Goal: Task Accomplishment & Management: Manage account settings

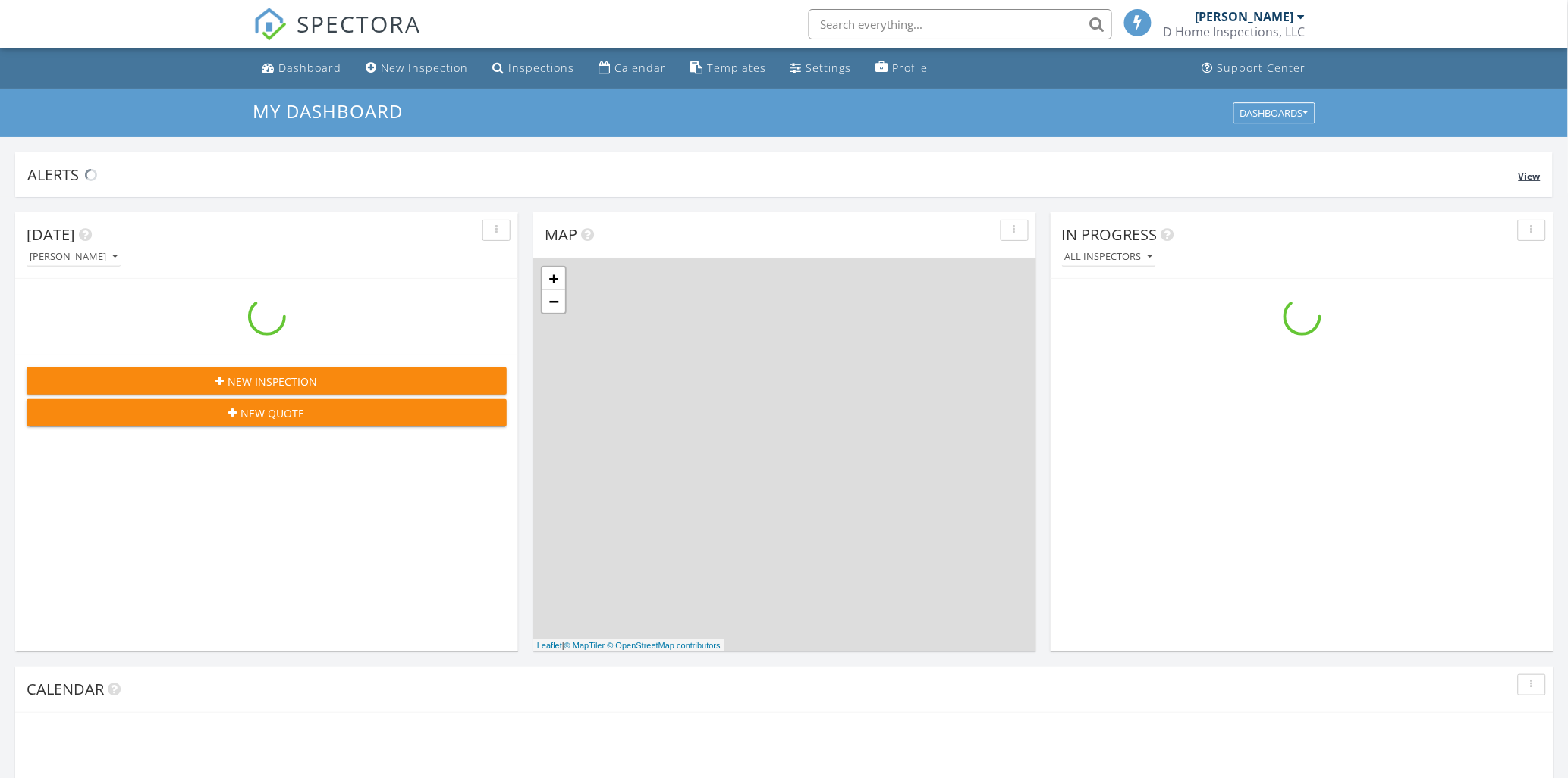
scroll to position [1406, 1595]
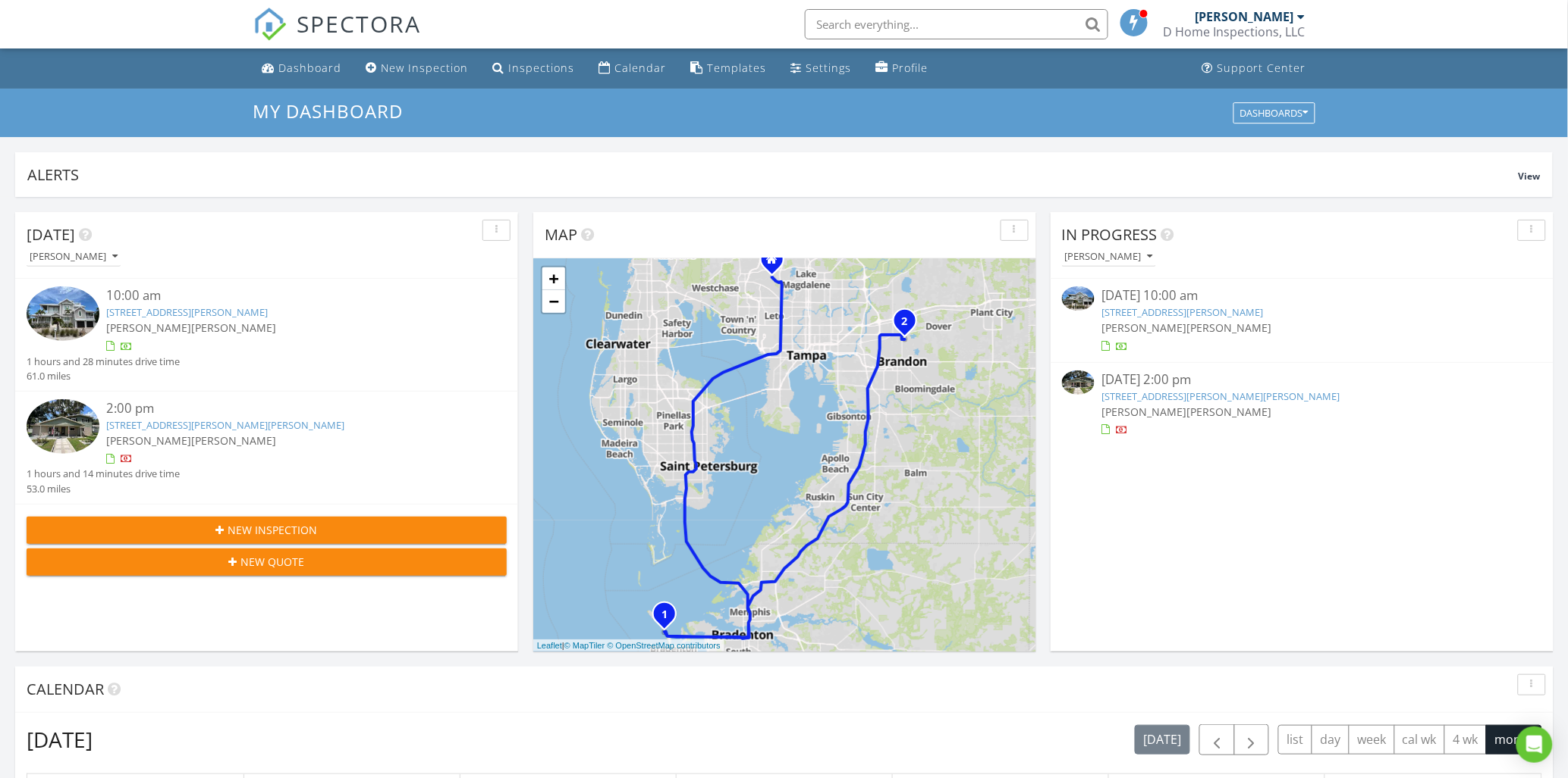
click at [131, 297] on div "10:00 am" at bounding box center [288, 296] width 361 height 19
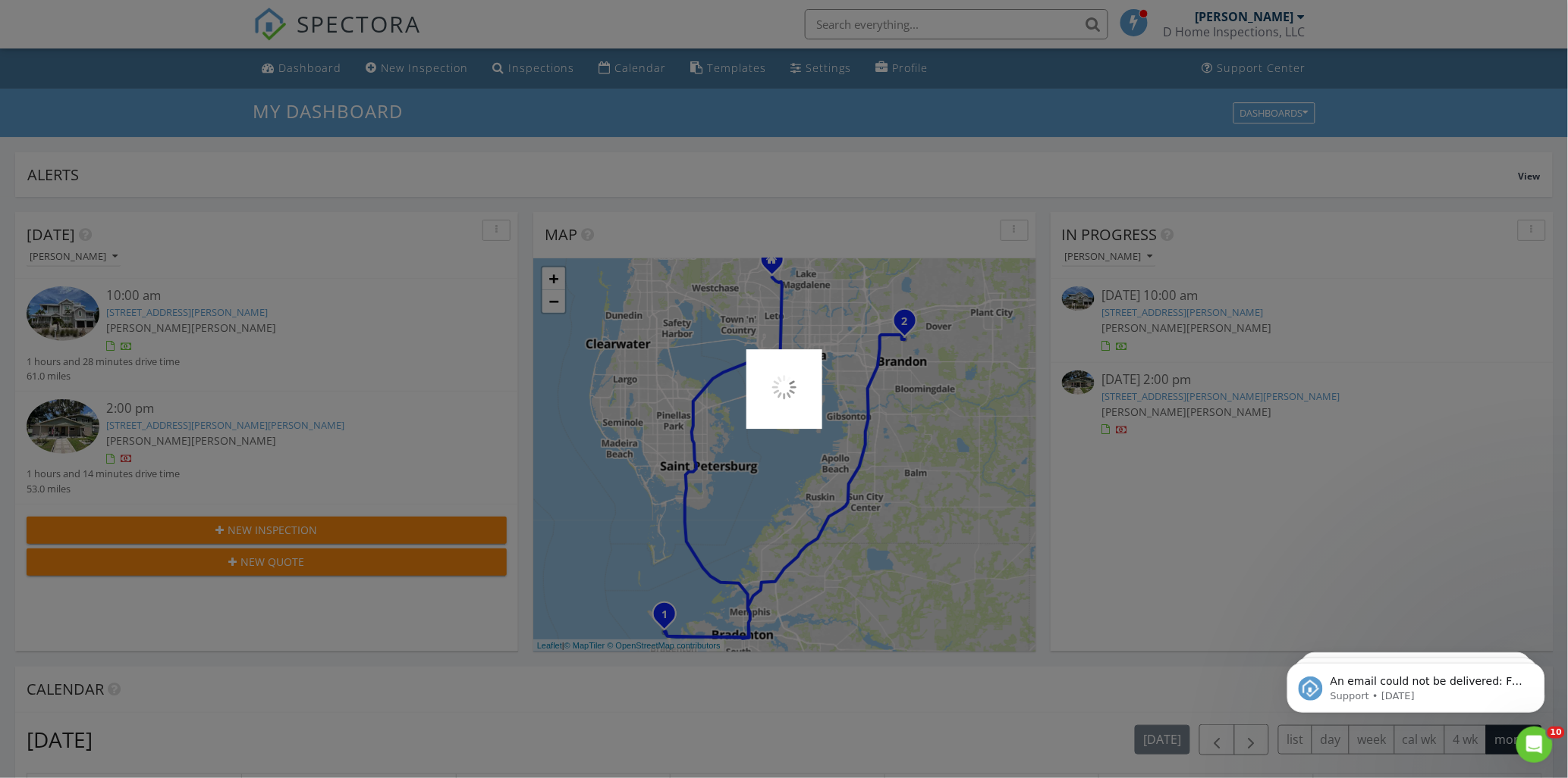
scroll to position [0, 0]
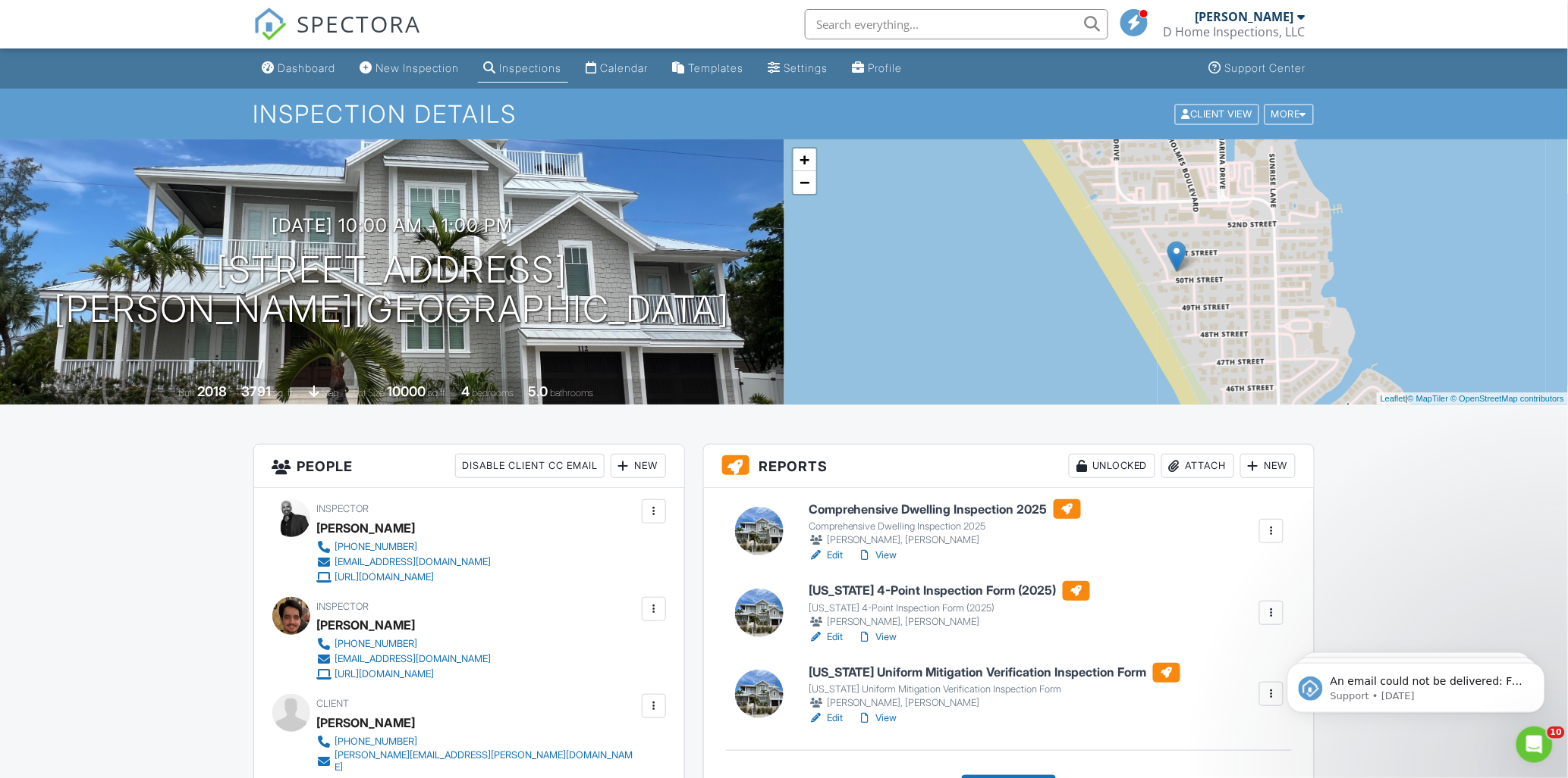
click at [876, 556] on link "View" at bounding box center [877, 555] width 40 height 15
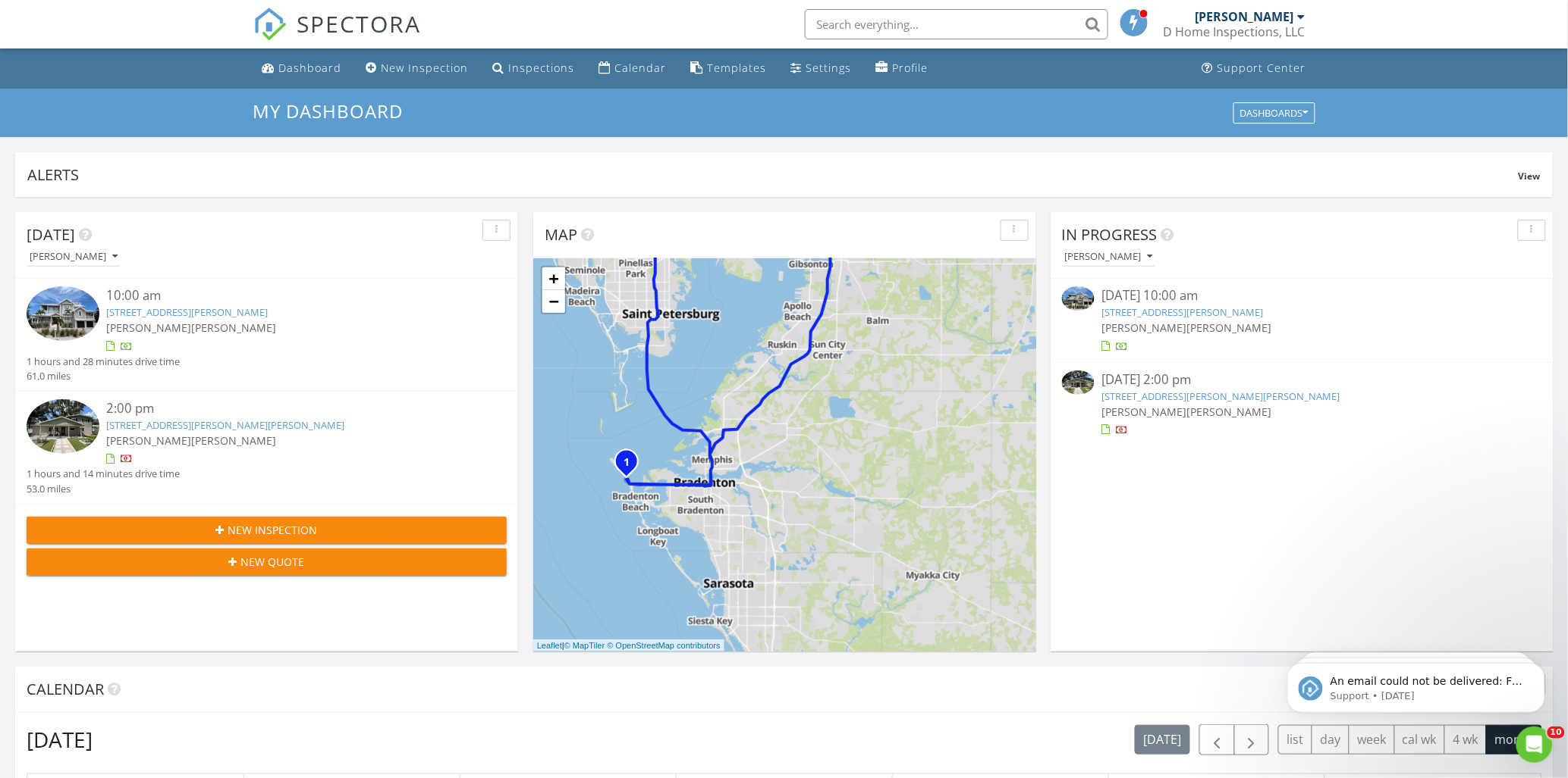
drag, startPoint x: 881, startPoint y: 462, endPoint x: 843, endPoint y: 307, distance: 159.6
click at [843, 307] on div "1 2 1 2 + − I 275, Manatee Avenue West, Manatee Avenue West, I 75 183.4 km, 2 h…" at bounding box center [785, 456] width 503 height 394
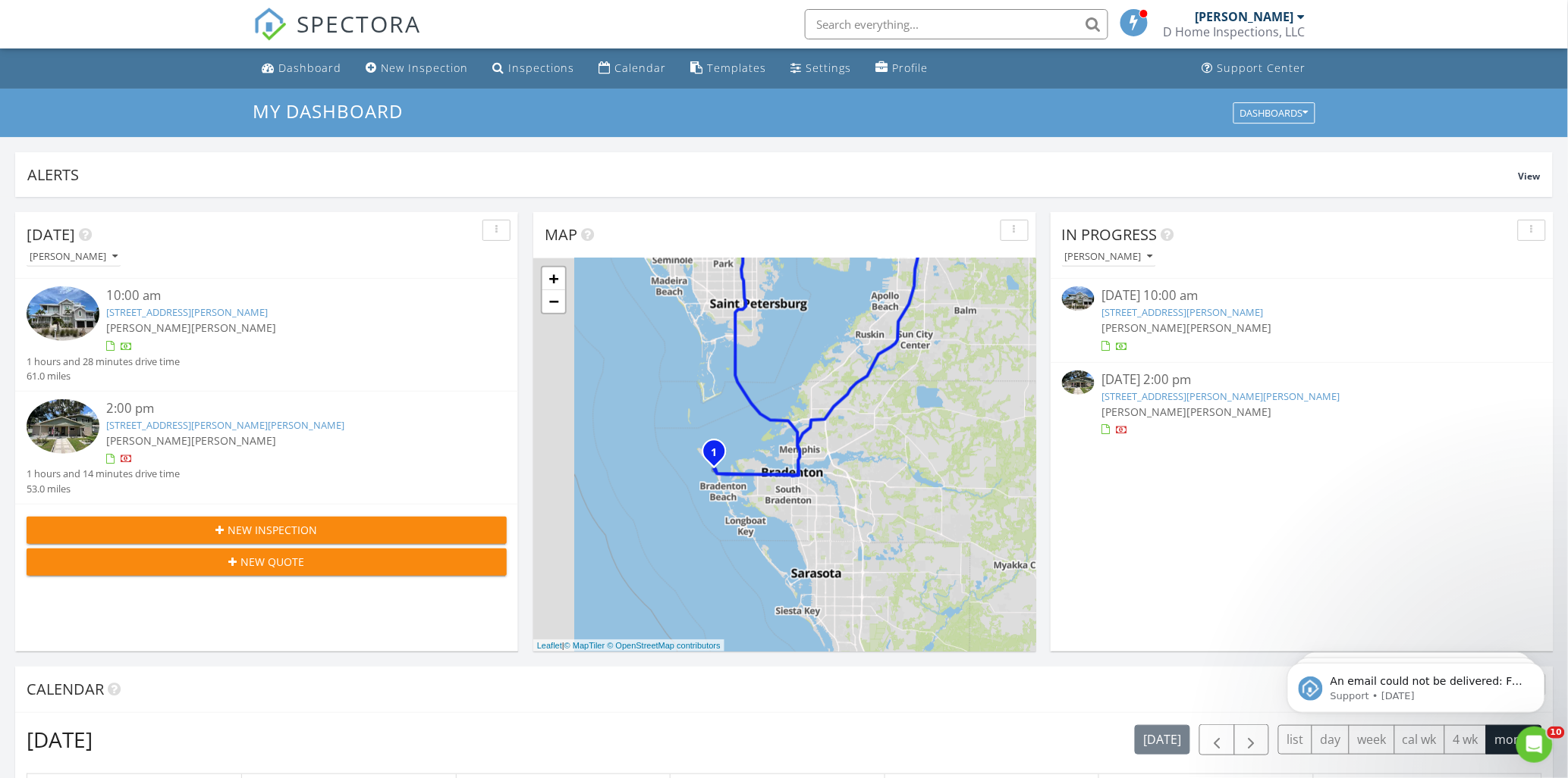
drag, startPoint x: 680, startPoint y: 473, endPoint x: 749, endPoint y: 467, distance: 69.3
click at [749, 467] on div "1 2 1 2 + − I 275, Manatee Avenue West, Manatee Avenue West, I 75 183.4 km, 2 h…" at bounding box center [785, 456] width 503 height 394
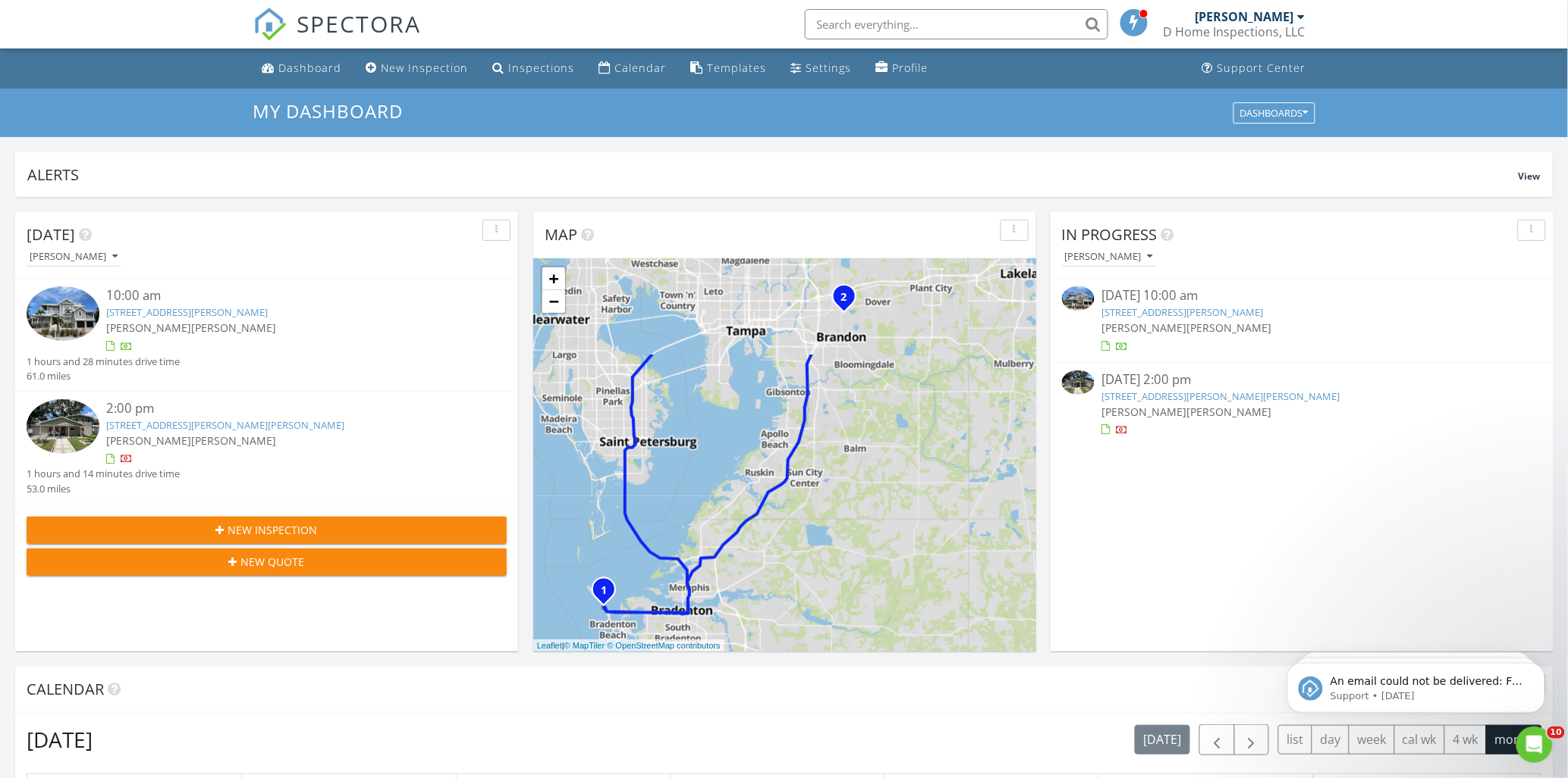
drag, startPoint x: 825, startPoint y: 479, endPoint x: 724, endPoint y: 606, distance: 162.3
click at [724, 606] on div "1 2 1 2 + − I 275, Manatee Avenue West, Manatee Avenue West, I 75 183.4 km, 2 h…" at bounding box center [785, 456] width 503 height 394
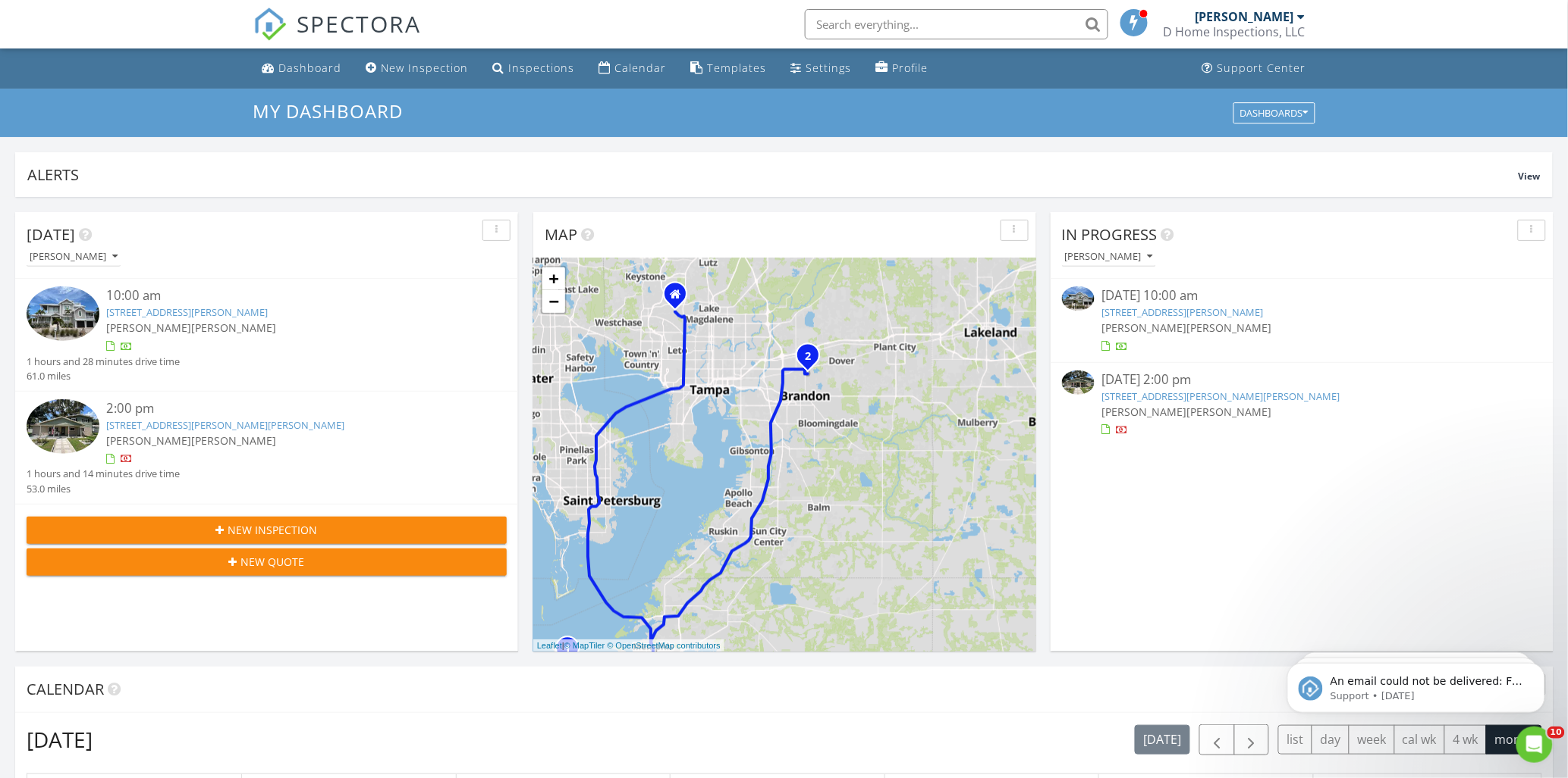
drag, startPoint x: 797, startPoint y: 437, endPoint x: 772, endPoint y: 474, distance: 44.7
click at [772, 474] on div "1 2 1 2 + − I 275, Manatee Avenue West, Manatee Avenue West, I 75 183.4 km, 2 h…" at bounding box center [785, 456] width 503 height 394
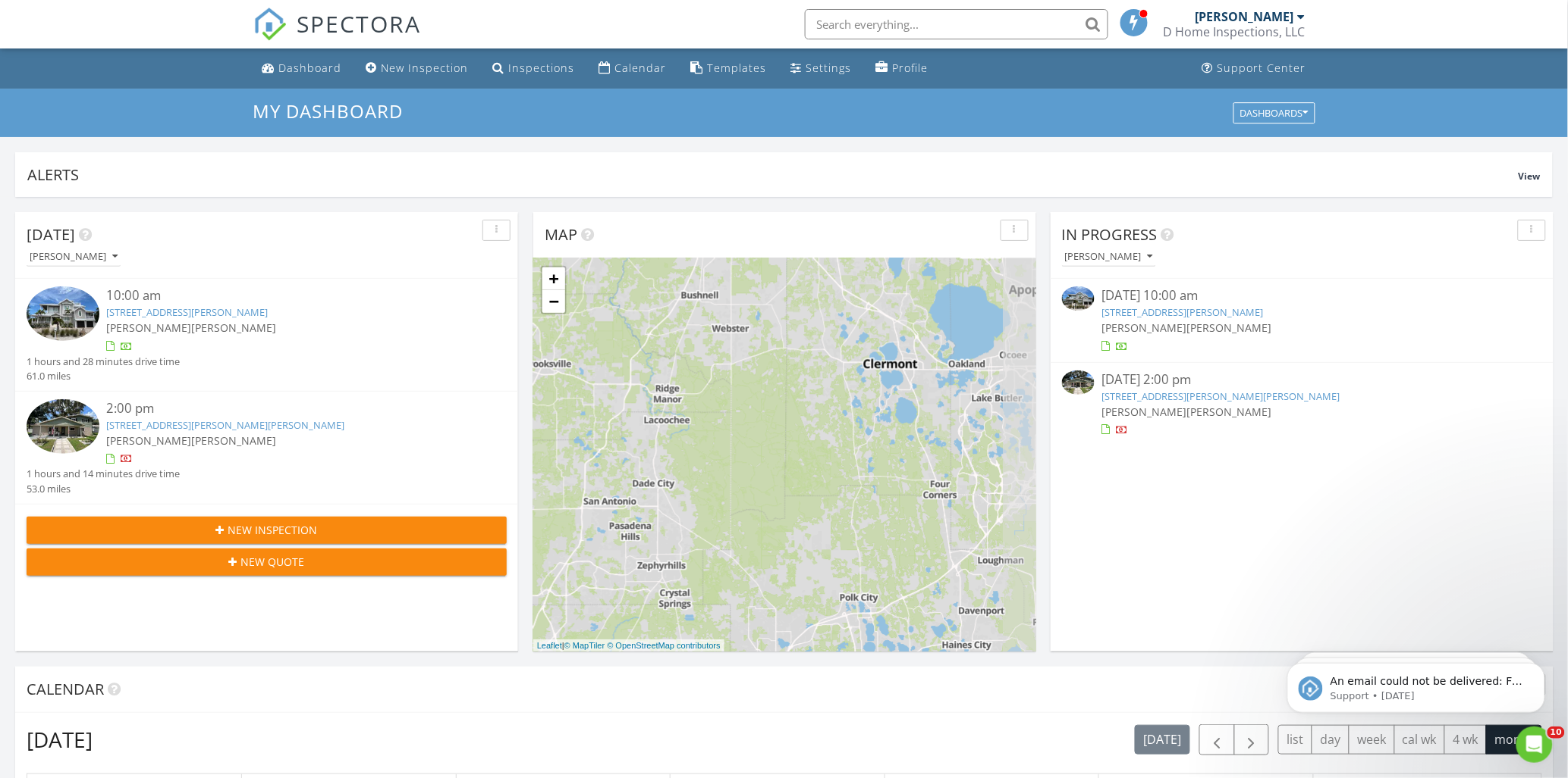
drag, startPoint x: 867, startPoint y: 365, endPoint x: 665, endPoint y: 722, distance: 410.2
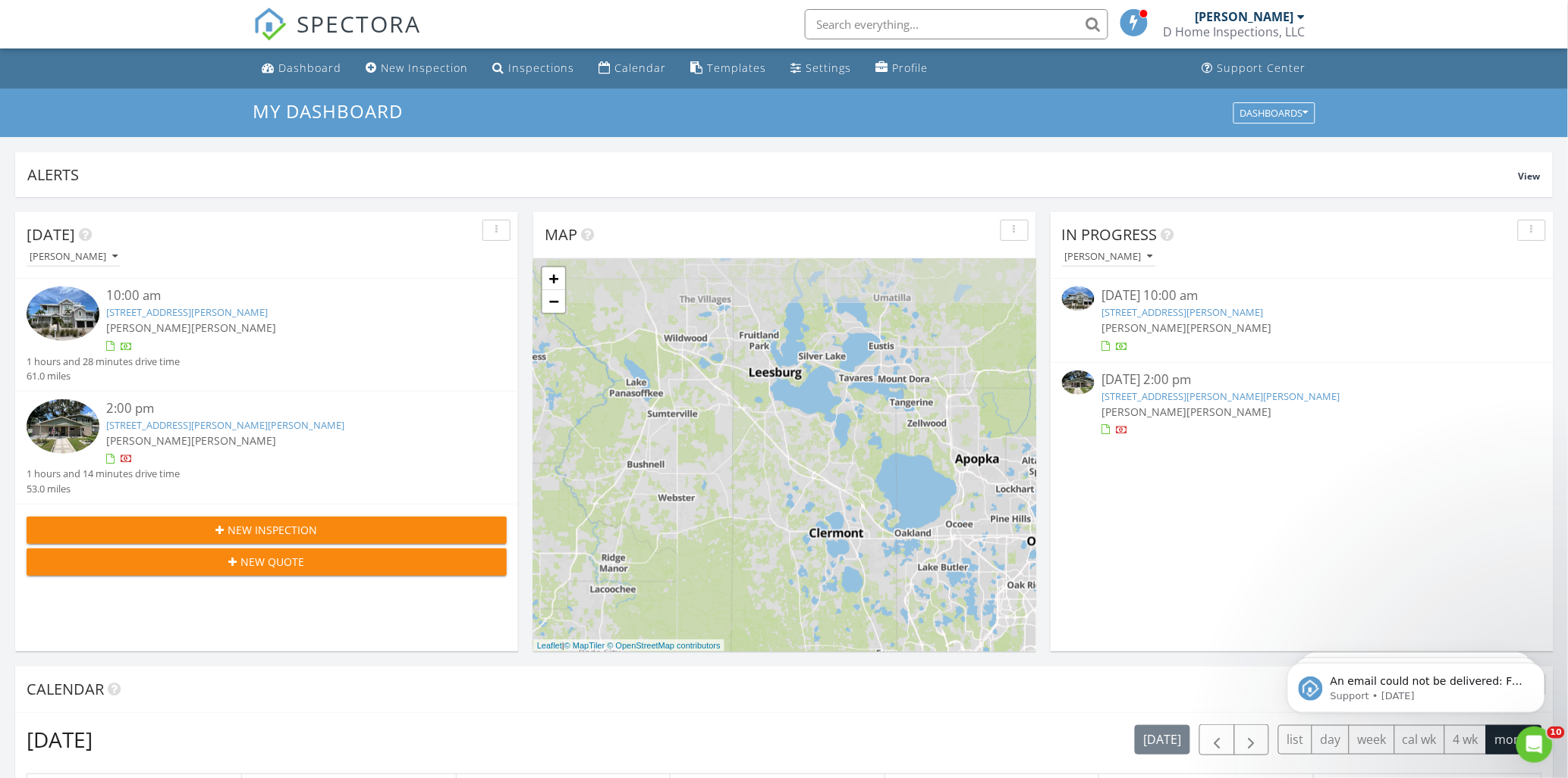
drag, startPoint x: 786, startPoint y: 459, endPoint x: 732, endPoint y: 631, distance: 180.3
click at [732, 631] on div "1 2 1 2 + − I 275, Manatee Avenue West, Manatee Avenue West, I 75 183.4 km, 2 h…" at bounding box center [785, 456] width 503 height 394
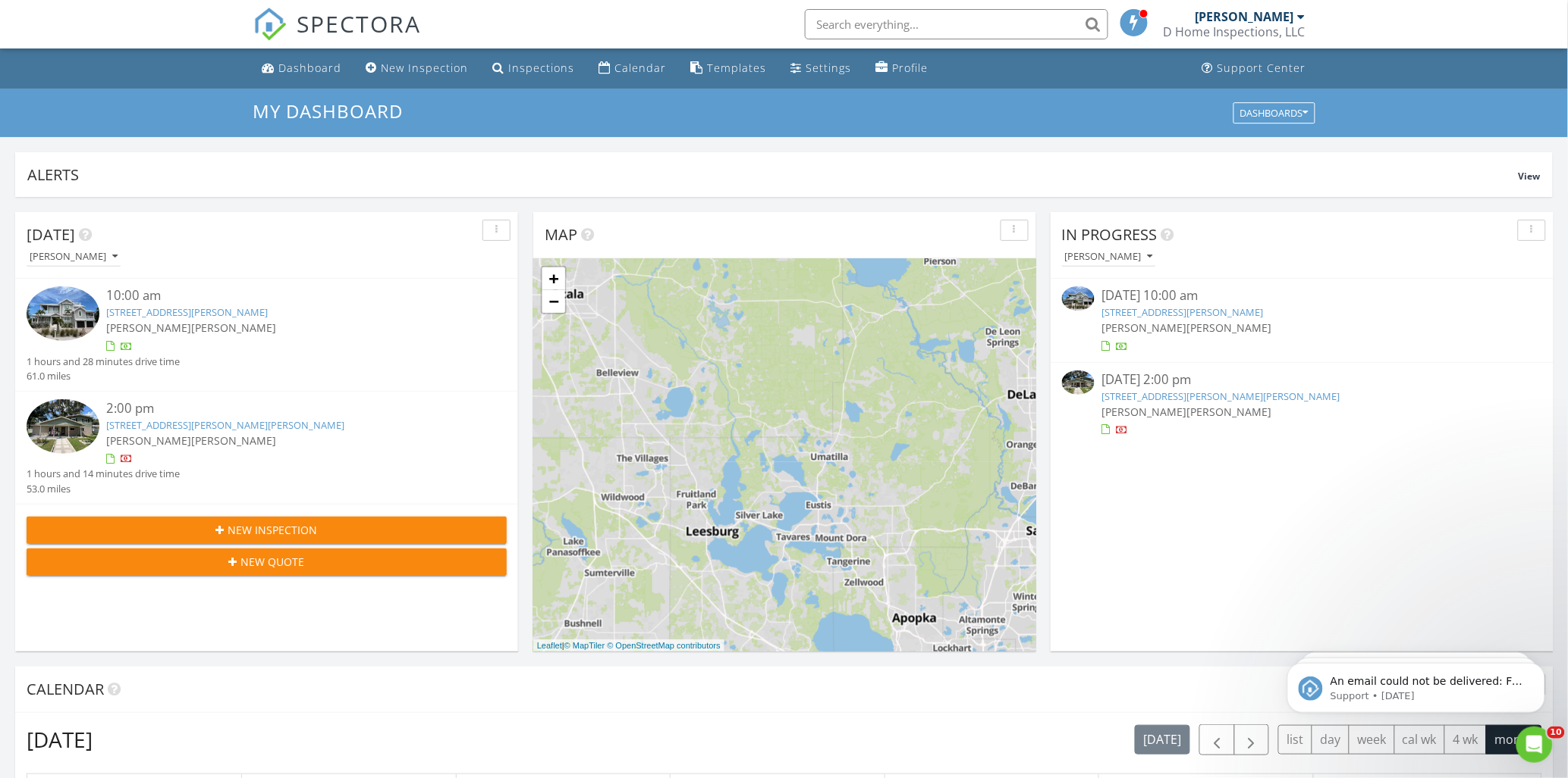
drag, startPoint x: 821, startPoint y: 436, endPoint x: 771, endPoint y: 551, distance: 125.4
click at [757, 594] on div "1 2 1 2 + − I 275, Manatee Avenue West, Manatee Avenue West, I 75 183.4 km, 2 h…" at bounding box center [785, 456] width 503 height 394
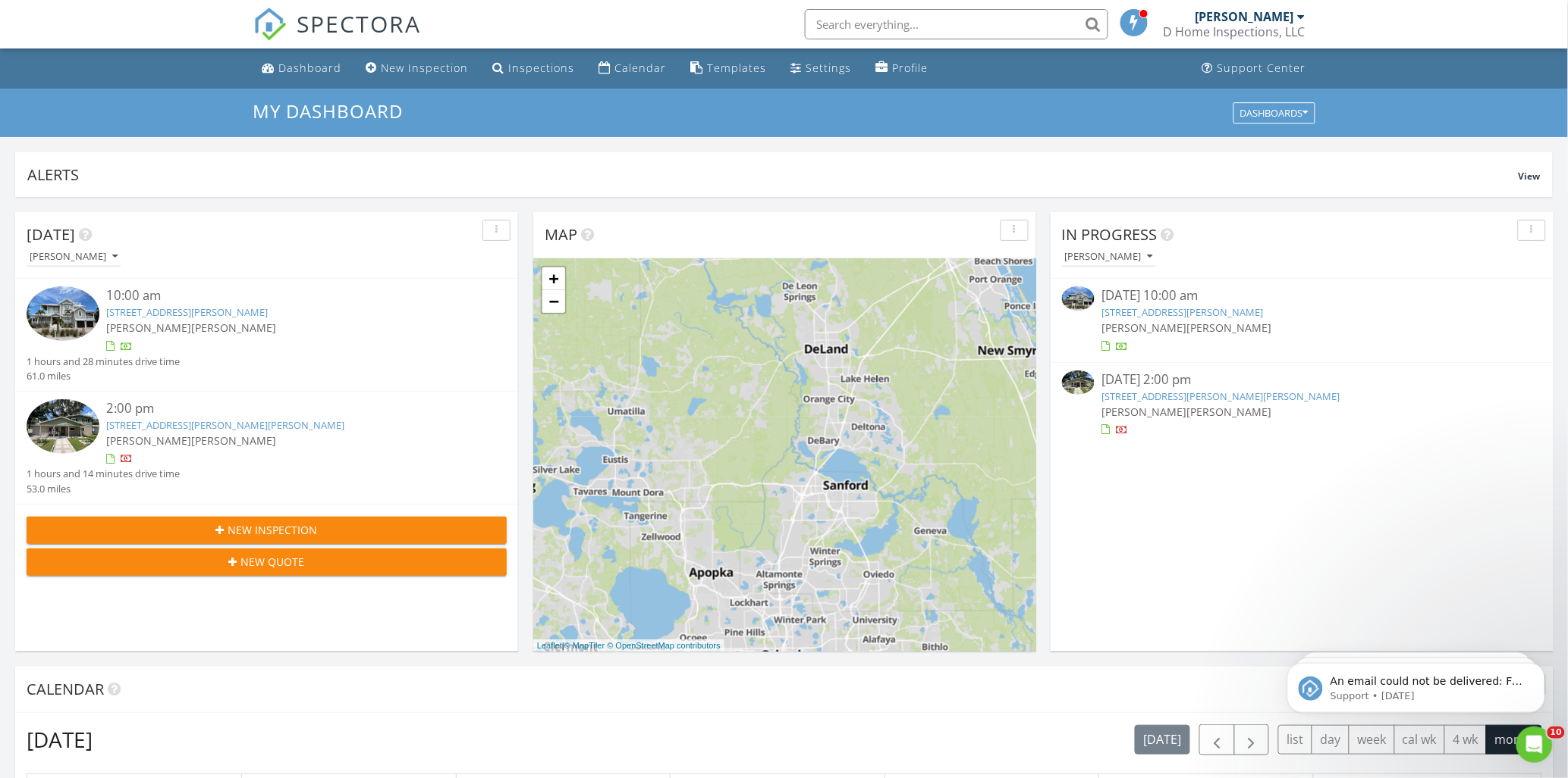
drag, startPoint x: 793, startPoint y: 506, endPoint x: 586, endPoint y: 463, distance: 211.4
click at [586, 463] on div "1 2 1 2 + − I 275, Manatee Avenue West, Manatee Avenue West, I 75 183.4 km, 2 h…" at bounding box center [785, 456] width 503 height 394
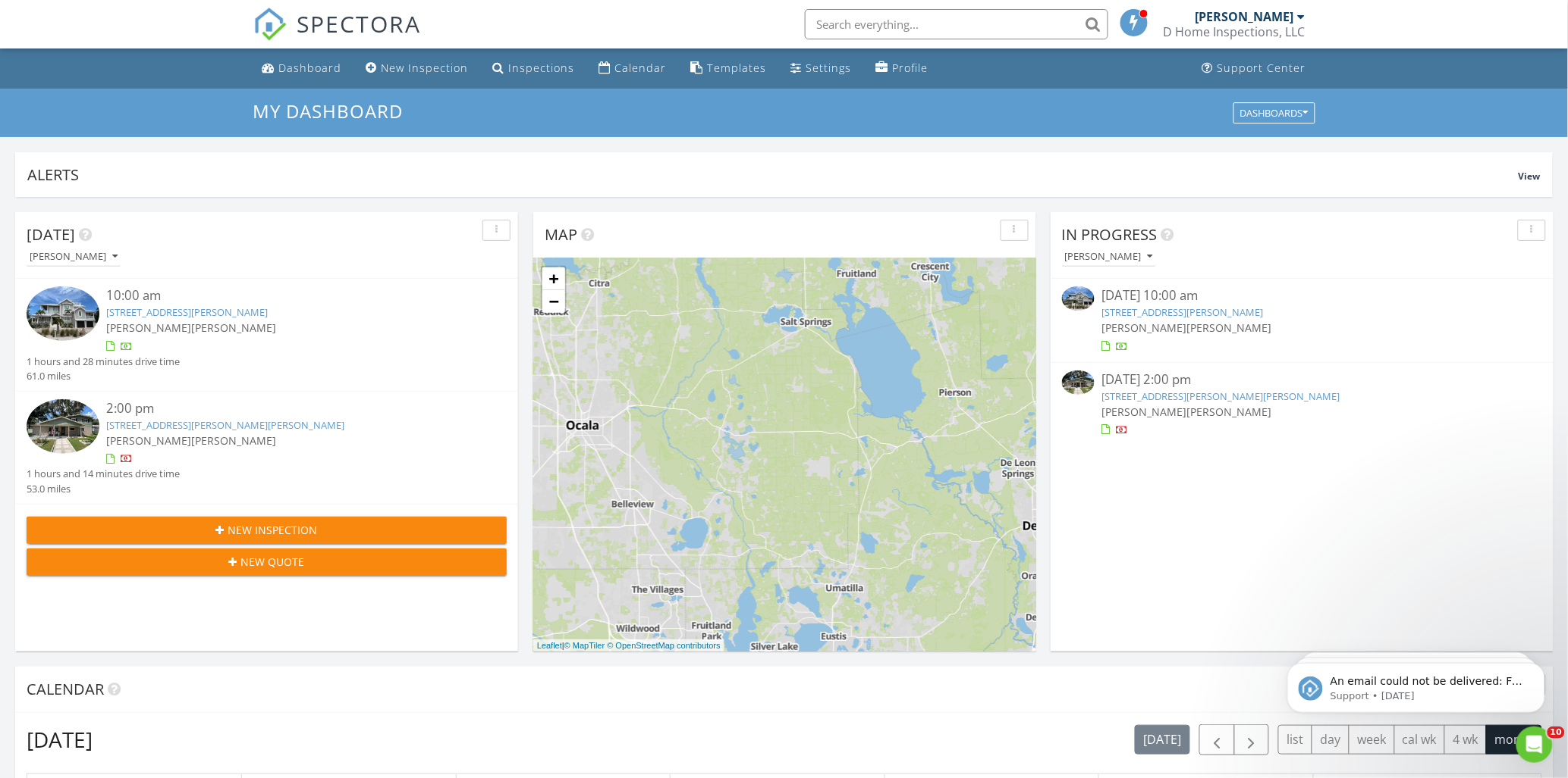
drag, startPoint x: 758, startPoint y: 459, endPoint x: 976, endPoint y: 635, distance: 280.2
click at [976, 635] on div "1 2 1 2 + − I 275, Manatee Avenue West, Manatee Avenue West, I 75 183.4 km, 2 h…" at bounding box center [785, 456] width 503 height 394
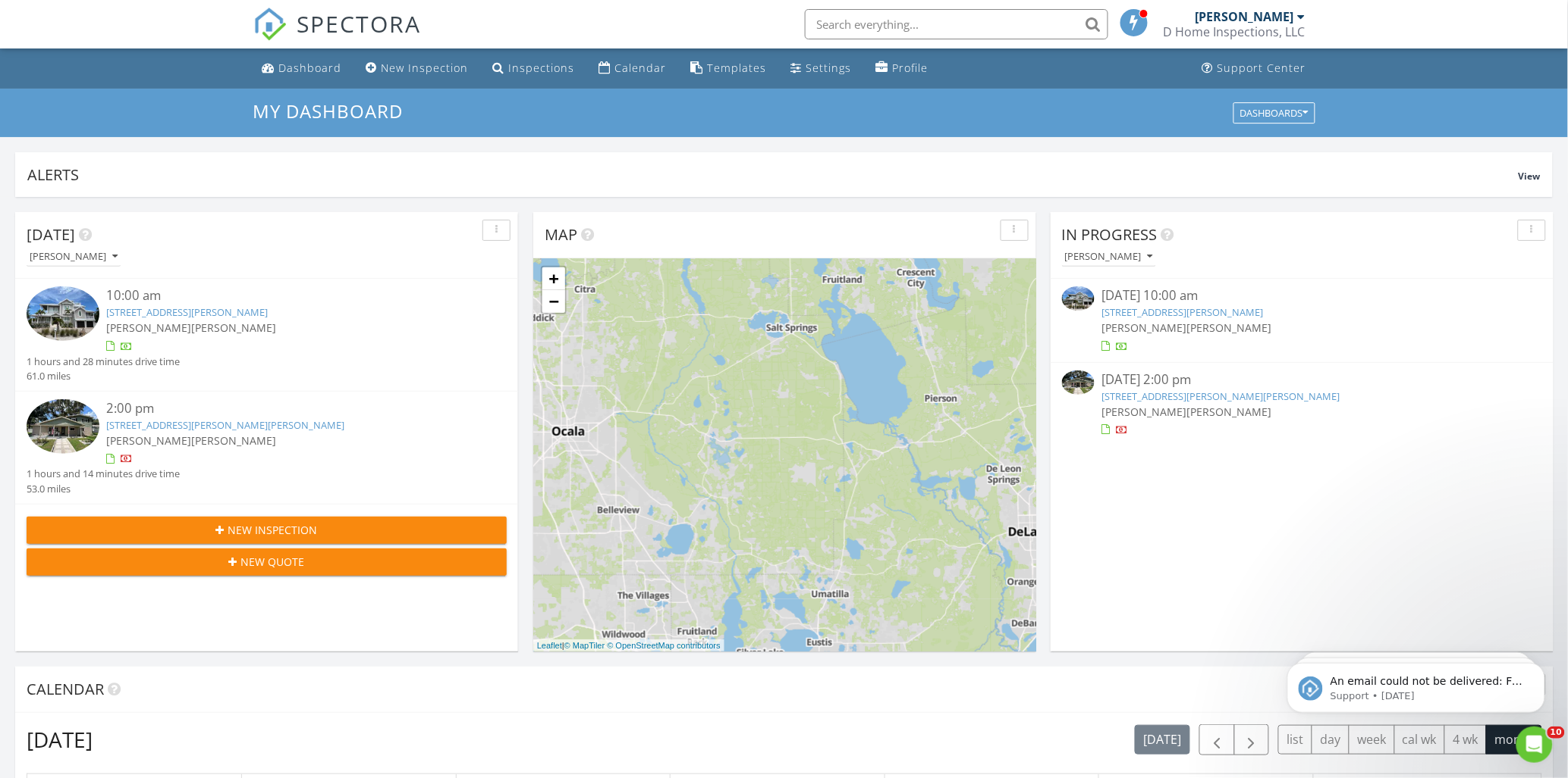
drag, startPoint x: 805, startPoint y: 457, endPoint x: 858, endPoint y: 251, distance: 212.7
click at [857, 259] on div "1 2 1 2 + − I 275, Manatee Avenue West, Manatee Avenue West, I 75 183.4 km, 2 h…" at bounding box center [785, 456] width 503 height 394
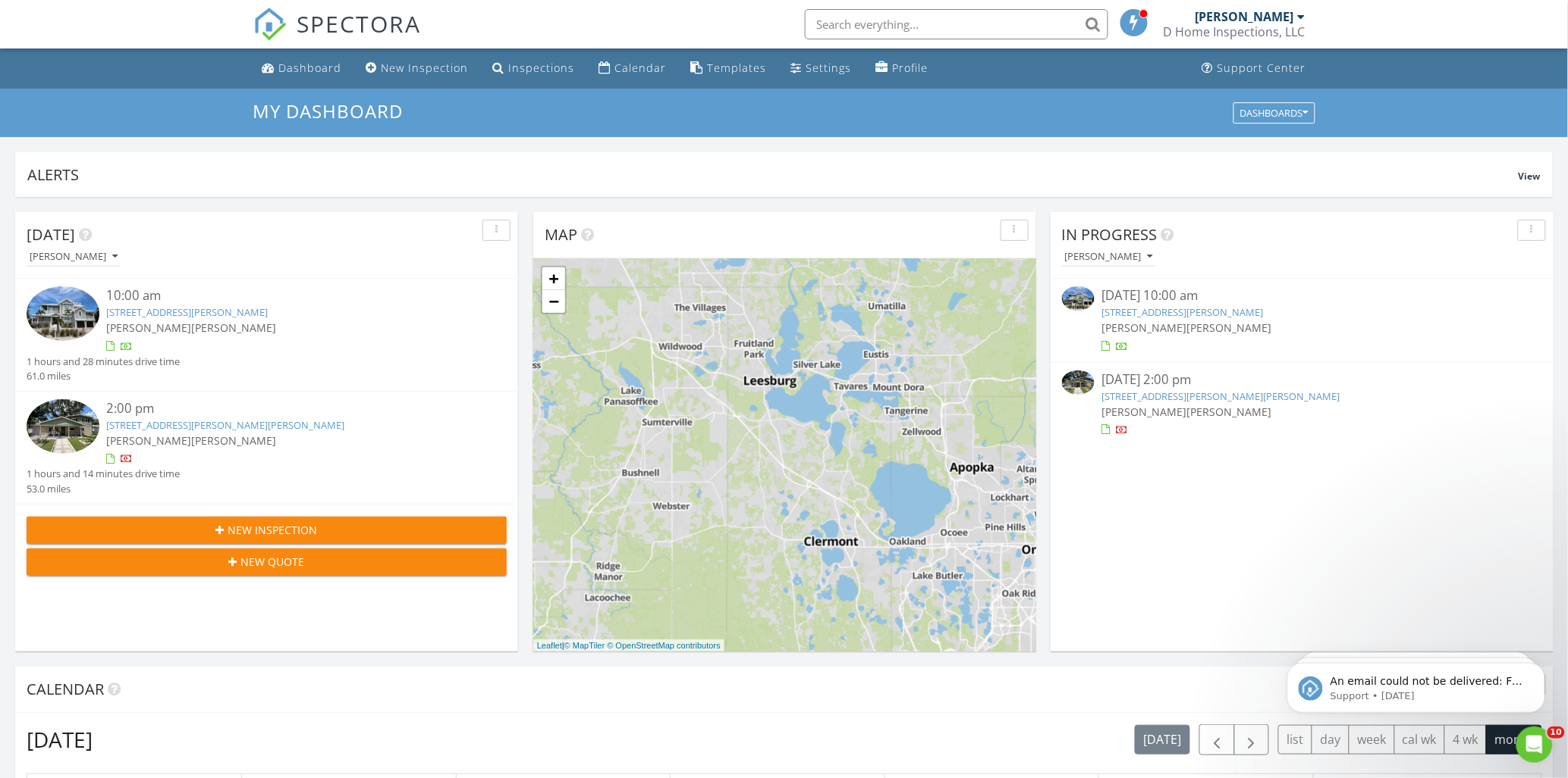
drag, startPoint x: 798, startPoint y: 486, endPoint x: 637, endPoint y: 293, distance: 251.3
click at [778, 319] on div "1 2 1 2 + − I 275, Manatee Avenue West, Manatee Avenue West, I 75 183.4 km, 2 h…" at bounding box center [785, 456] width 503 height 394
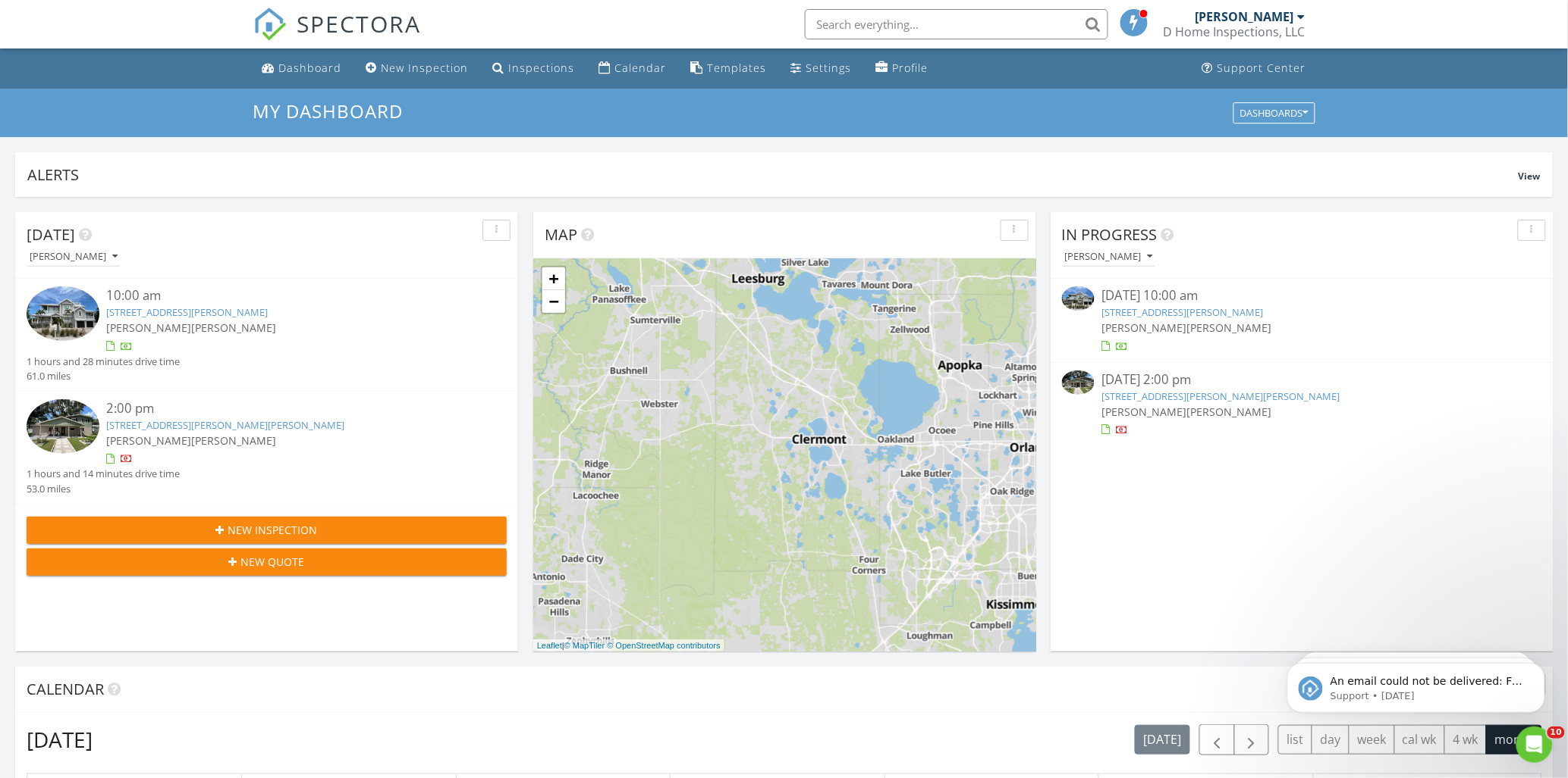
click at [557, 312] on div "+ −" at bounding box center [554, 290] width 26 height 48
click at [557, 305] on link "−" at bounding box center [554, 301] width 23 height 23
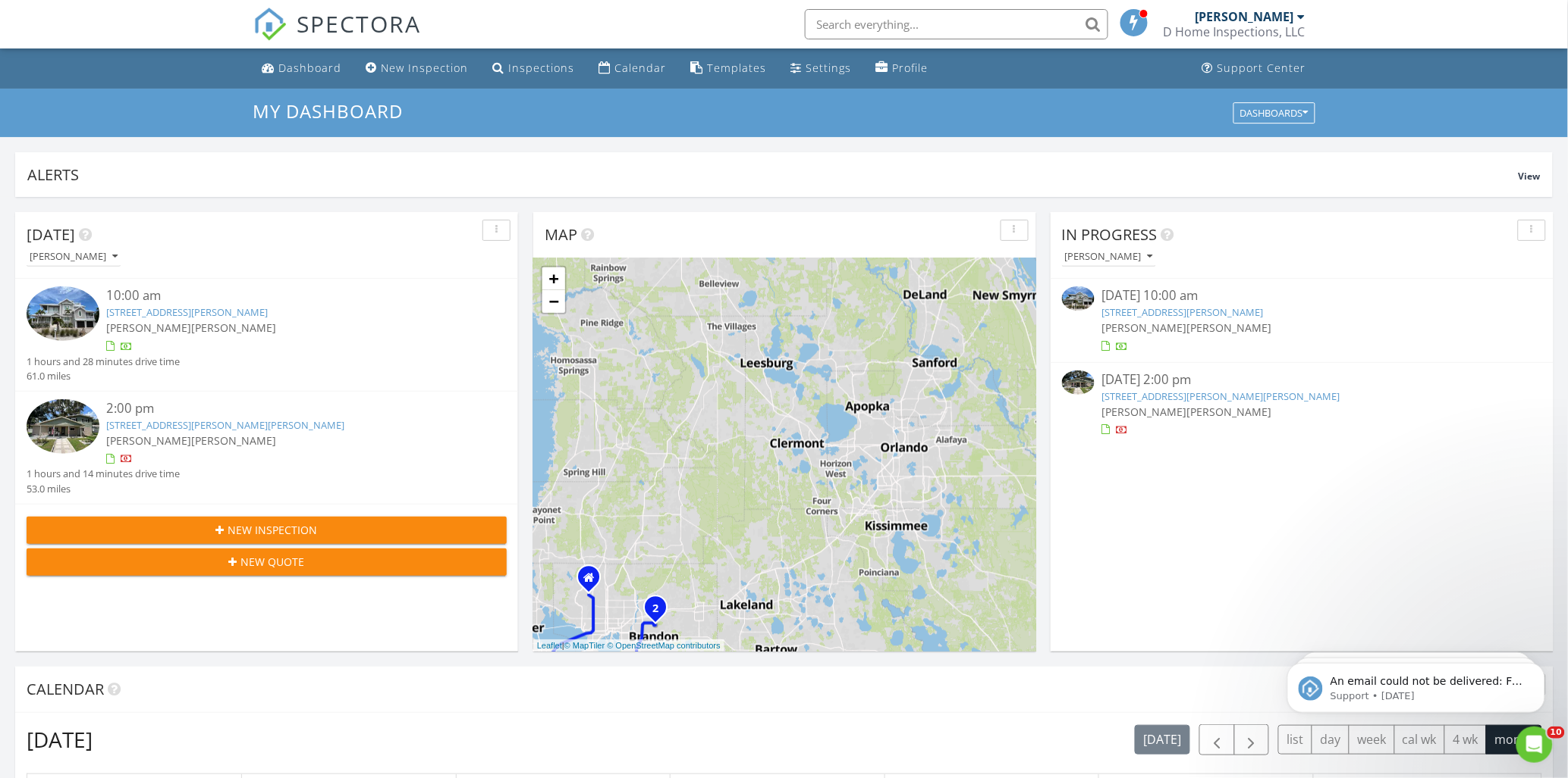
drag, startPoint x: 867, startPoint y: 460, endPoint x: 779, endPoint y: 419, distance: 97.1
click at [779, 419] on div "1 2 1 2 + − I 275, Manatee Avenue West, Manatee Avenue West, I 75 183.4 km, 2 h…" at bounding box center [785, 456] width 503 height 394
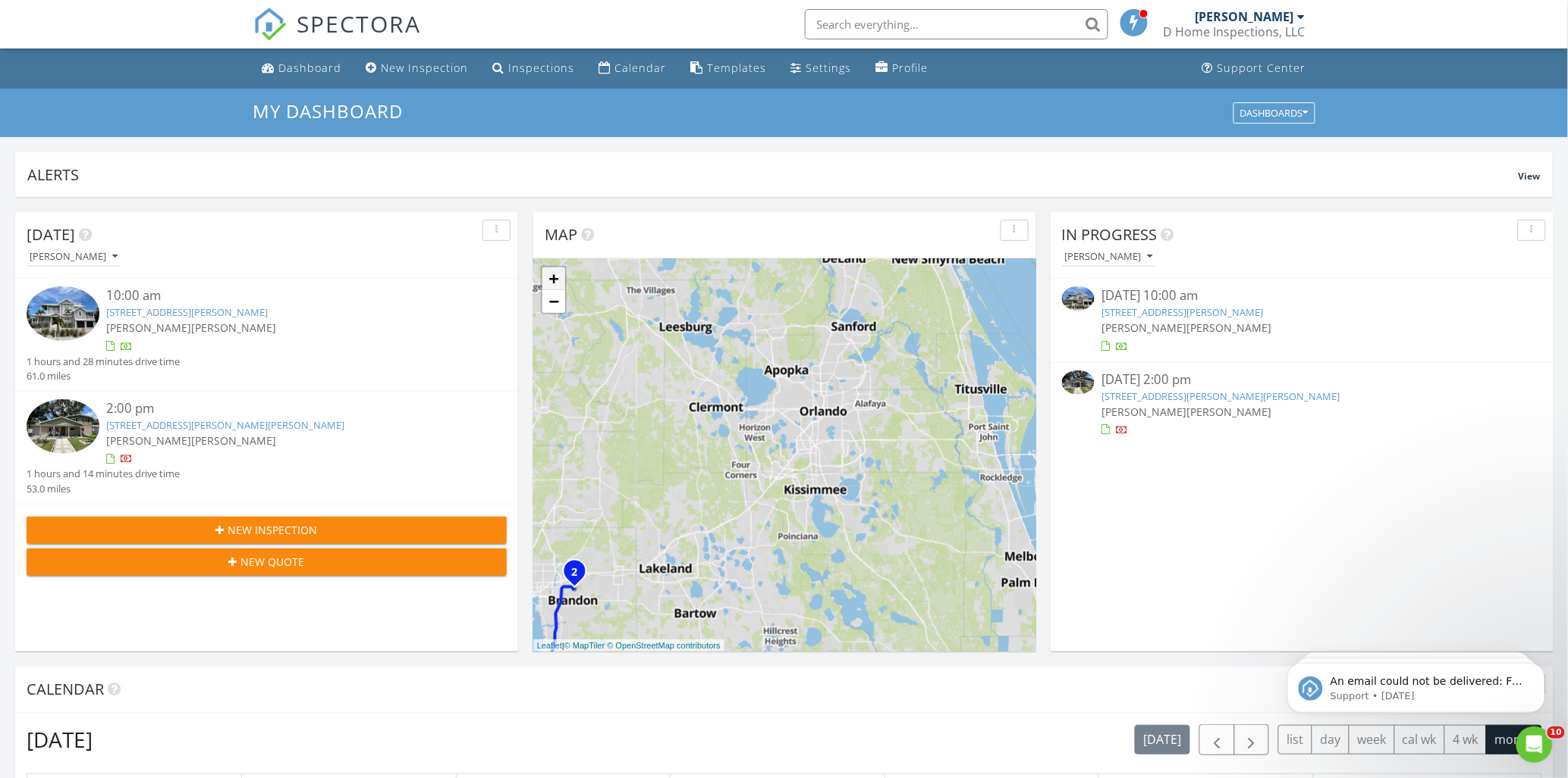
click at [554, 279] on link "+" at bounding box center [554, 279] width 23 height 23
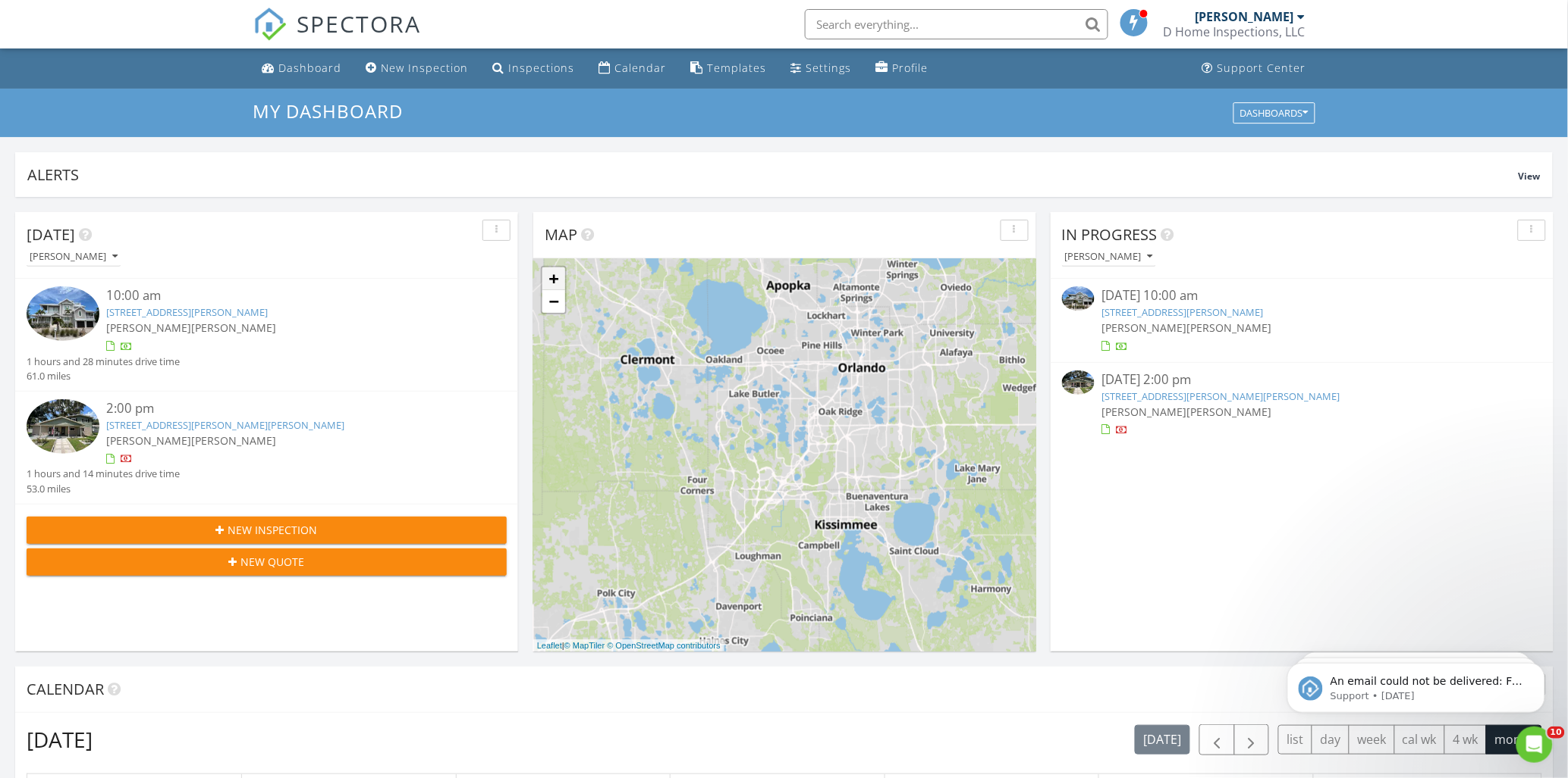
click at [552, 279] on link "+" at bounding box center [554, 279] width 23 height 23
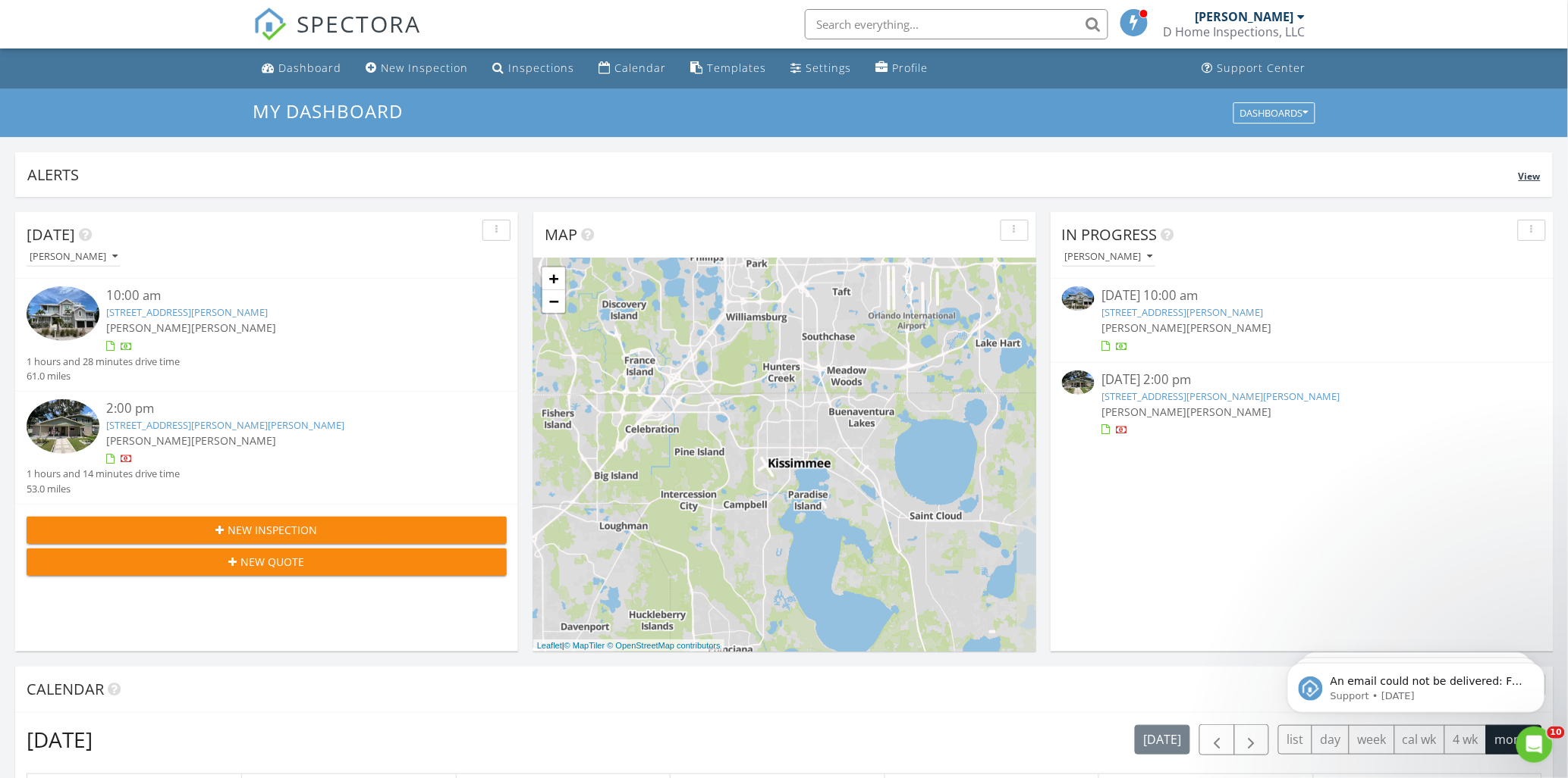
drag, startPoint x: 939, startPoint y: 379, endPoint x: 930, endPoint y: 190, distance: 189.2
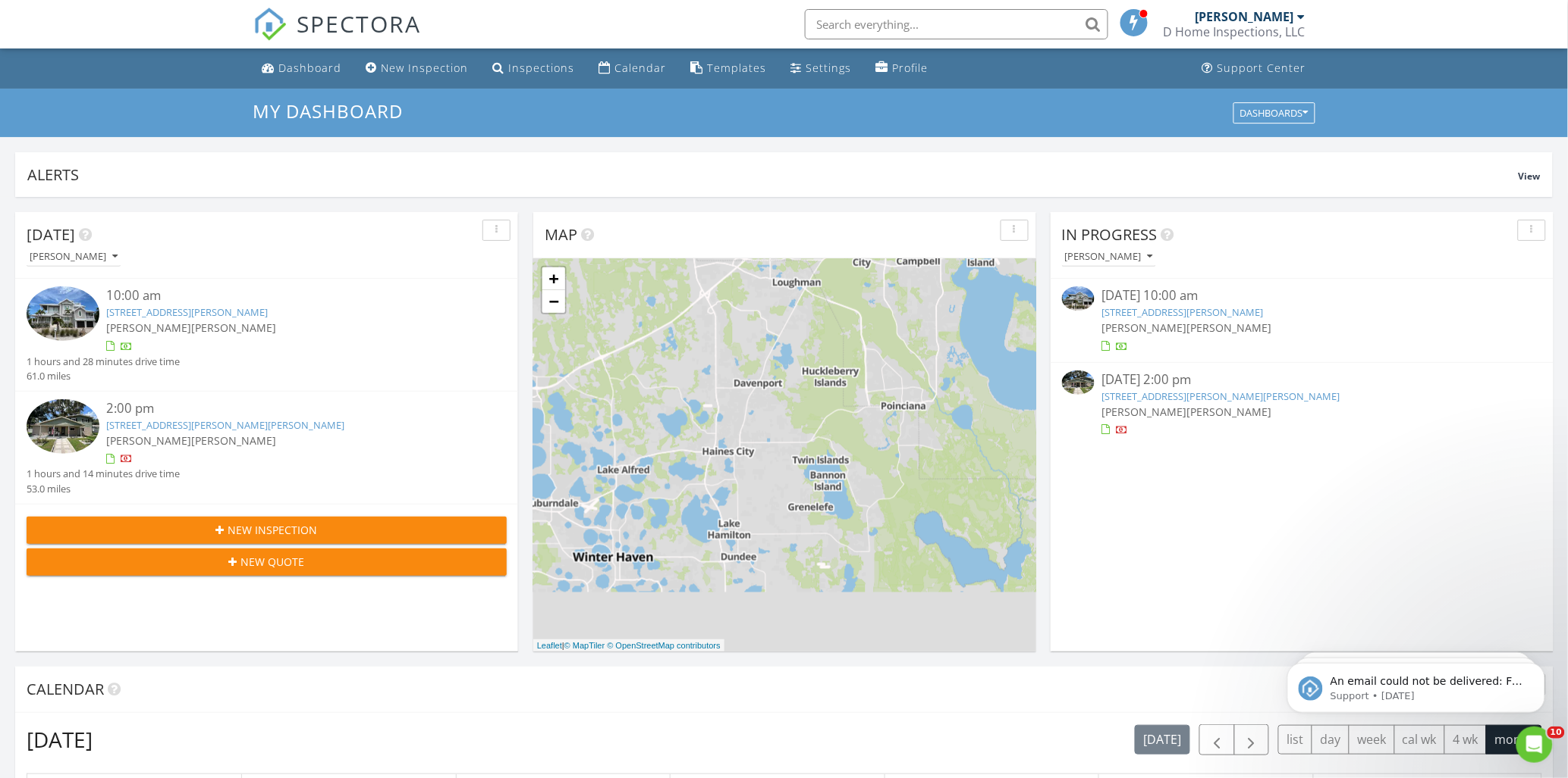
drag, startPoint x: 737, startPoint y: 555, endPoint x: 854, endPoint y: 350, distance: 236.0
click at [820, 390] on div "1 2 1 2 + − I 275, Manatee Avenue West, Manatee Avenue West, I 75 183.4 km, 2 h…" at bounding box center [785, 456] width 503 height 394
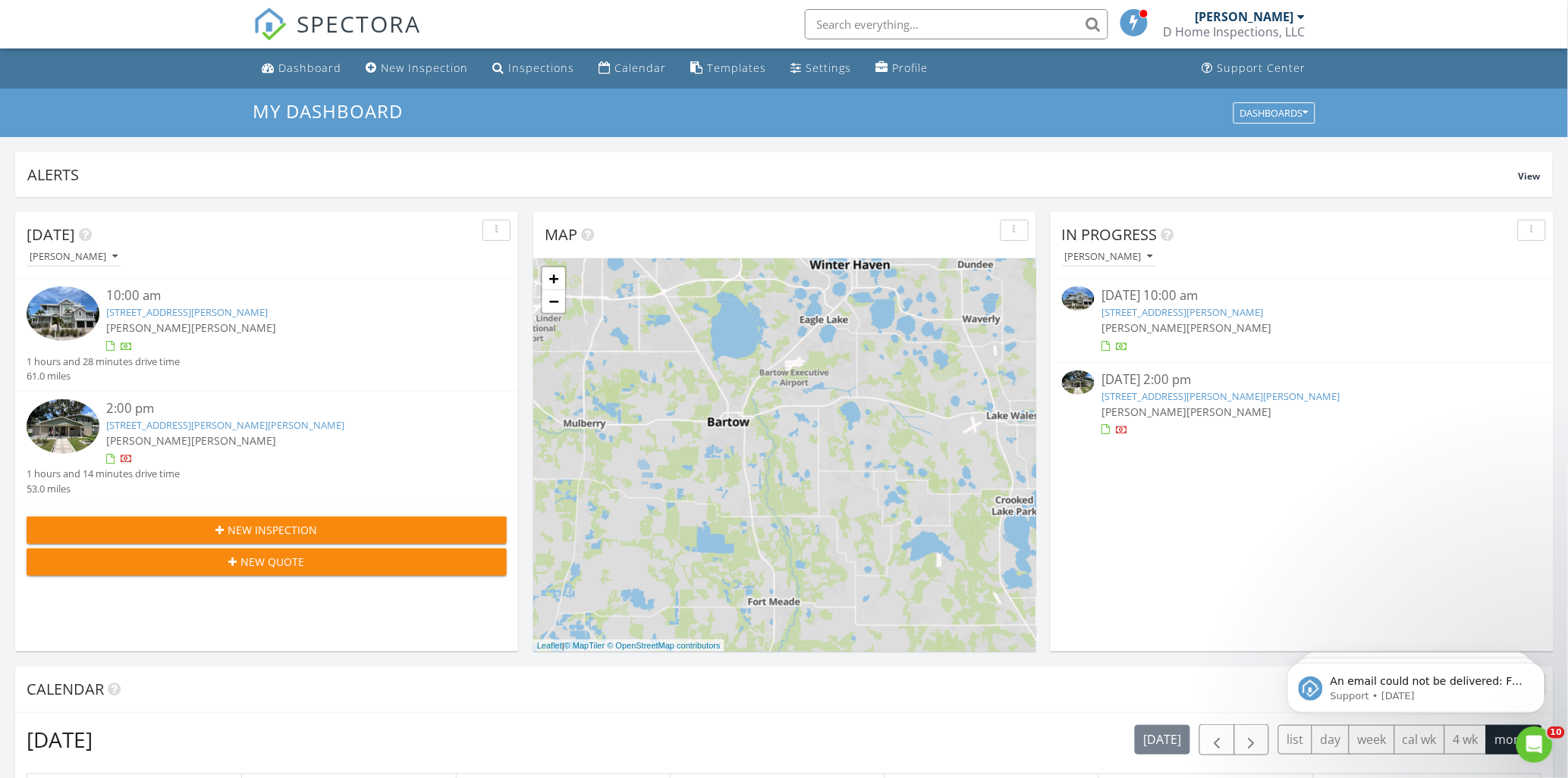
drag, startPoint x: 705, startPoint y: 474, endPoint x: 827, endPoint y: 365, distance: 163.6
click at [827, 365] on div "1 2 1 2 + − I 275, Manatee Avenue West, Manatee Avenue West, I 75 183.4 km, 2 h…" at bounding box center [785, 456] width 503 height 394
click at [545, 300] on link "−" at bounding box center [554, 301] width 23 height 23
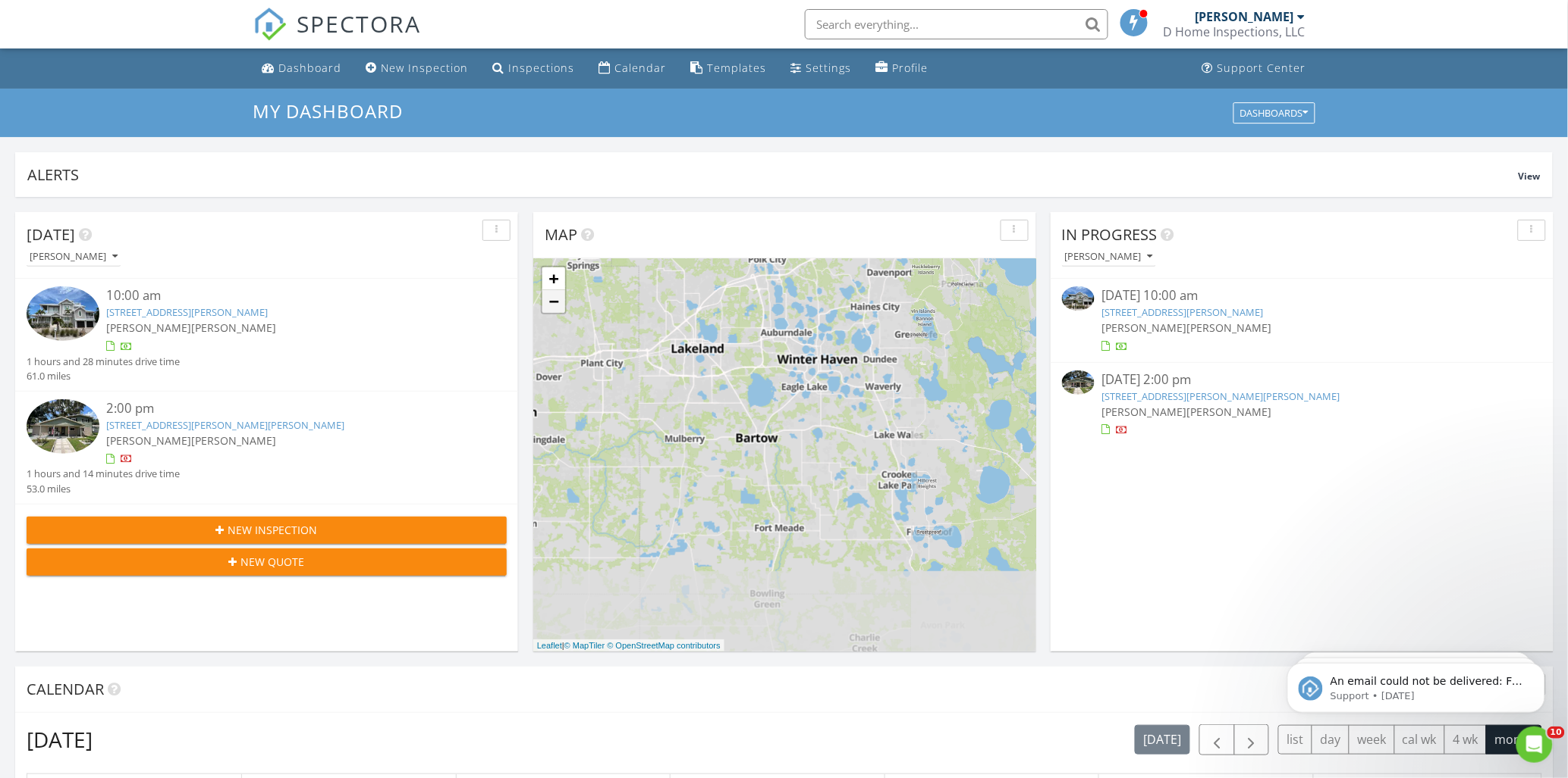
click at [545, 300] on link "−" at bounding box center [554, 301] width 23 height 23
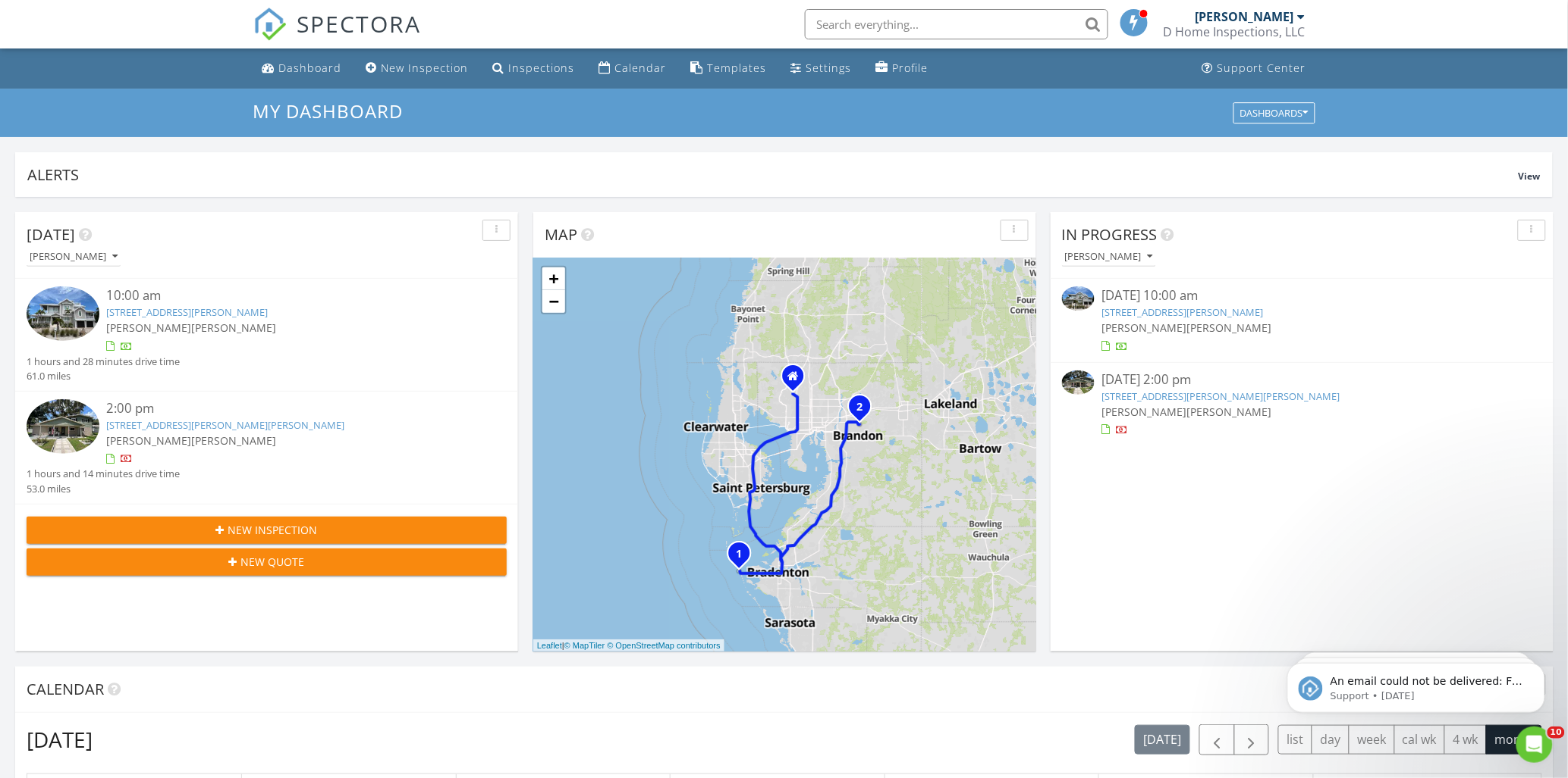
drag, startPoint x: 640, startPoint y: 428, endPoint x: 837, endPoint y: 425, distance: 197.0
click at [837, 425] on div "1 2 1 2 + − I 275, Manatee Avenue West, Manatee Avenue West, I 75 183.4 km, 2 h…" at bounding box center [785, 456] width 503 height 394
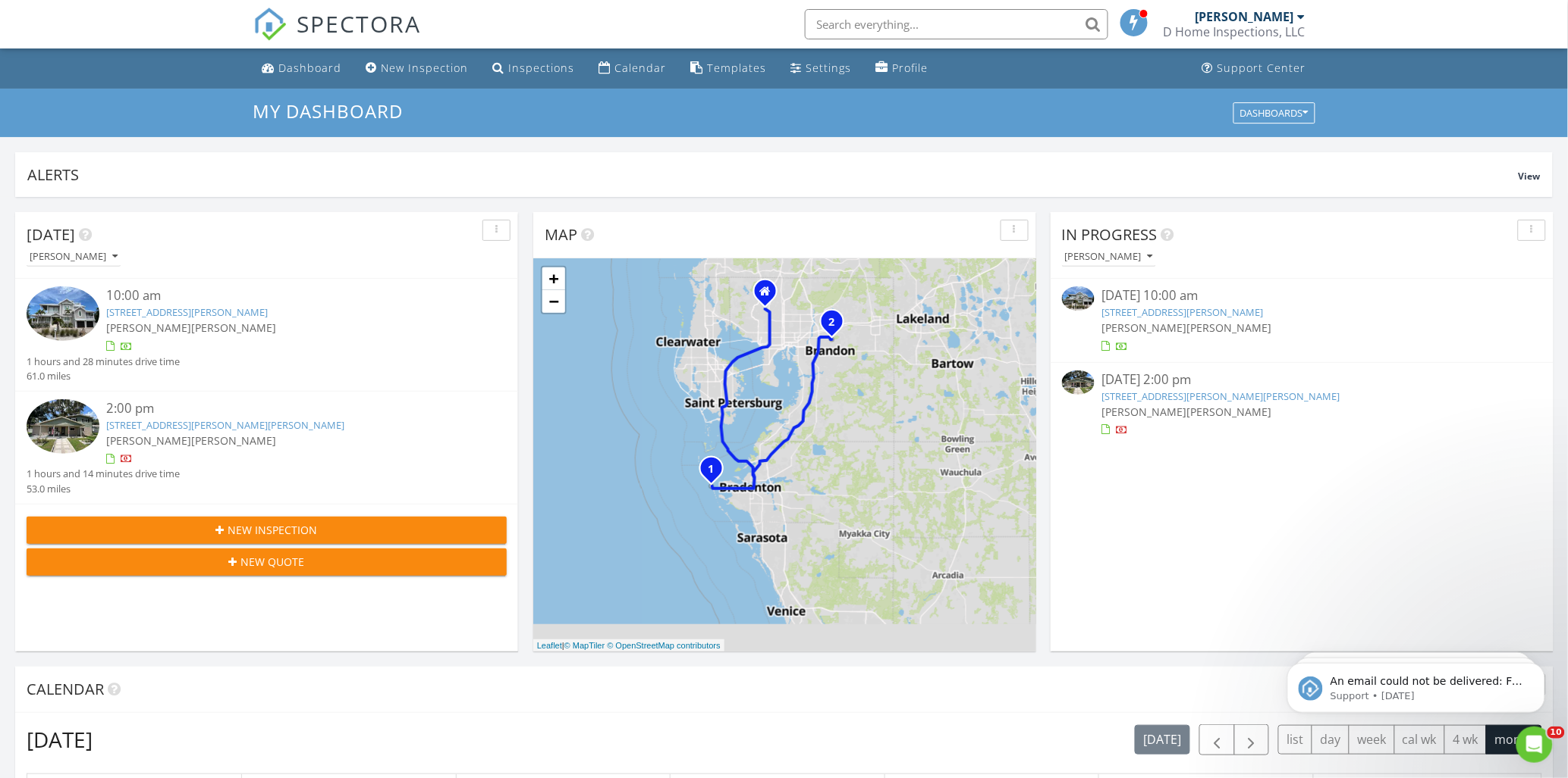
drag, startPoint x: 707, startPoint y: 436, endPoint x: 630, endPoint y: 312, distance: 146.0
click at [648, 339] on div "1 2 1 2 + − I 275, Manatee Avenue West, Manatee Avenue West, I 75 183.4 km, 2 h…" at bounding box center [785, 456] width 503 height 394
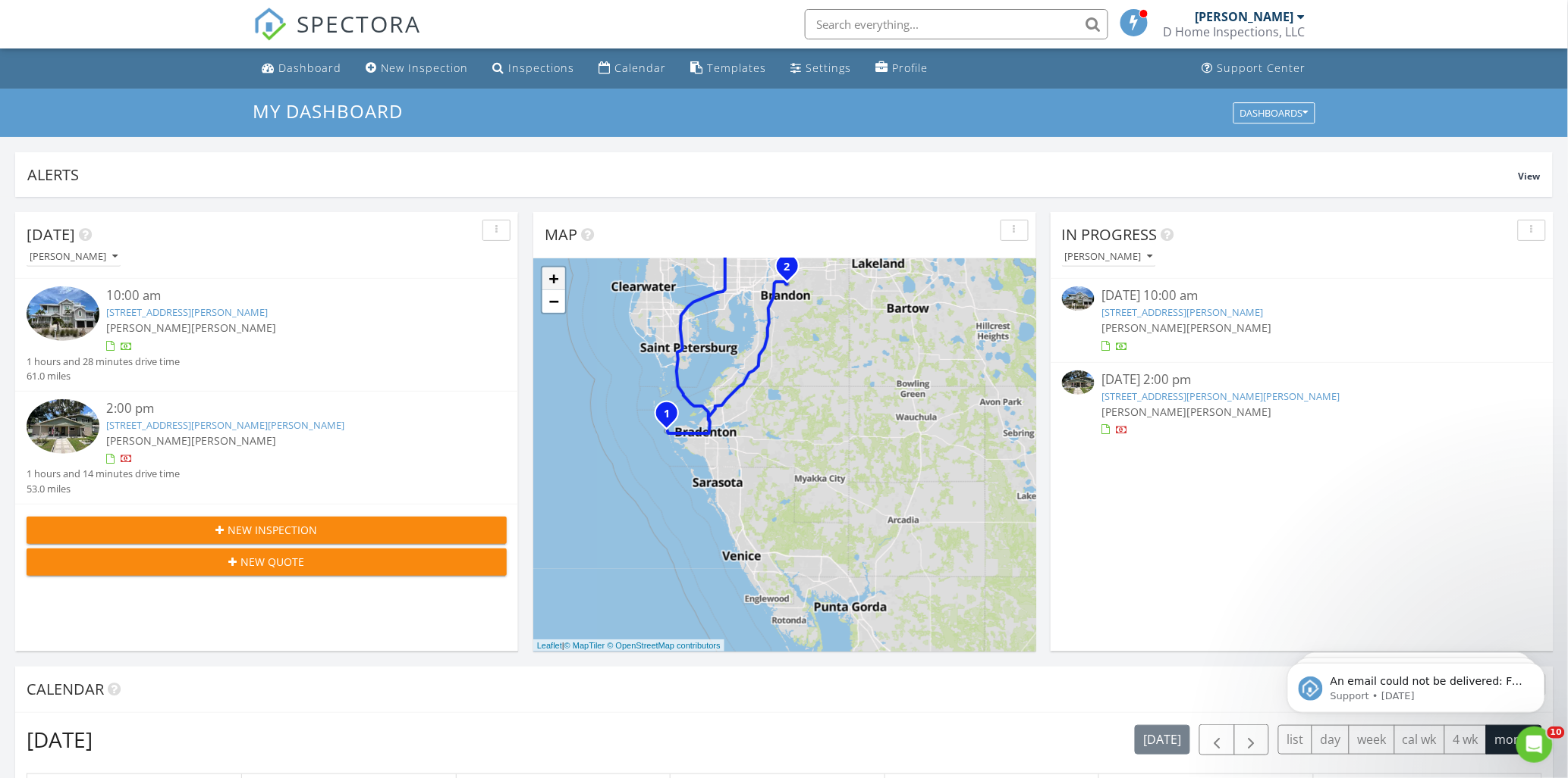
click at [549, 278] on link "+" at bounding box center [554, 279] width 23 height 23
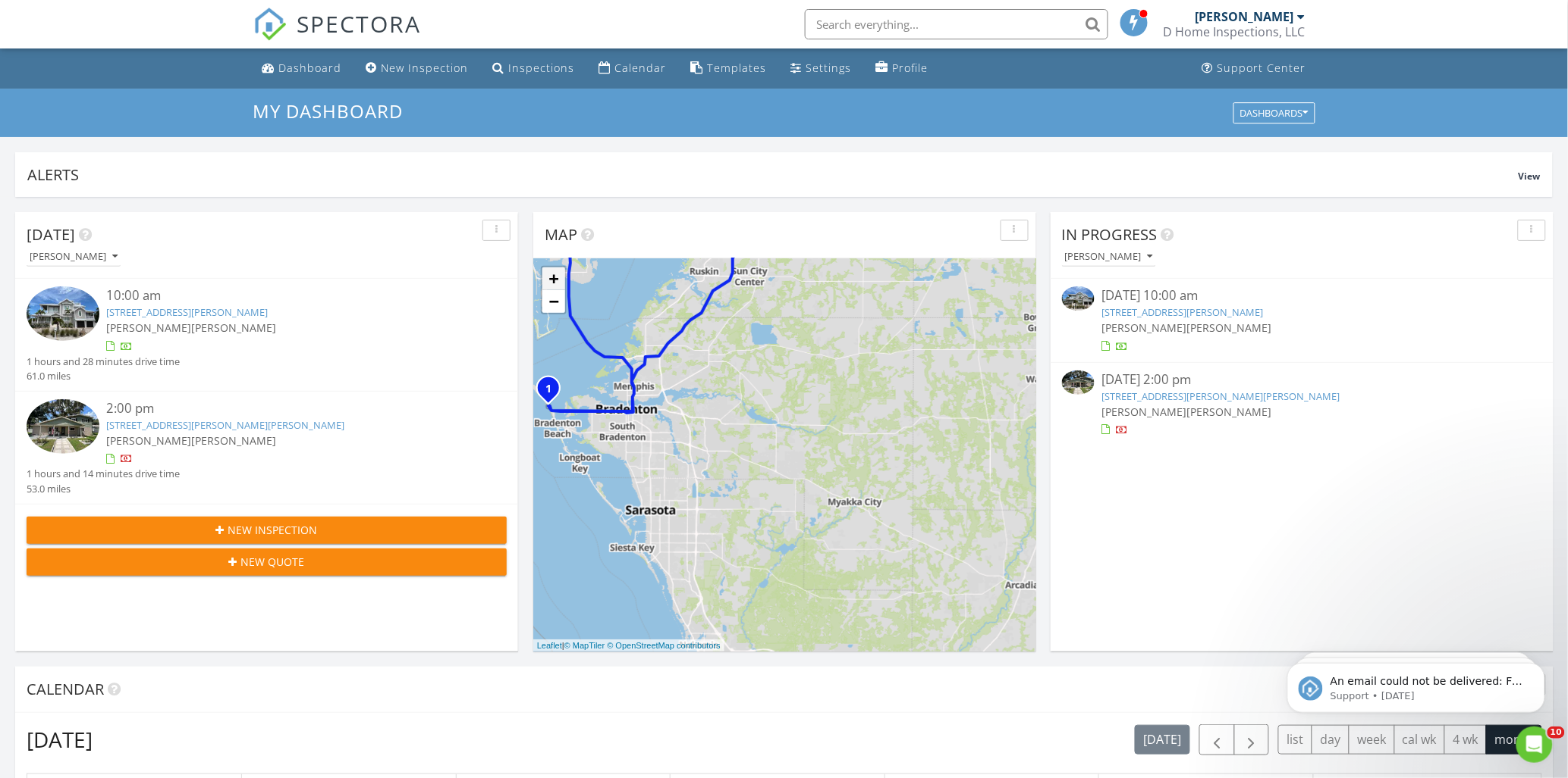
click at [549, 276] on link "+" at bounding box center [554, 279] width 23 height 23
click at [549, 275] on link "+" at bounding box center [554, 279] width 23 height 23
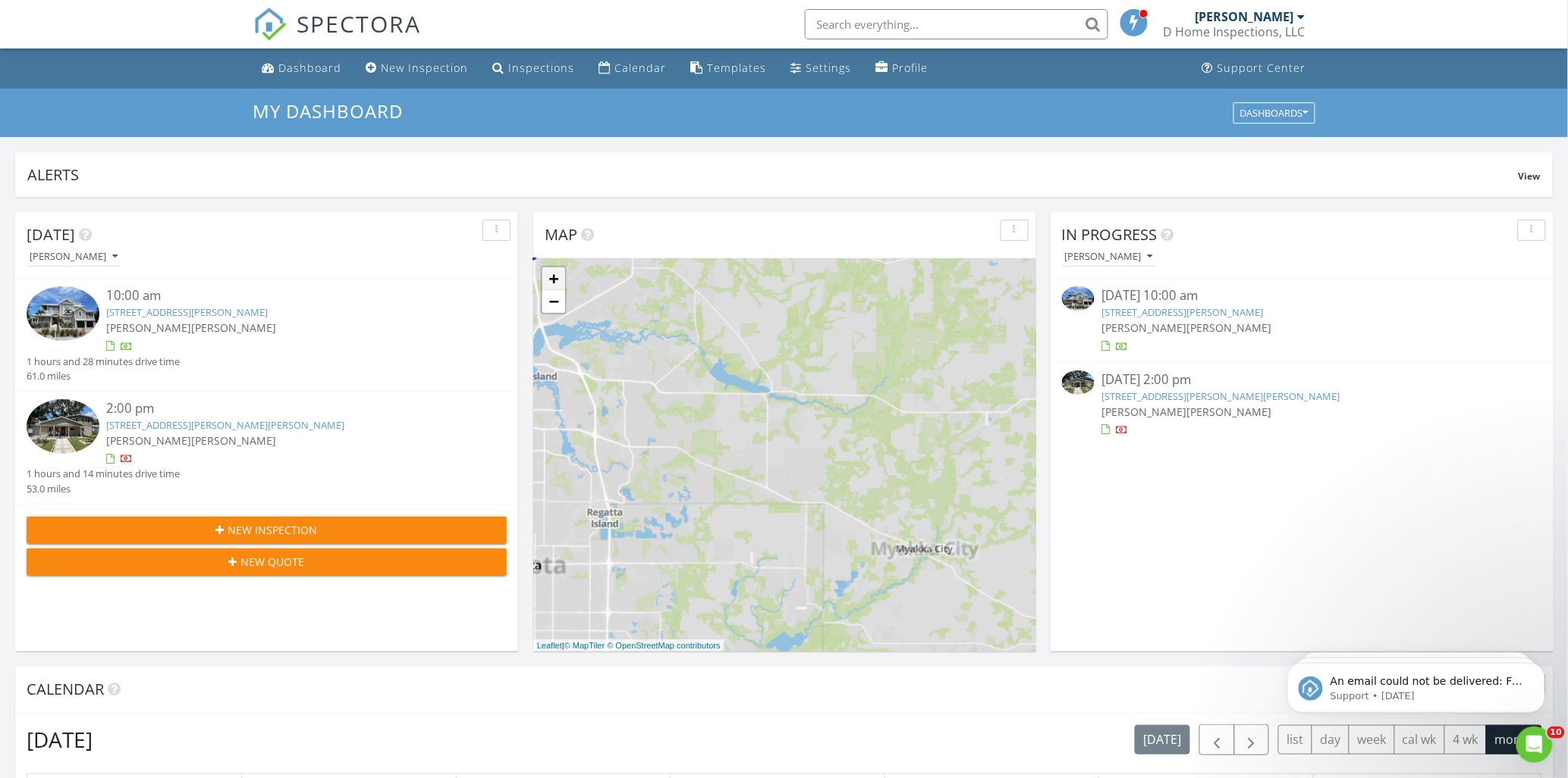
click at [549, 275] on link "+" at bounding box center [554, 279] width 23 height 23
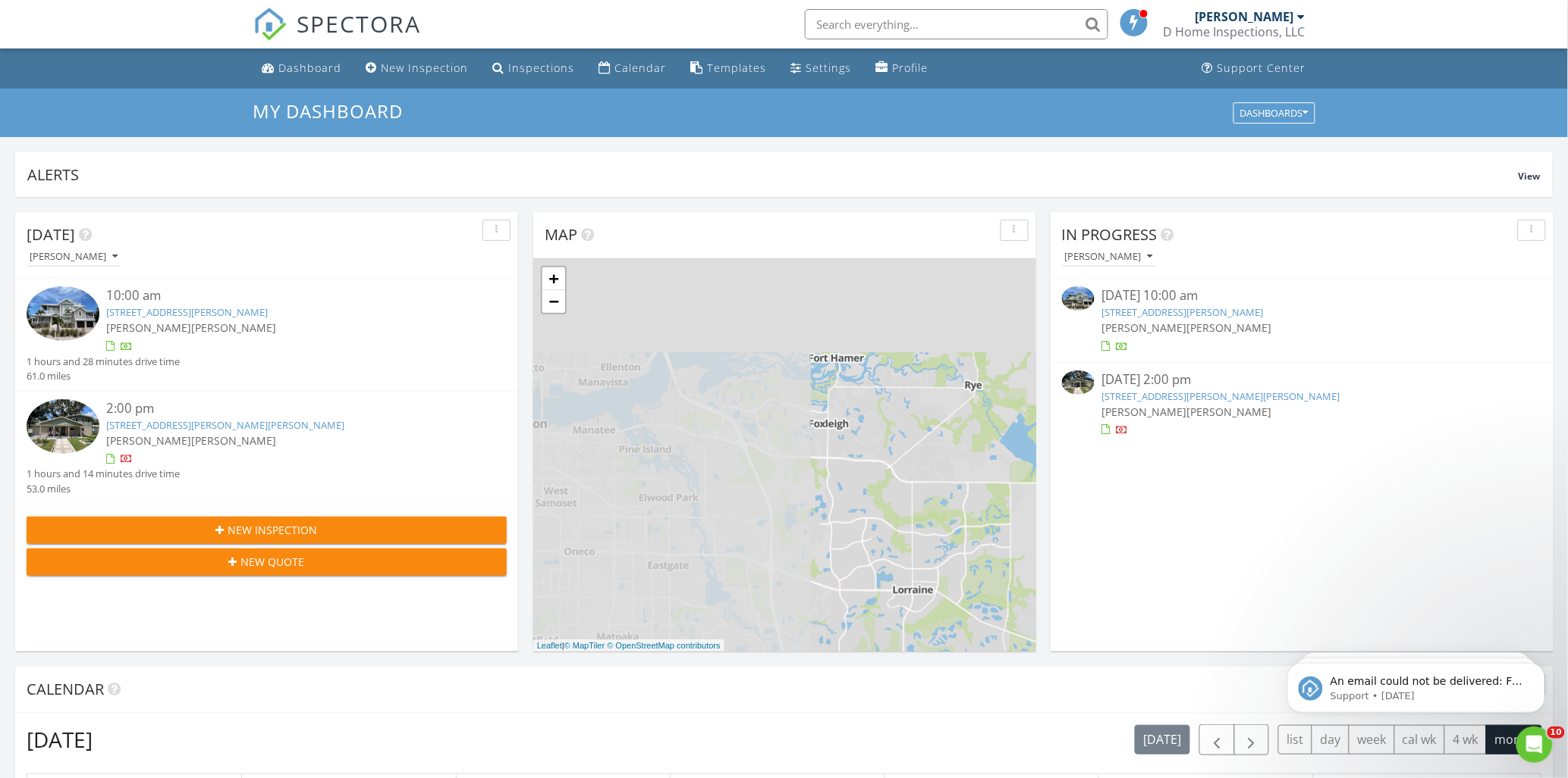
drag, startPoint x: 752, startPoint y: 452, endPoint x: 1142, endPoint y: 602, distance: 417.9
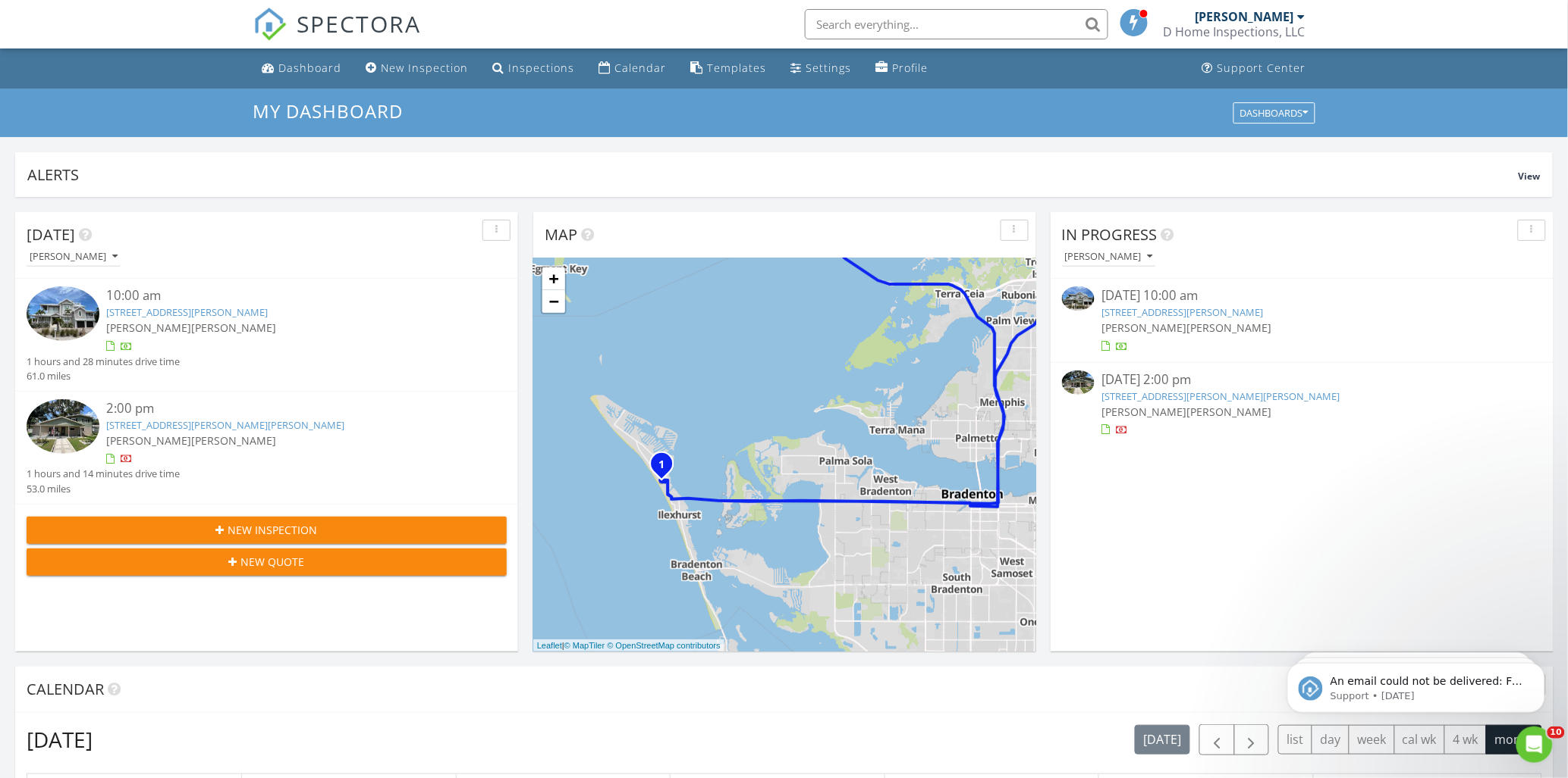
drag, startPoint x: 759, startPoint y: 534, endPoint x: 862, endPoint y: 457, distance: 128.6
click at [862, 457] on div "1 2 1 2 + − I 275, Manatee Avenue West, Manatee Avenue West, I 75 183.4 km, 2 h…" at bounding box center [785, 456] width 503 height 394
click at [555, 275] on link "+" at bounding box center [554, 279] width 23 height 23
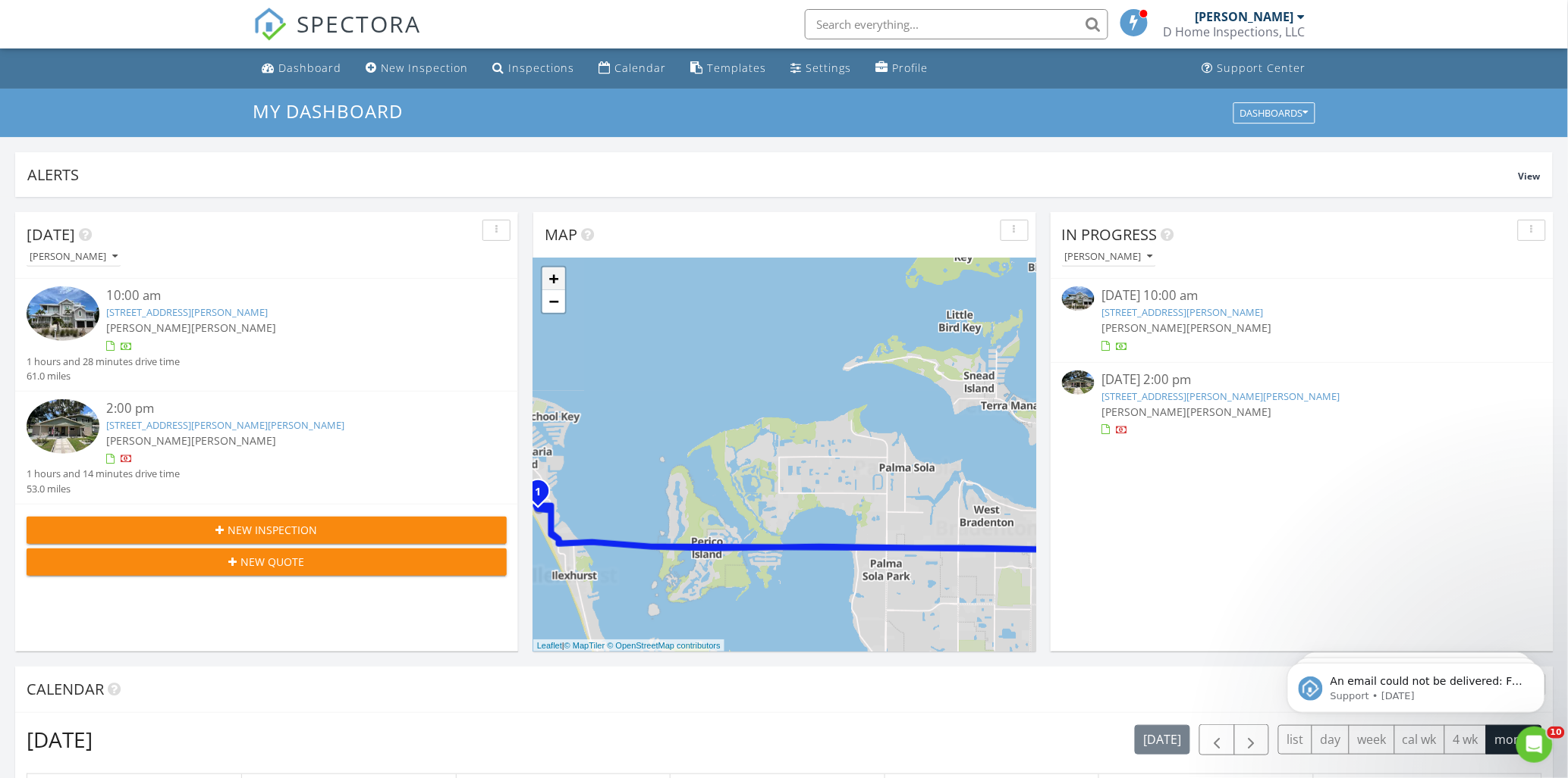
click at [555, 275] on link "+" at bounding box center [554, 279] width 23 height 23
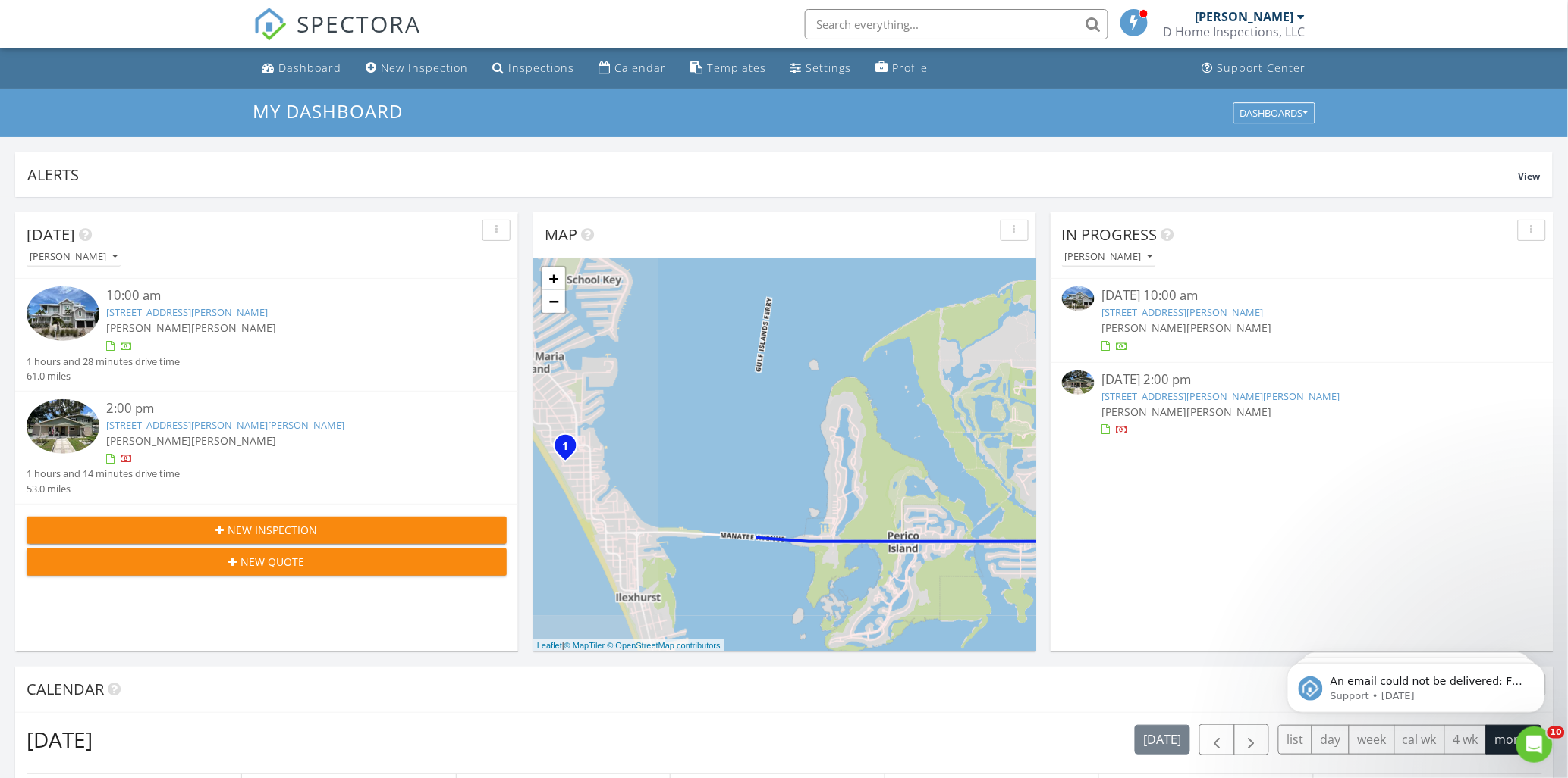
drag, startPoint x: 668, startPoint y: 419, endPoint x: 941, endPoint y: 319, distance: 290.7
click at [941, 319] on div "1 2 1 2 + − I 275, Manatee Avenue West, Manatee Avenue West, I 75 183.4 km, 2 h…" at bounding box center [785, 456] width 503 height 394
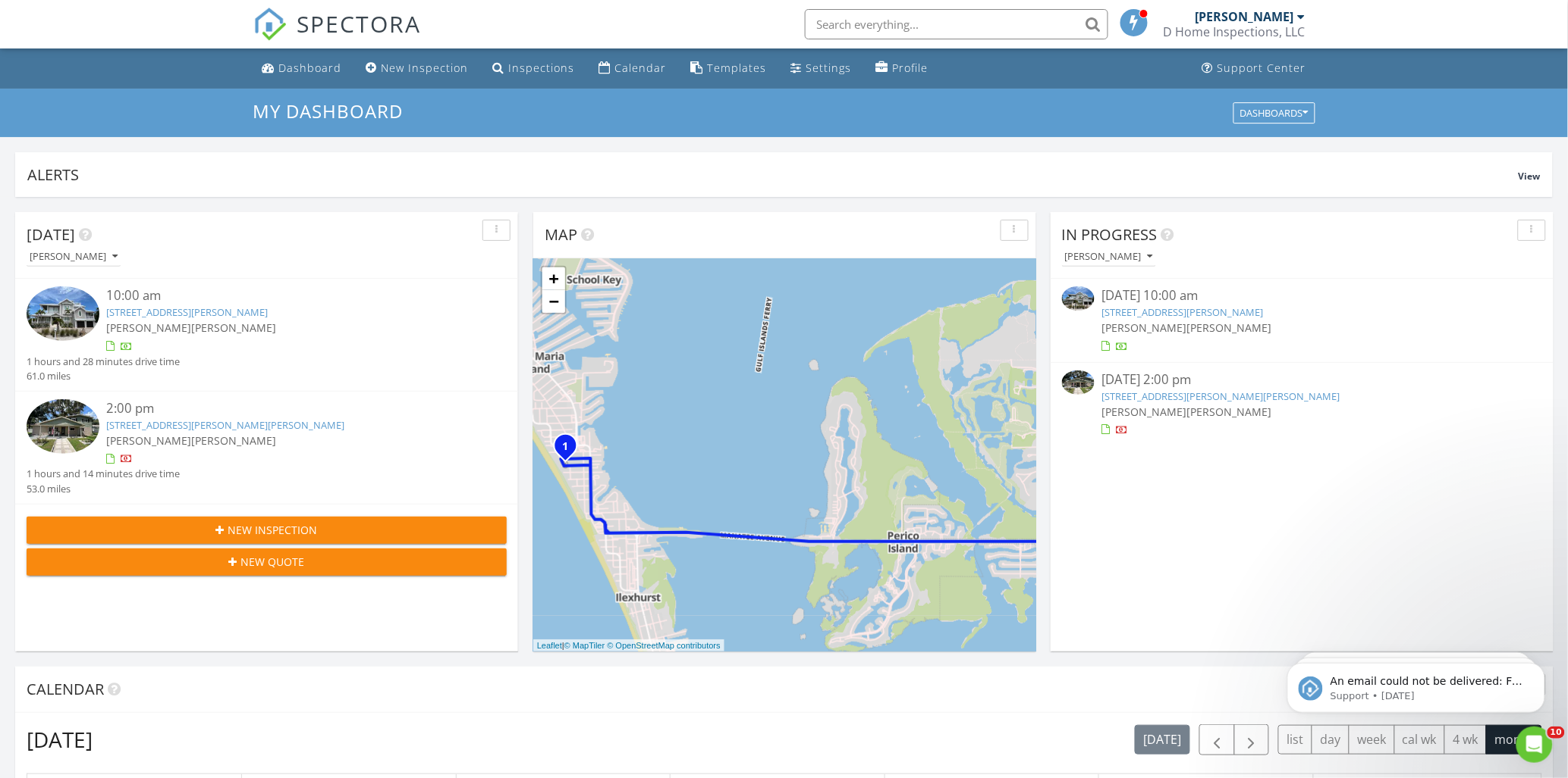
drag, startPoint x: 749, startPoint y: 435, endPoint x: 832, endPoint y: 411, distance: 86.4
click at [832, 411] on div "1 2 1 2 + − I 275, Manatee Avenue West, Manatee Avenue West, I 75 183.4 km, 2 h…" at bounding box center [785, 456] width 503 height 394
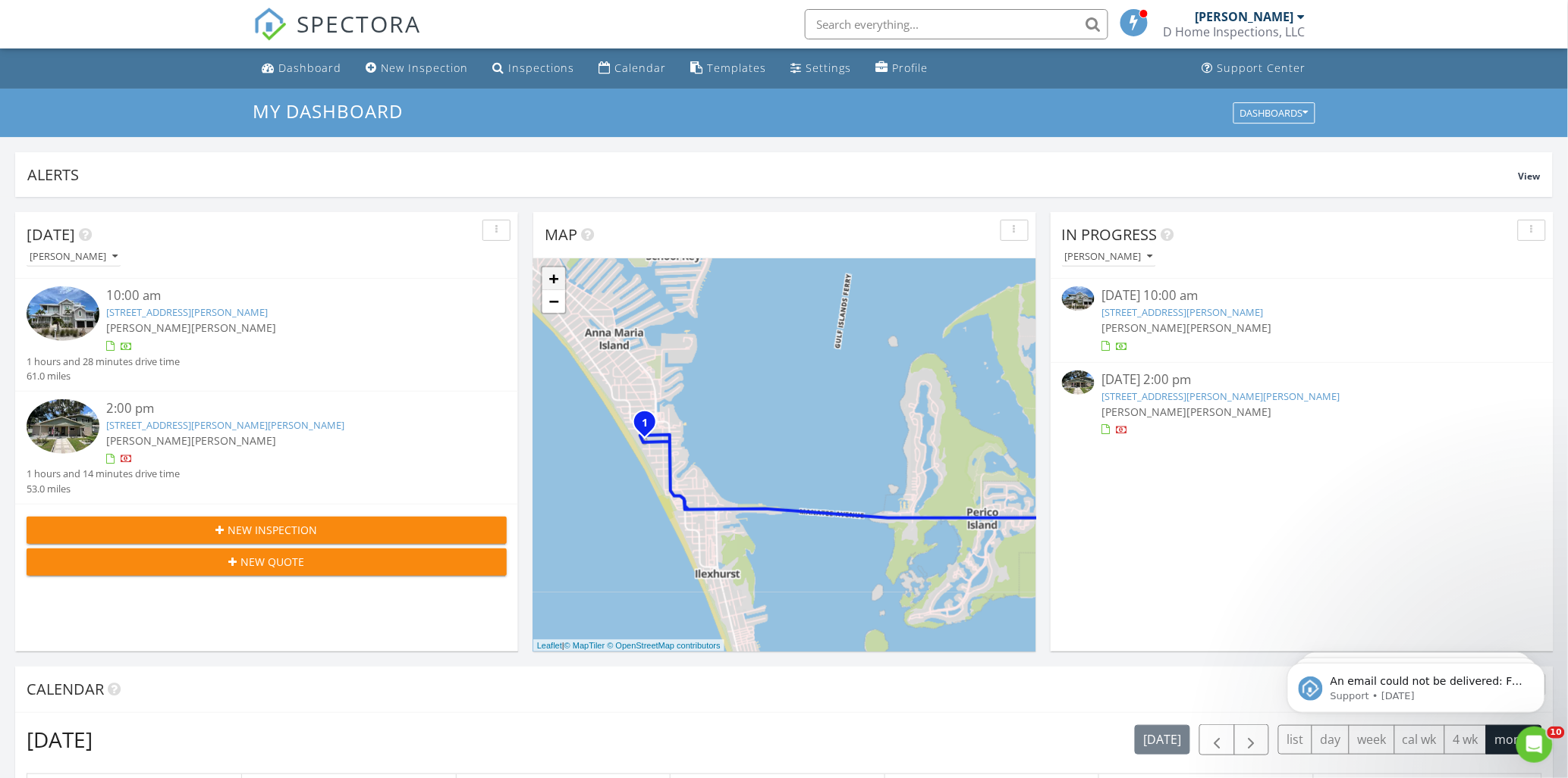
click at [558, 276] on link "+" at bounding box center [554, 279] width 23 height 23
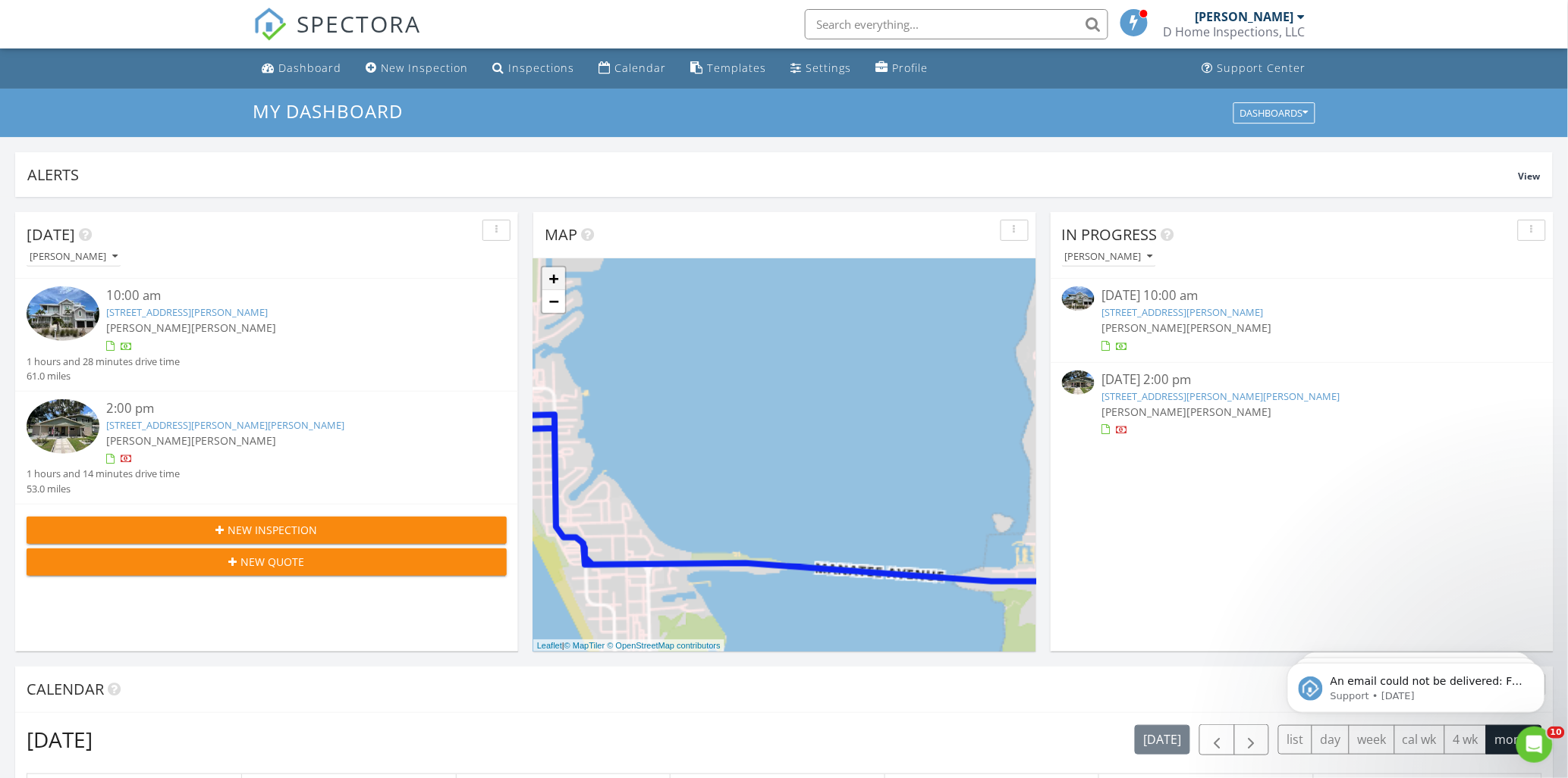
click at [557, 276] on link "+" at bounding box center [554, 279] width 23 height 23
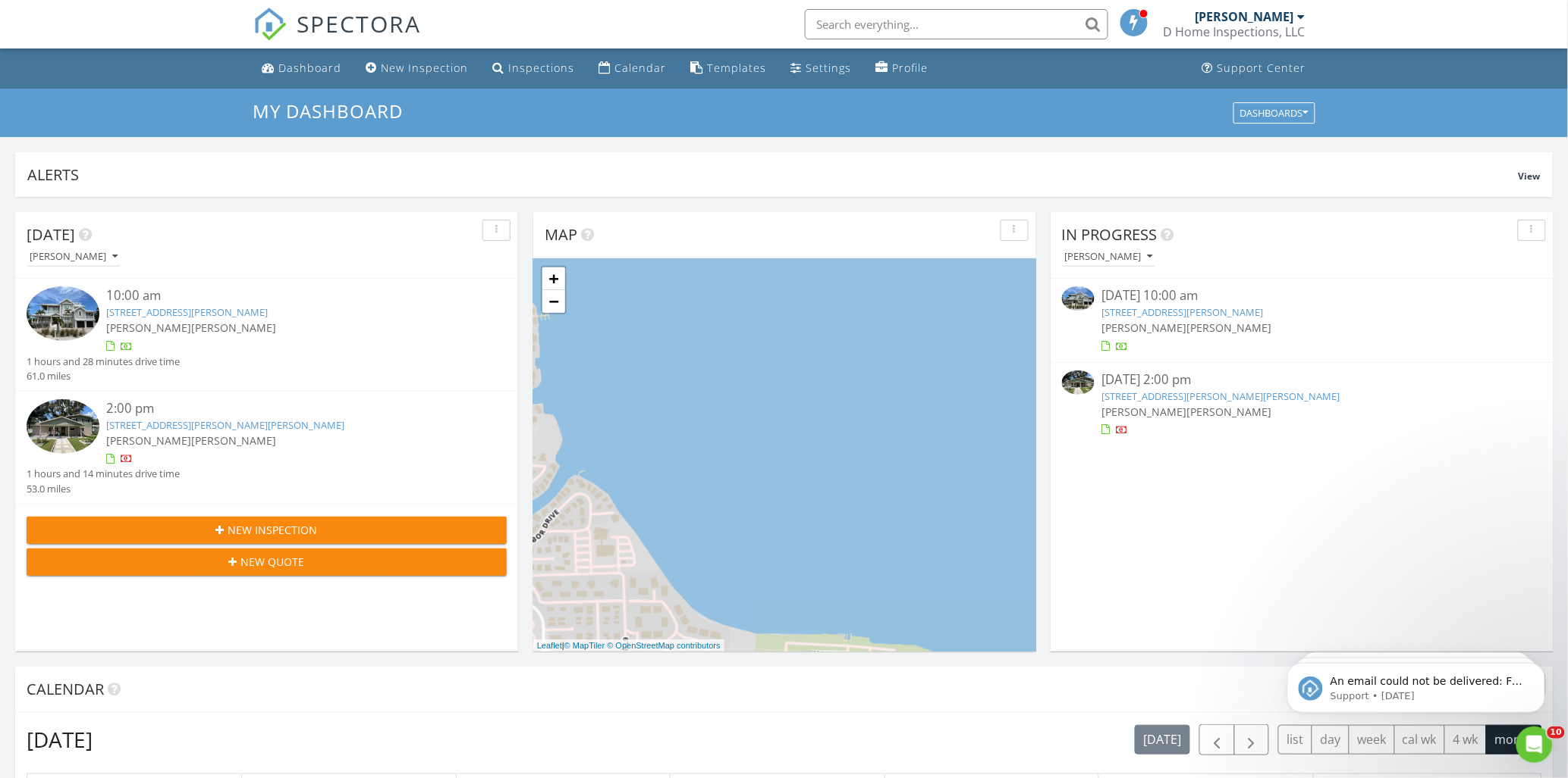
drag, startPoint x: 713, startPoint y: 400, endPoint x: 1028, endPoint y: 400, distance: 315.0
click at [1028, 400] on div "1 2 1 2 + − I 275, Manatee Avenue West, Manatee Avenue West, I 75 183.4 km, 2 h…" at bounding box center [785, 456] width 503 height 394
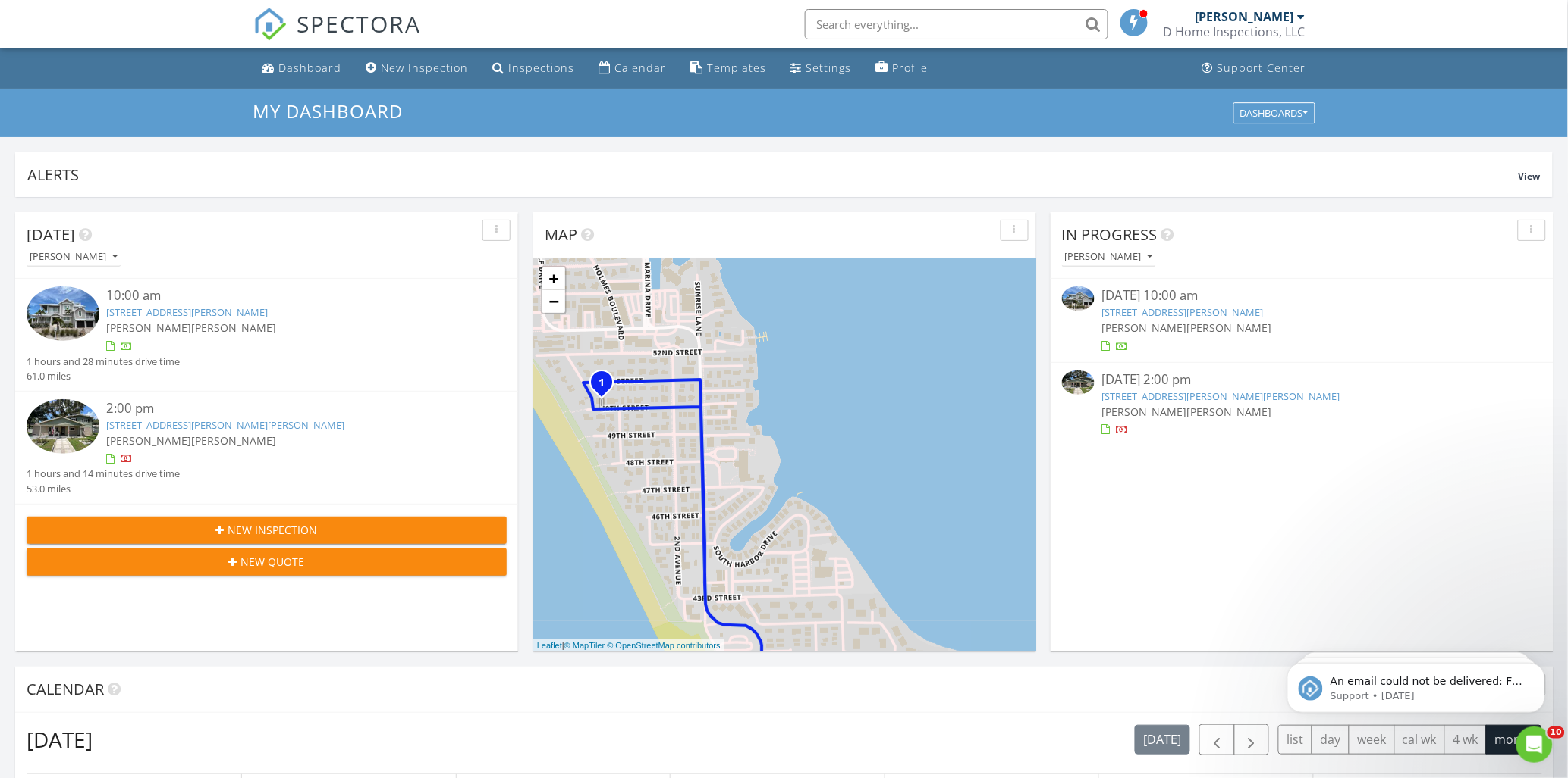
drag, startPoint x: 745, startPoint y: 400, endPoint x: 779, endPoint y: 402, distance: 34.1
click at [779, 402] on div "1 2 1 2 + − I 275, Manatee Avenue West, Manatee Avenue West, I 75 183.4 km, 2 h…" at bounding box center [785, 456] width 503 height 394
click at [555, 275] on link "+" at bounding box center [554, 279] width 23 height 23
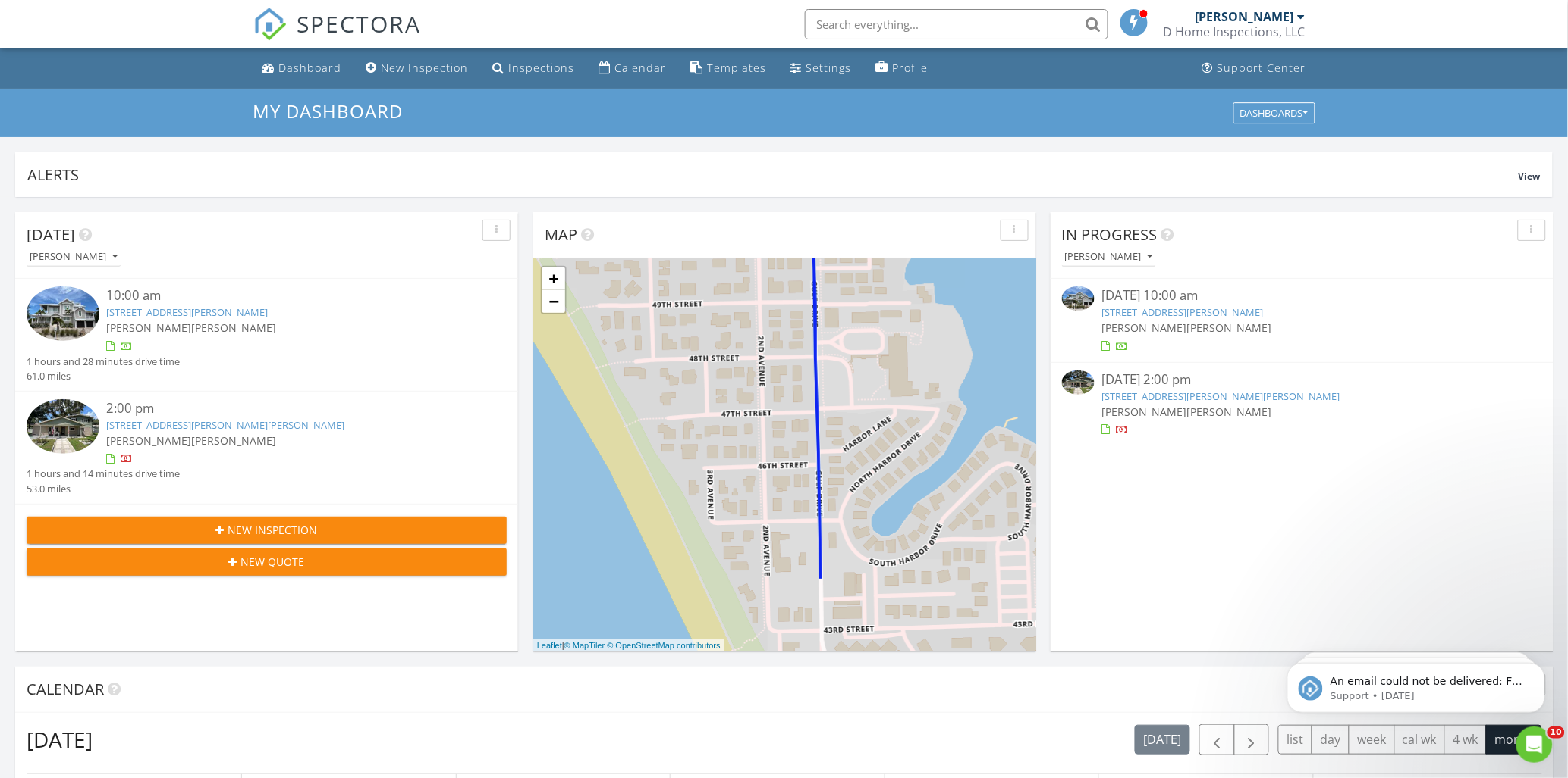
drag, startPoint x: 703, startPoint y: 398, endPoint x: 839, endPoint y: 243, distance: 206.2
click at [839, 245] on div "Map 1 2 1 2 + − I 275, Manatee Avenue West, Manatee Avenue West, I 75 183.4 km,…" at bounding box center [785, 432] width 503 height 440
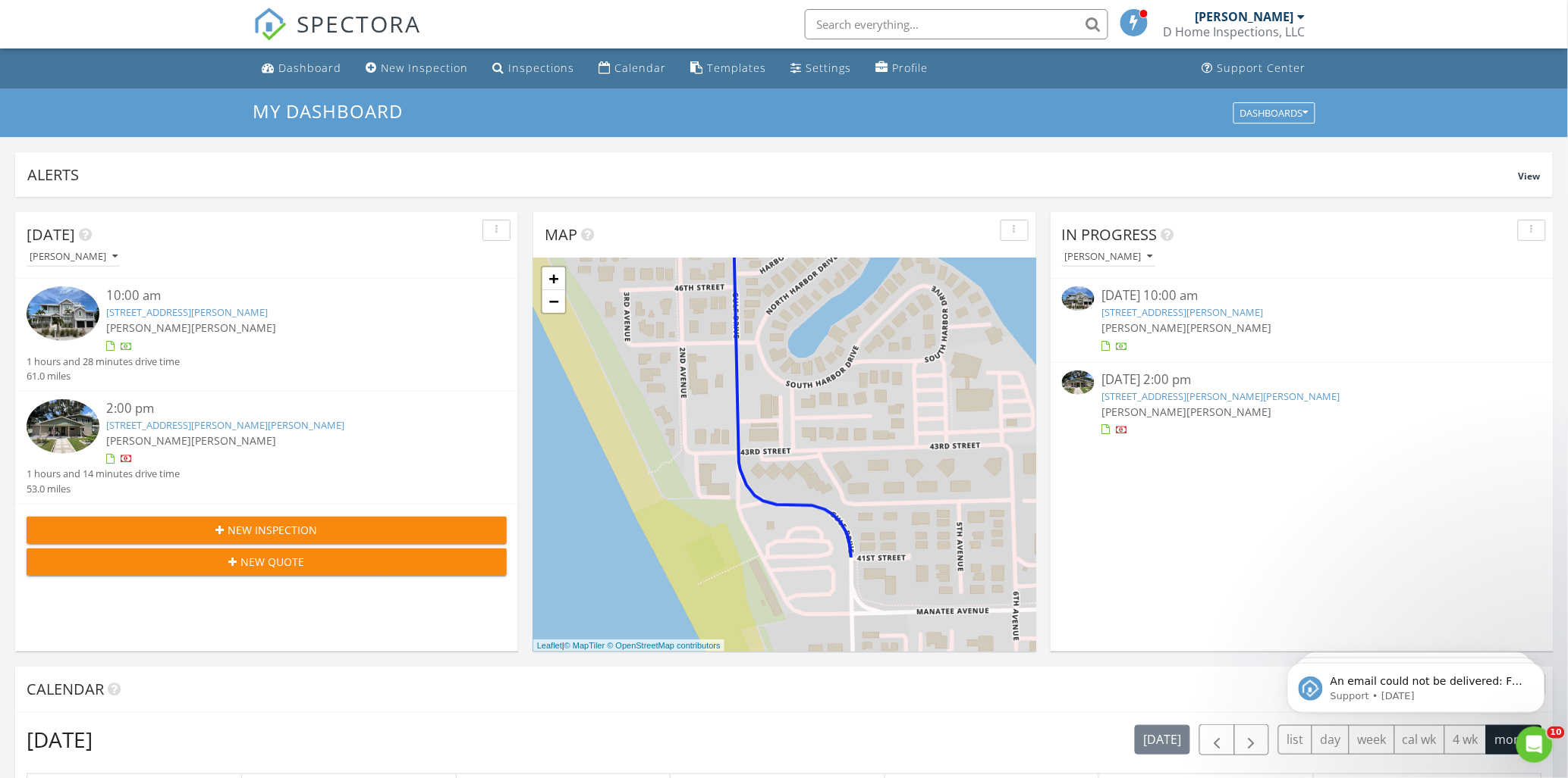
drag, startPoint x: 928, startPoint y: 521, endPoint x: 862, endPoint y: 383, distance: 153.0
click at [862, 383] on div "1 2 1 2 + − I 275, Manatee Avenue West, Manatee Avenue West, I 75 183.4 km, 2 h…" at bounding box center [785, 456] width 503 height 394
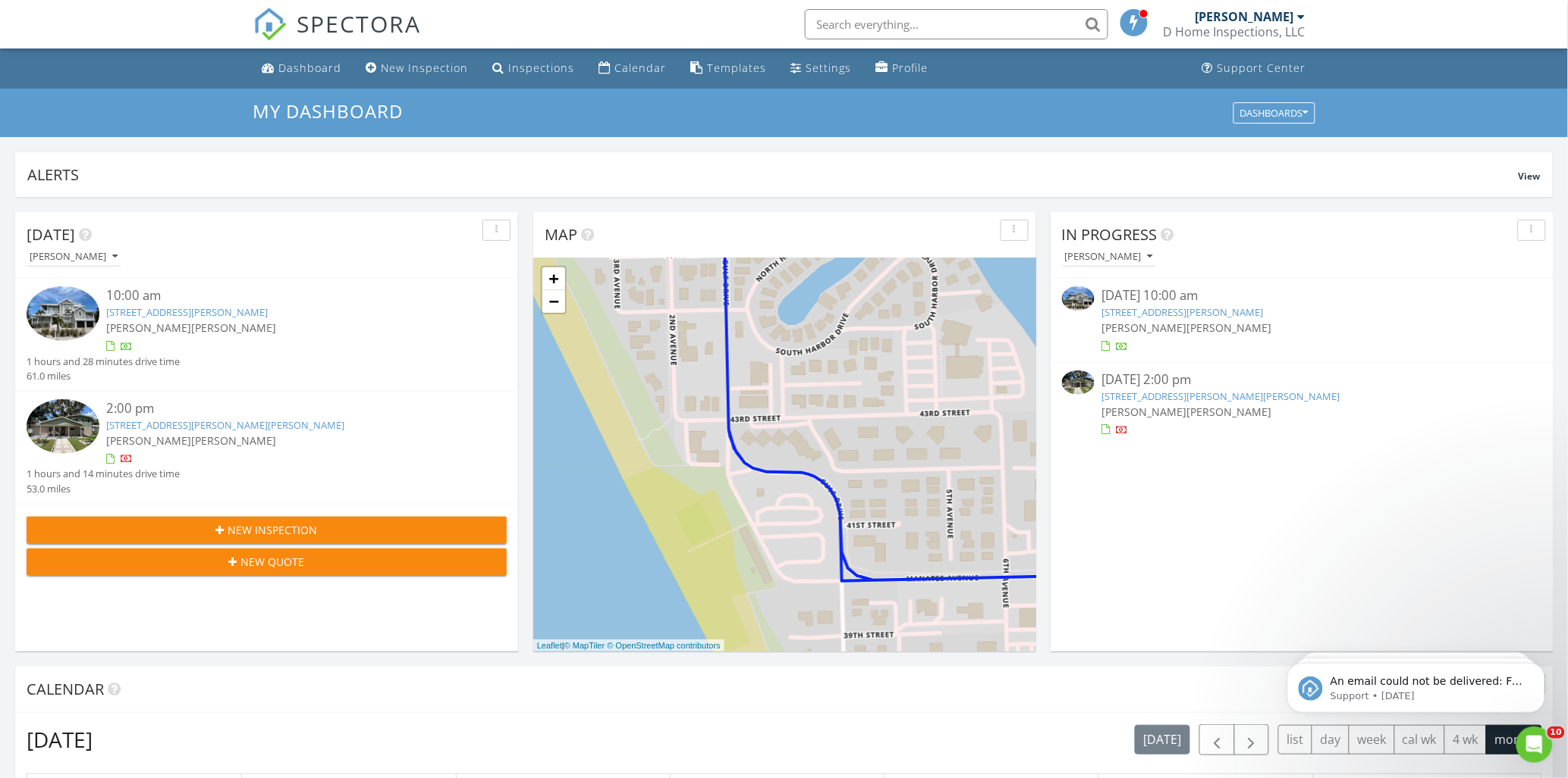
drag, startPoint x: 907, startPoint y: 483, endPoint x: 901, endPoint y: 460, distance: 23.8
click at [901, 460] on div "1 2 1 2 + − I 275, Manatee Avenue West, Manatee Avenue West, I 75 183.4 km, 2 h…" at bounding box center [785, 456] width 503 height 394
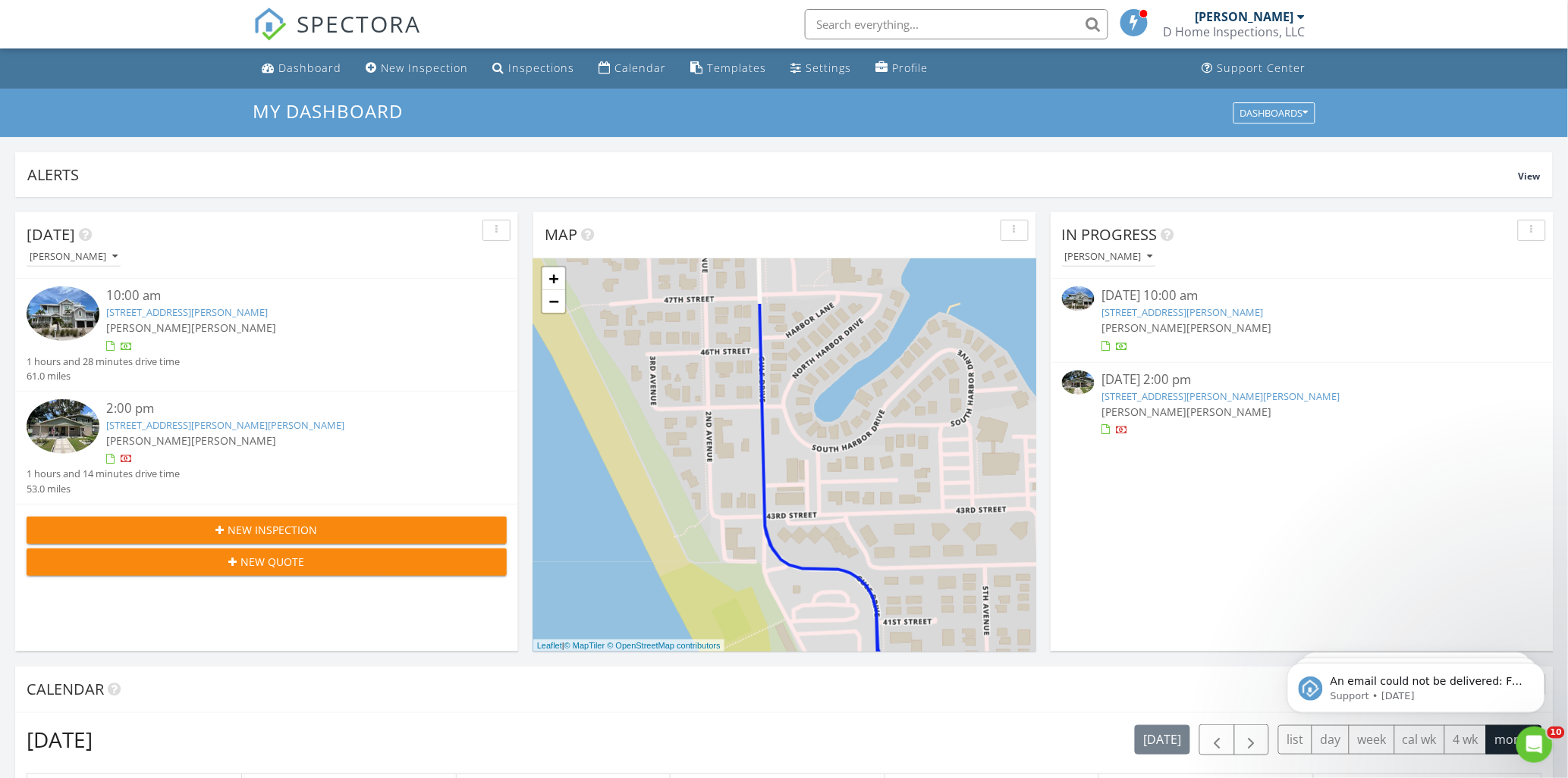
drag, startPoint x: 759, startPoint y: 390, endPoint x: 790, endPoint y: 465, distance: 81.2
click at [790, 465] on div "1 2 1 2 + − I 275, Manatee Avenue West, Manatee Avenue West, I 75 183.4 km, 2 h…" at bounding box center [785, 456] width 503 height 394
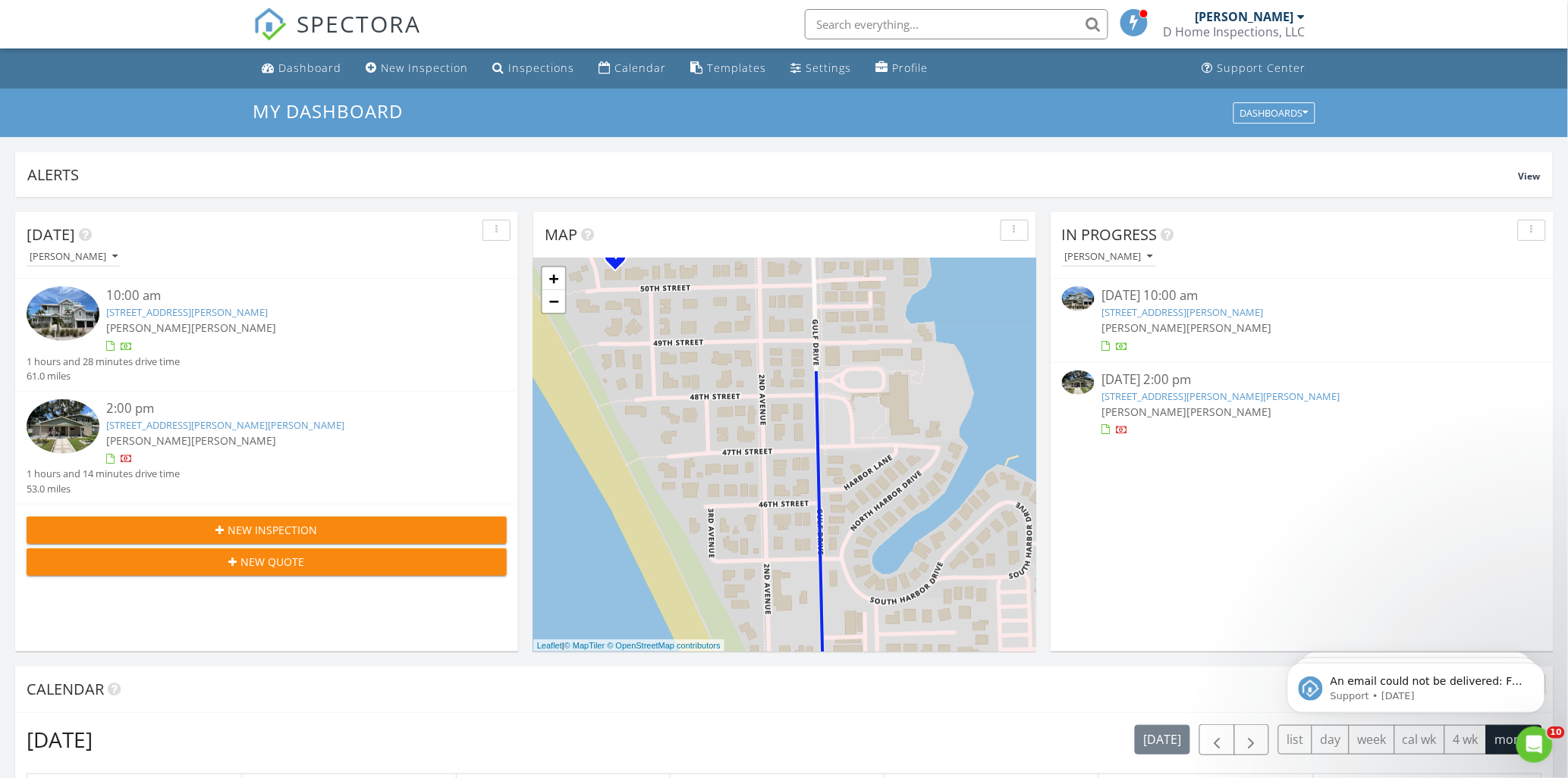
drag, startPoint x: 716, startPoint y: 360, endPoint x: 775, endPoint y: 517, distance: 167.7
click at [775, 517] on div "1 2 1 2 + − I 275, Manatee Avenue West, Manatee Avenue West, I 75 183.4 km, 2 h…" at bounding box center [785, 456] width 503 height 394
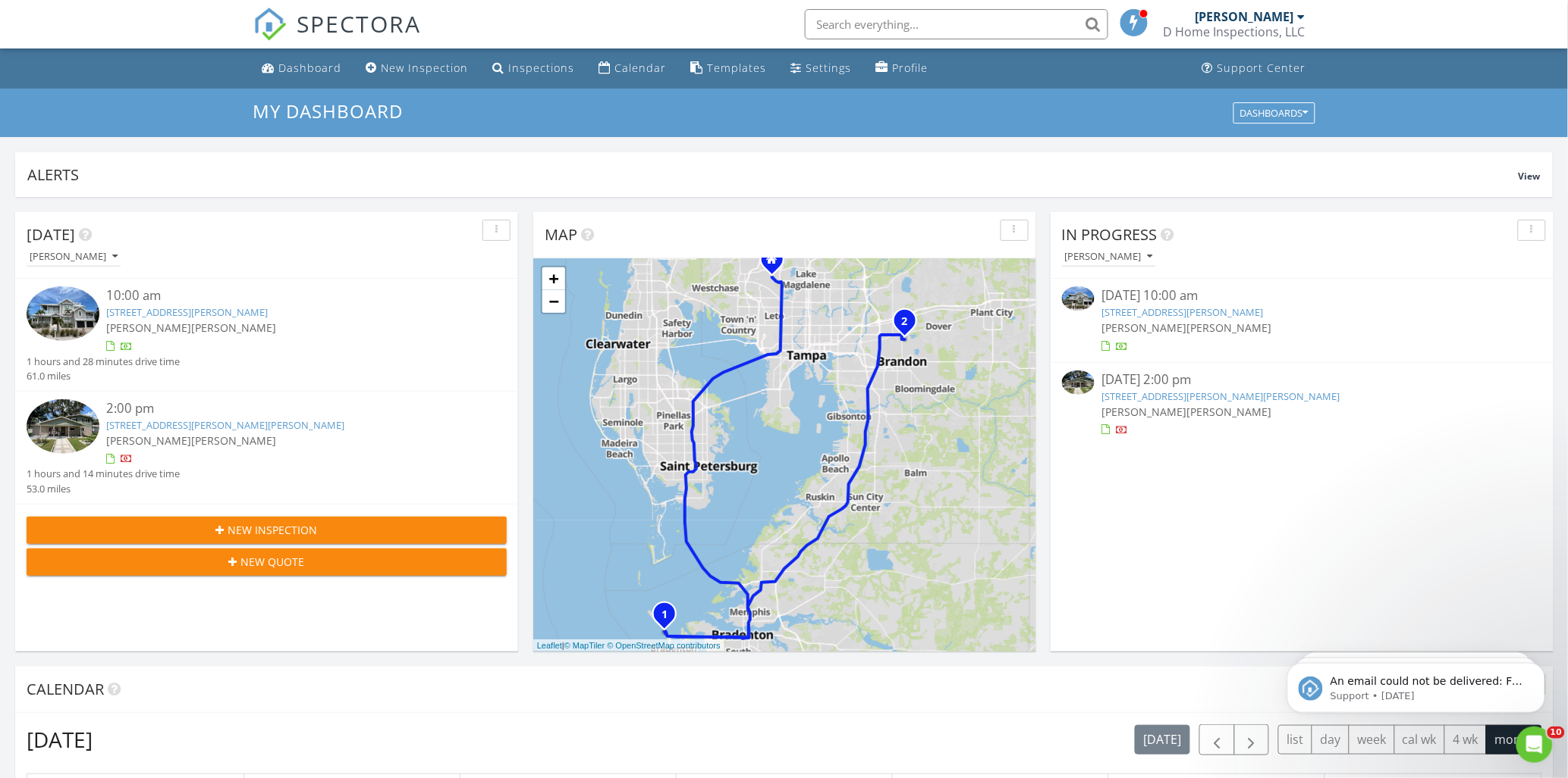
click at [144, 311] on link "112 50th St, Holmes Beach, FL 34217" at bounding box center [188, 312] width 162 height 14
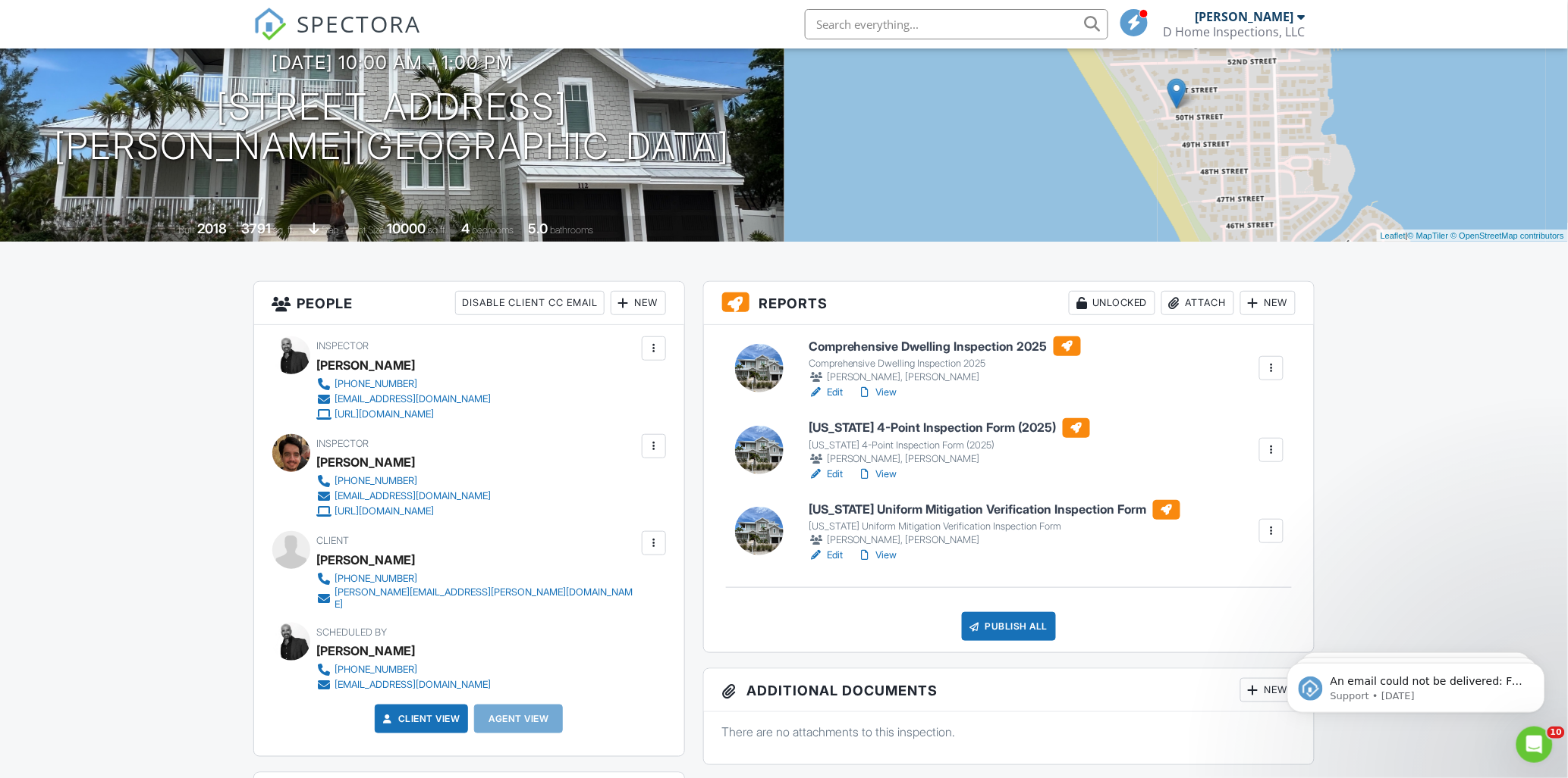
scroll to position [168, 0]
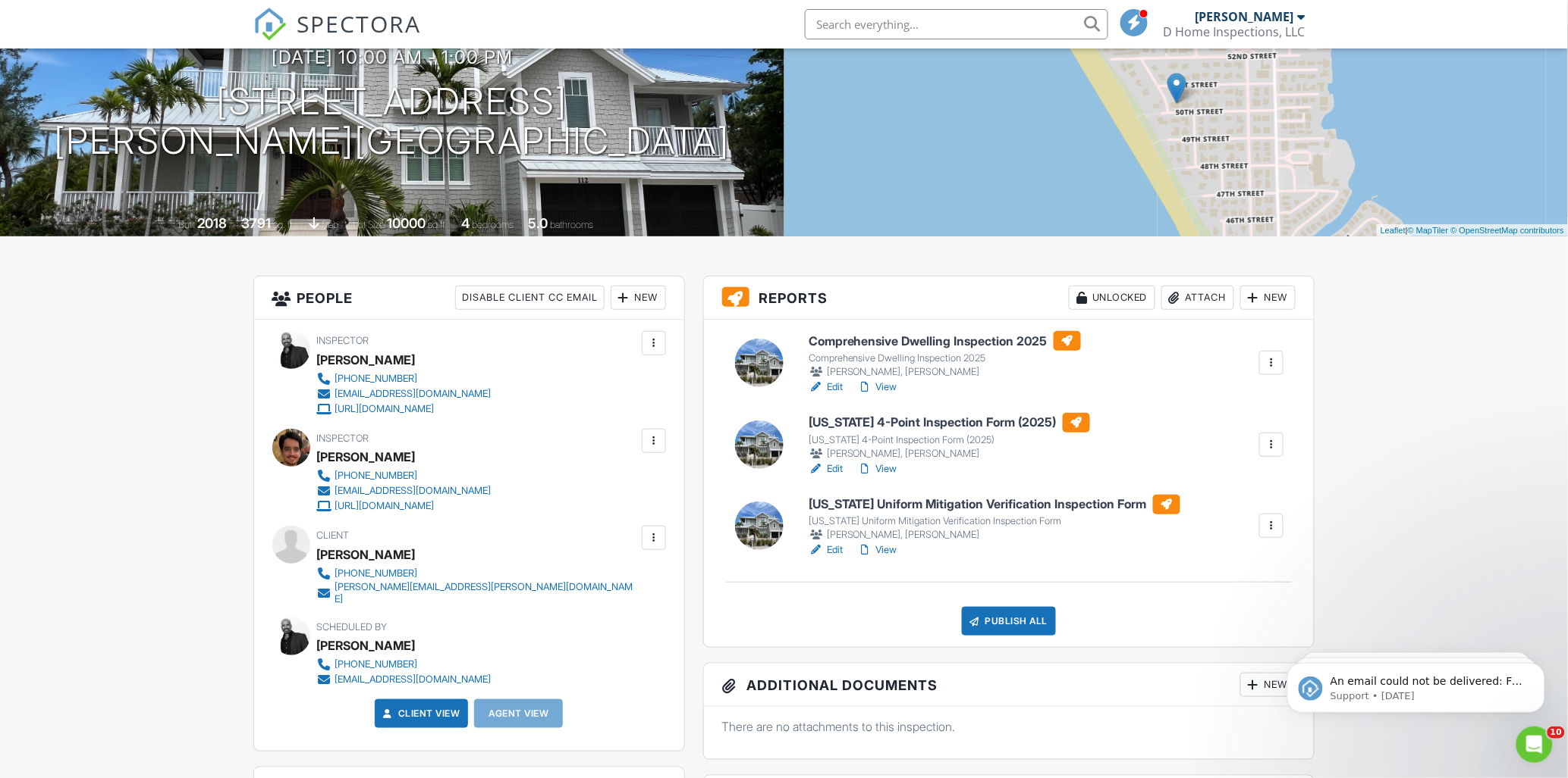
click at [931, 342] on h6 "Comprehensive Dwelling Inspection 2025" at bounding box center [944, 340] width 272 height 19
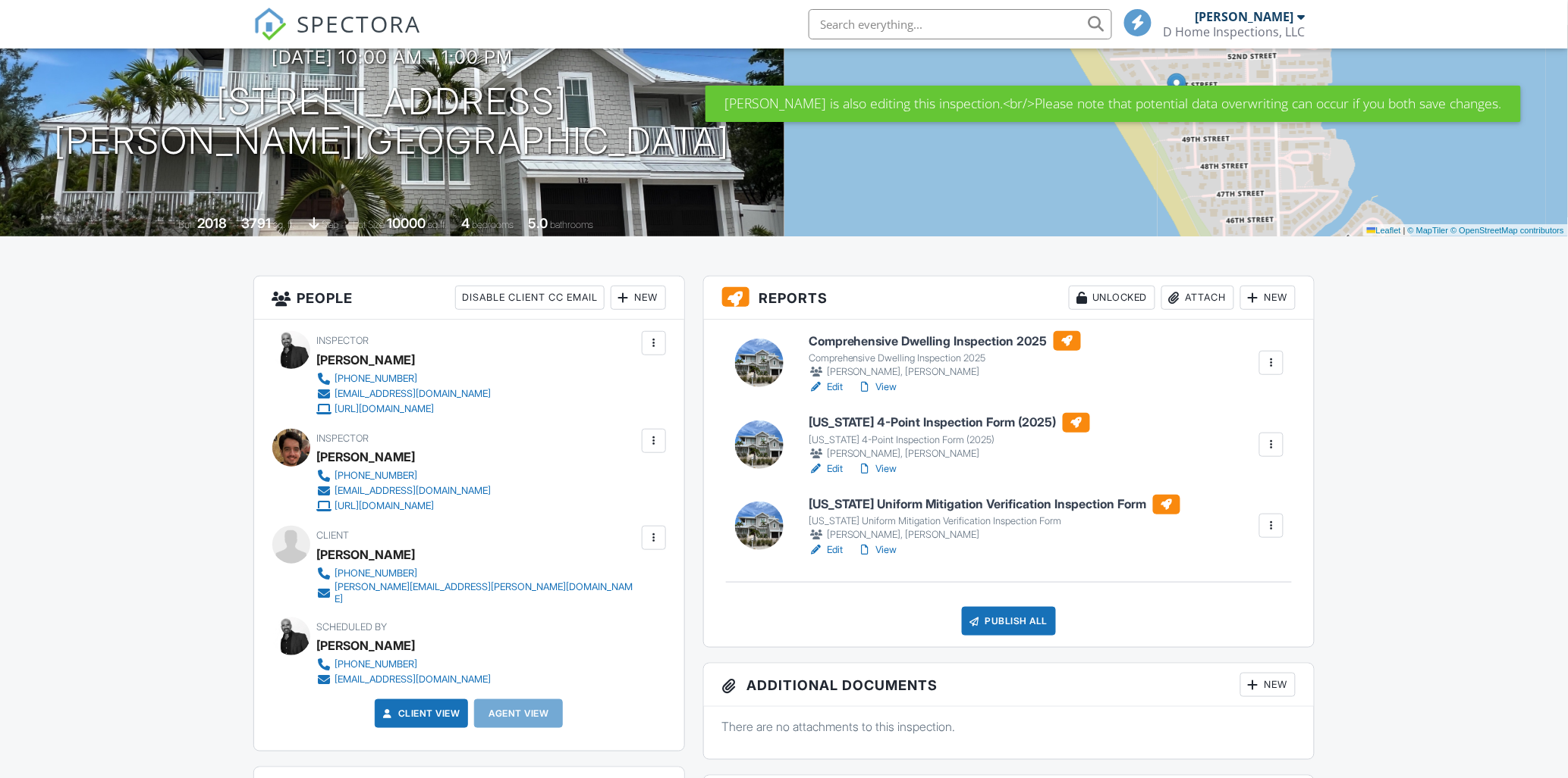
scroll to position [168, 0]
click at [889, 390] on link "View" at bounding box center [877, 387] width 40 height 15
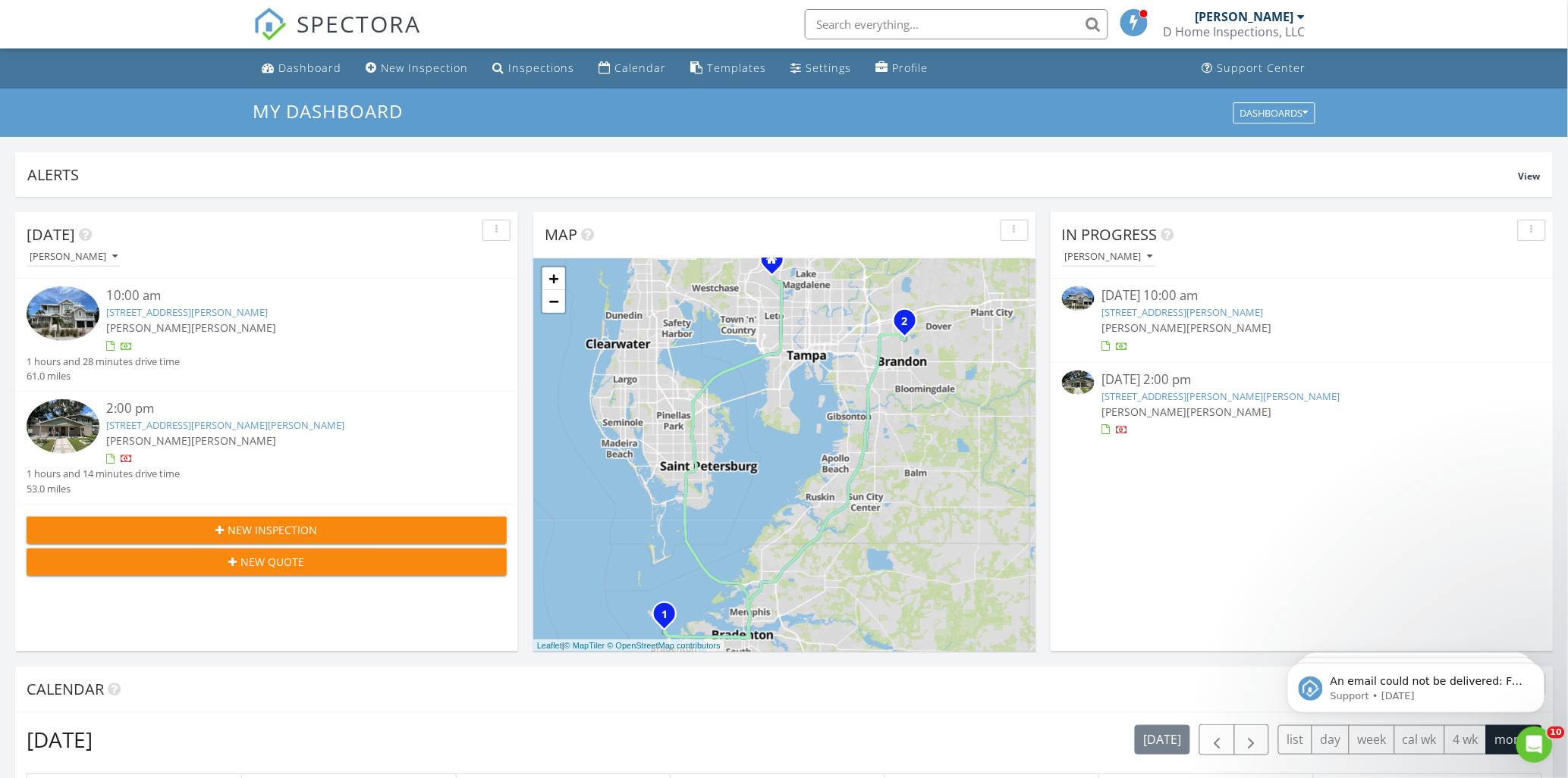
click at [1168, 395] on link "205 W Wheeler Rd, Seffner, FL 33584" at bounding box center [1221, 396] width 239 height 14
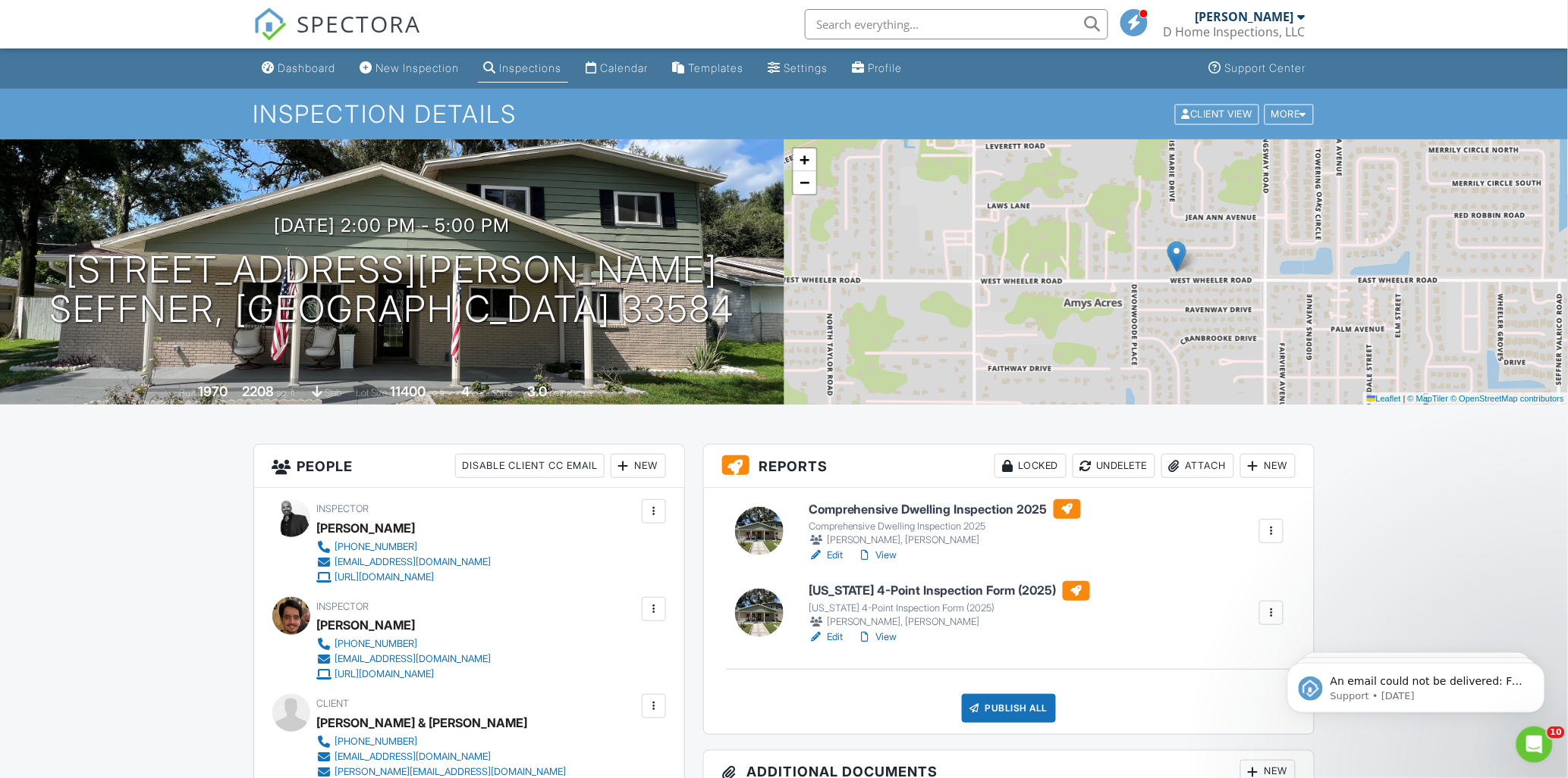
click at [888, 558] on link "View" at bounding box center [877, 555] width 40 height 15
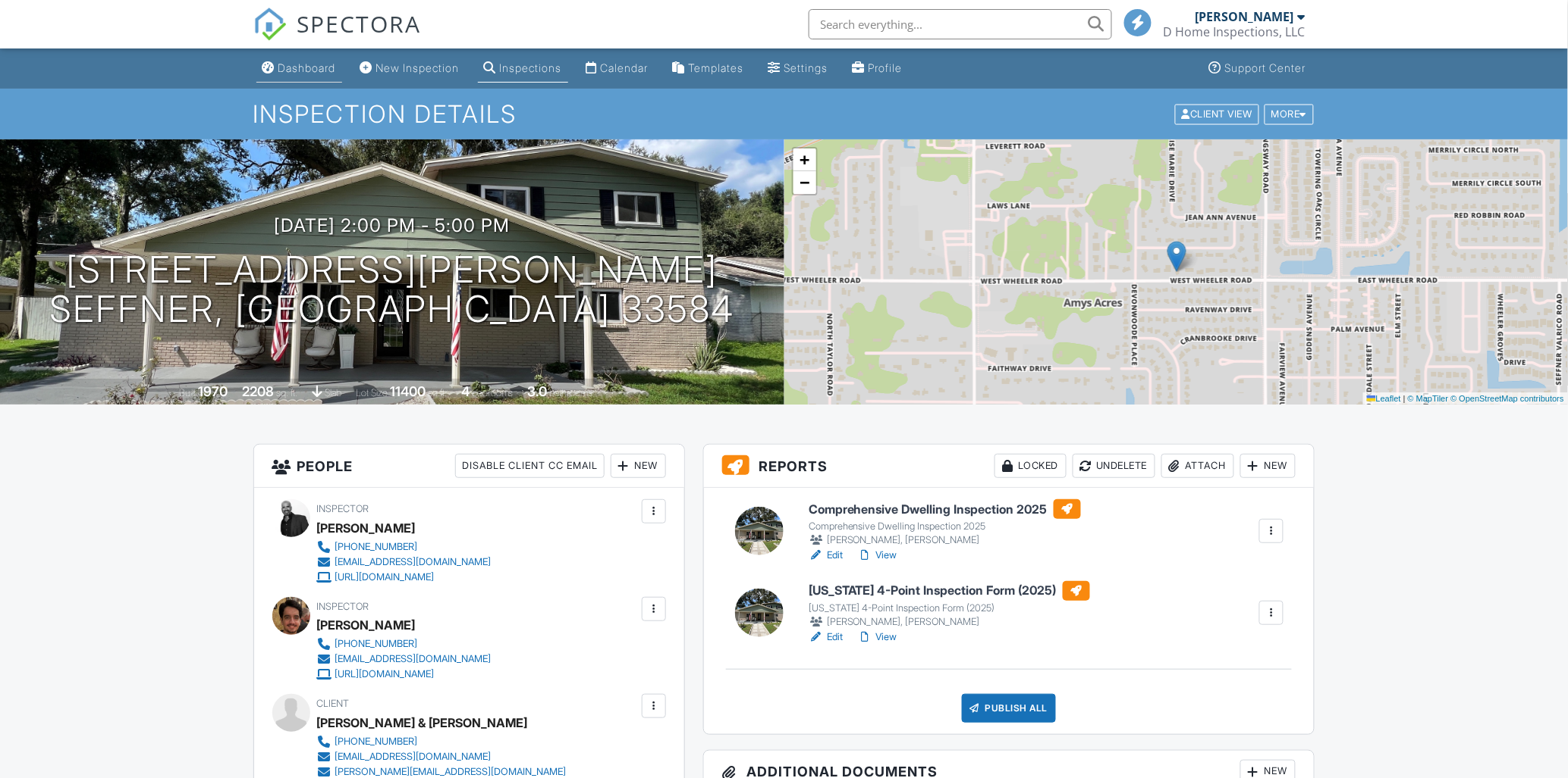
click at [305, 62] on div "Dashboard" at bounding box center [307, 67] width 57 height 13
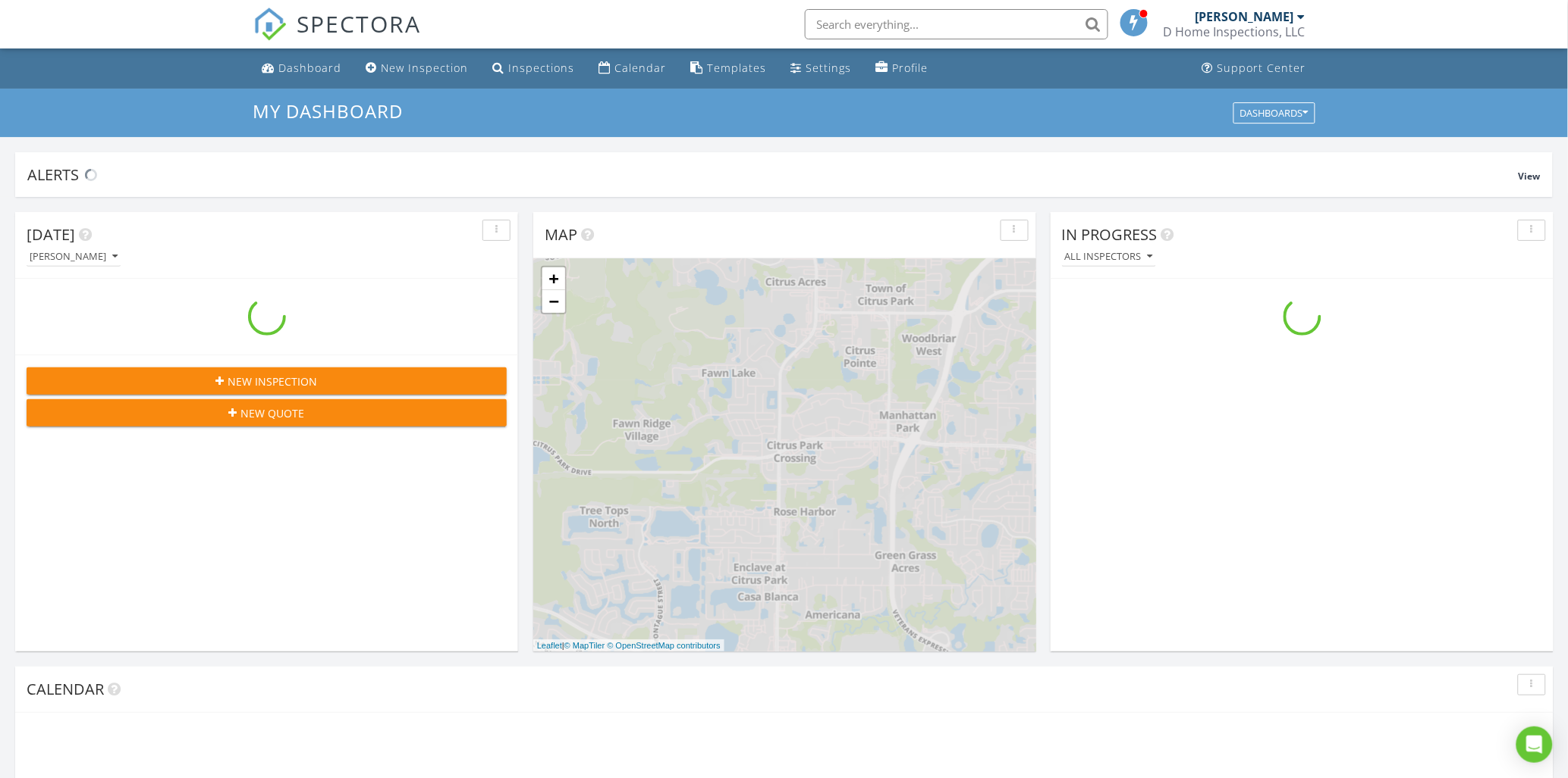
scroll to position [1406, 1595]
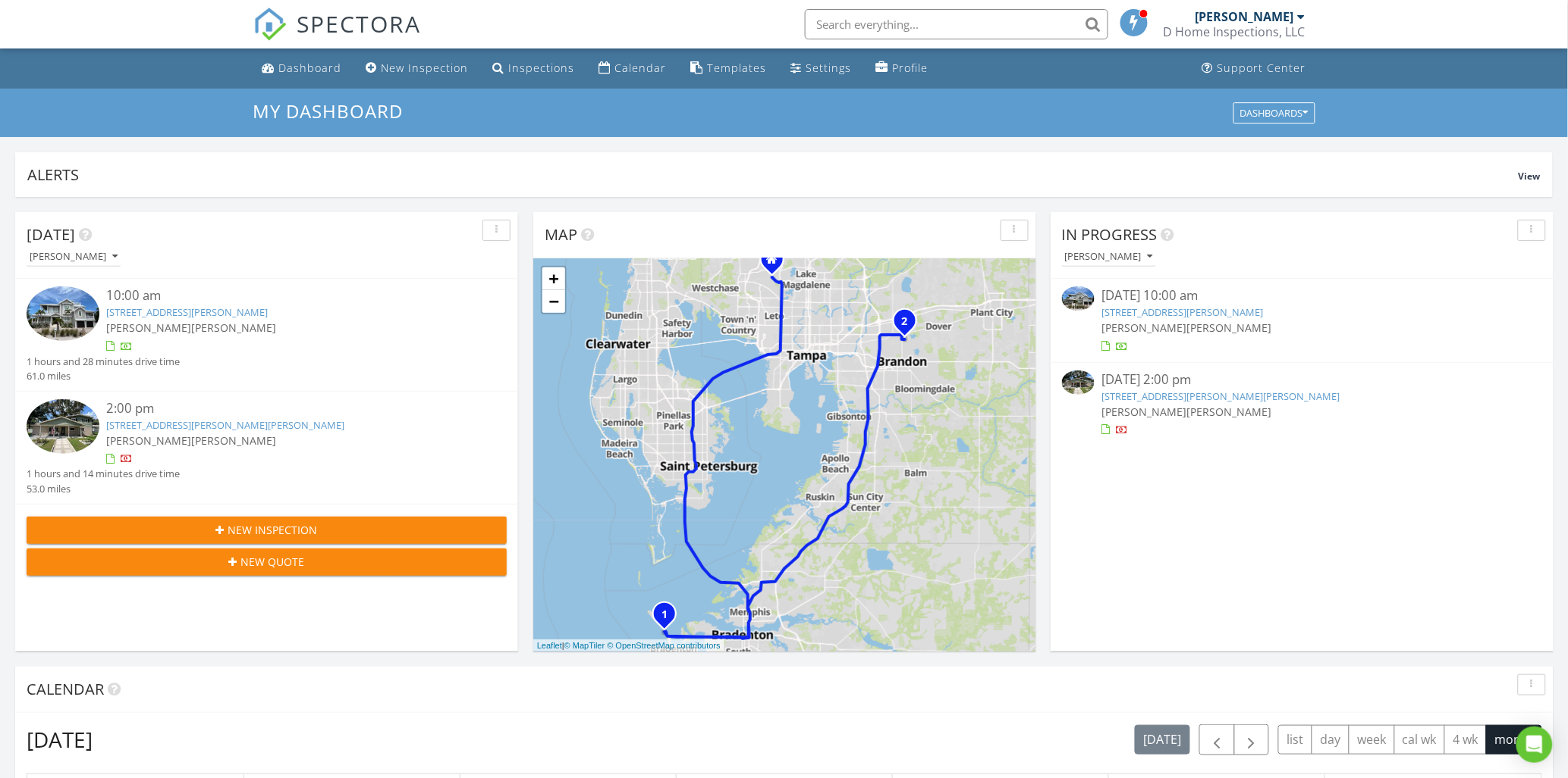
click at [139, 310] on link "112 50th St, Holmes Beach, FL 34217" at bounding box center [188, 312] width 162 height 14
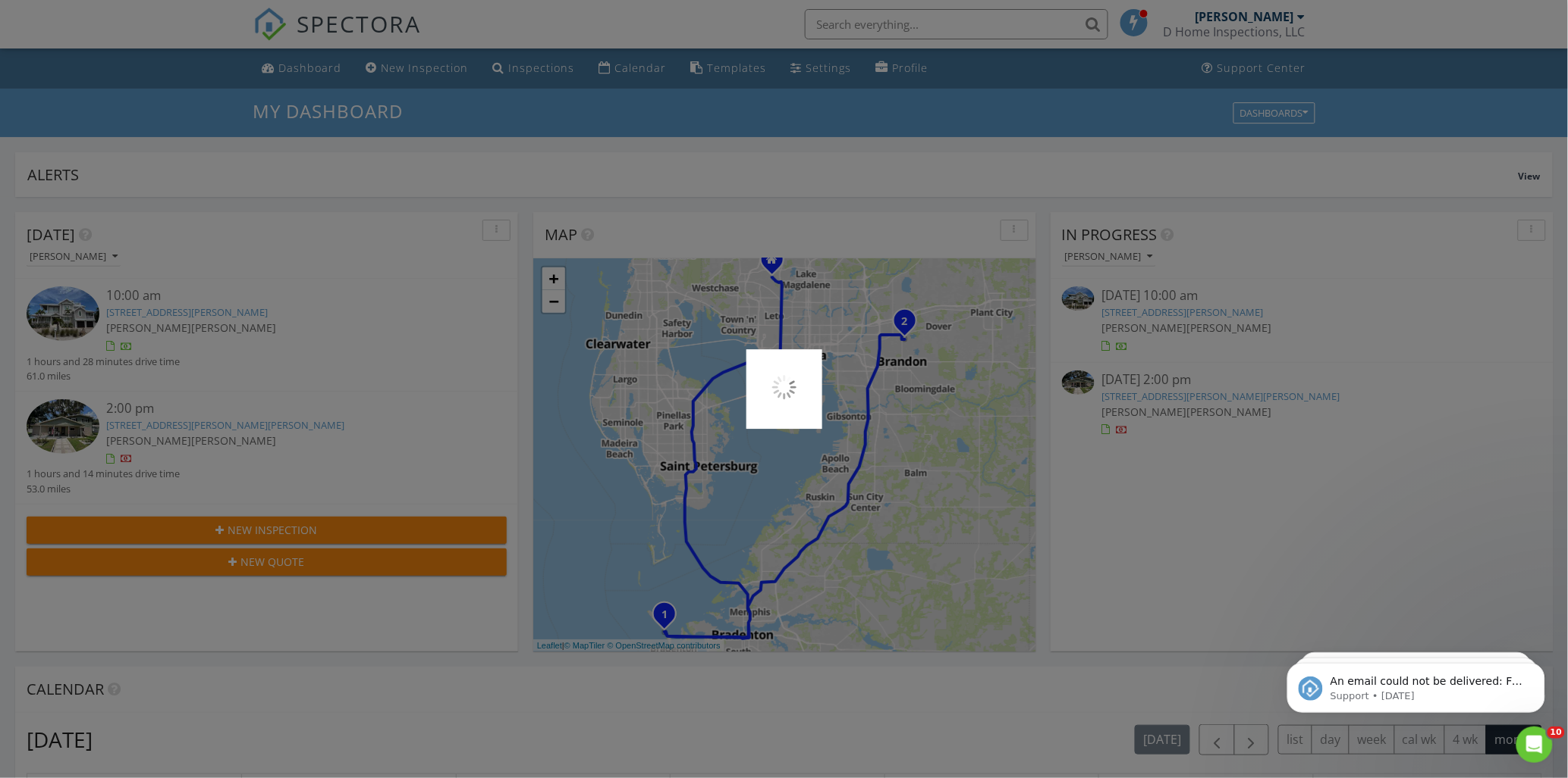
scroll to position [0, 0]
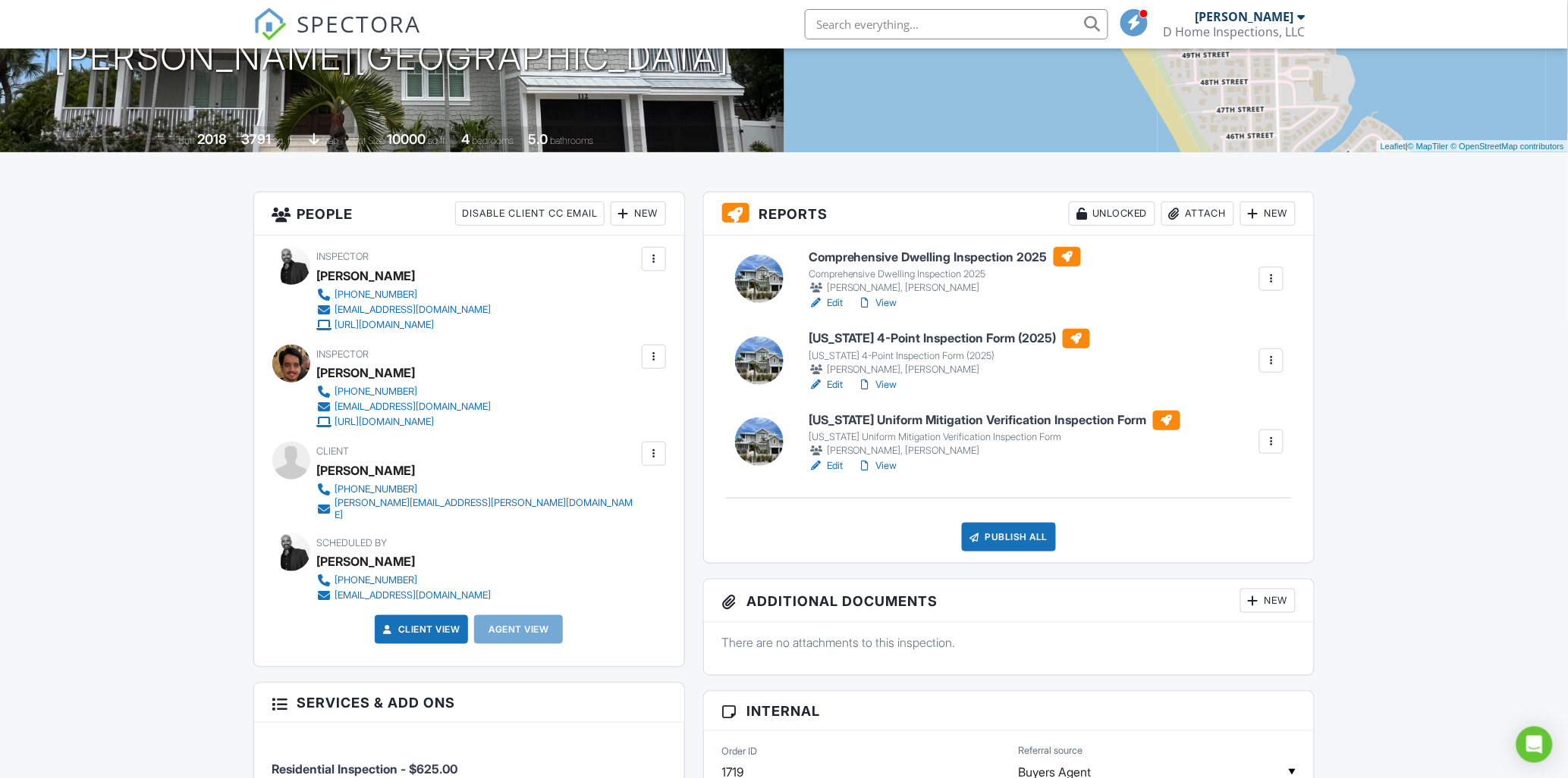
click at [880, 378] on link "View" at bounding box center [877, 385] width 40 height 15
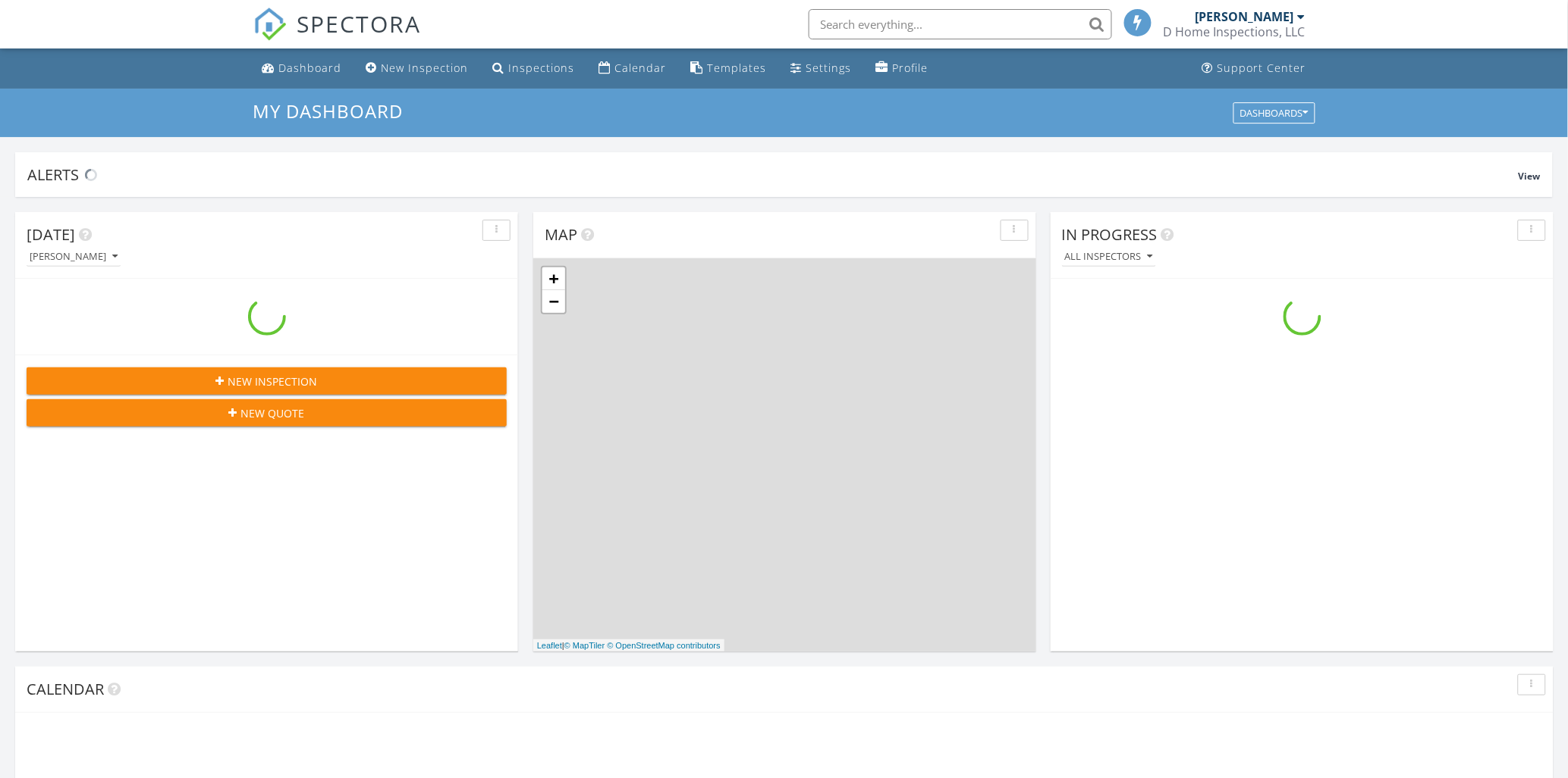
scroll to position [1406, 1595]
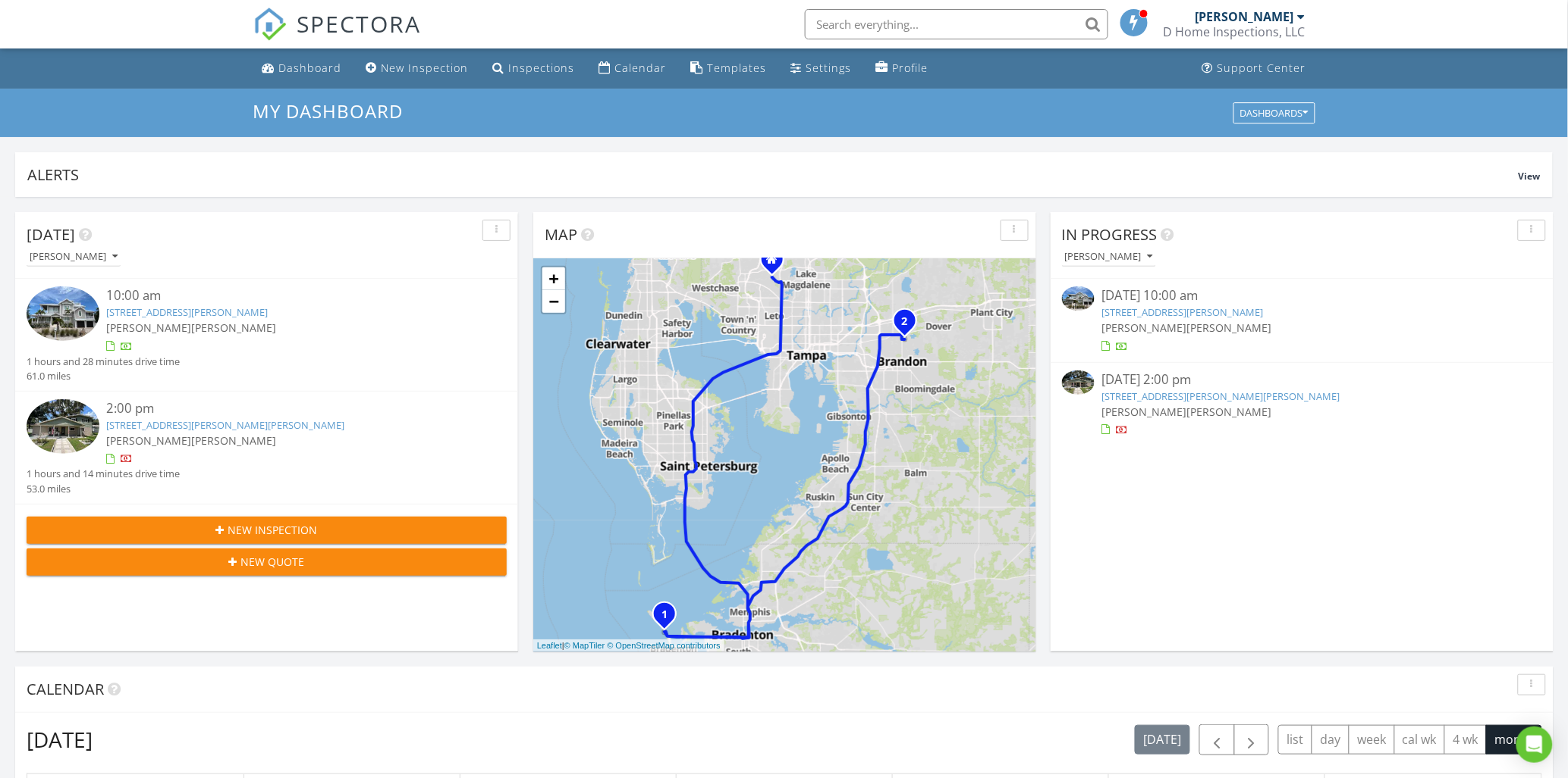
click at [1180, 390] on link "205 W Wheeler Rd, Seffner, FL 33584" at bounding box center [1221, 396] width 239 height 14
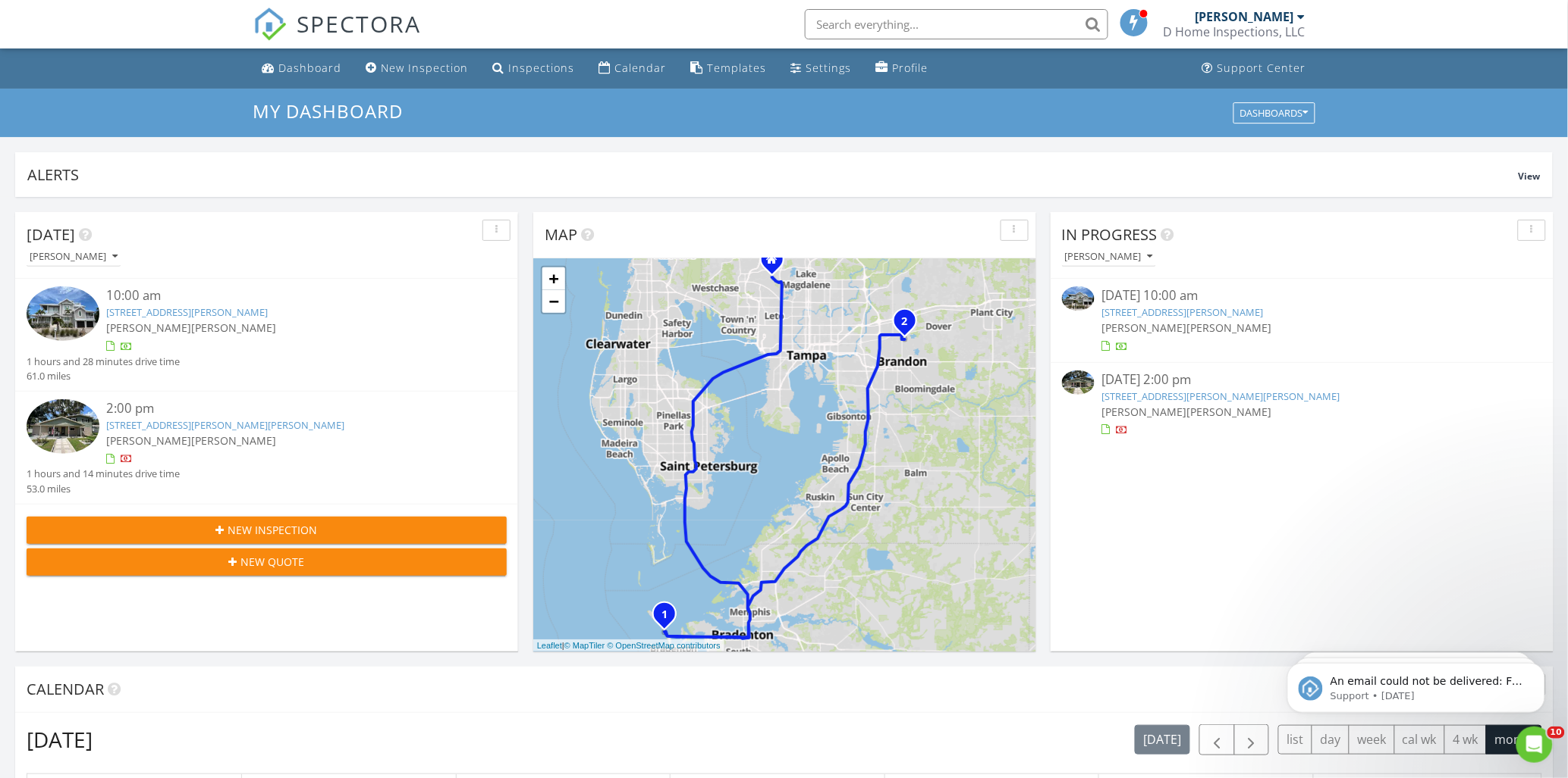
scroll to position [0, 0]
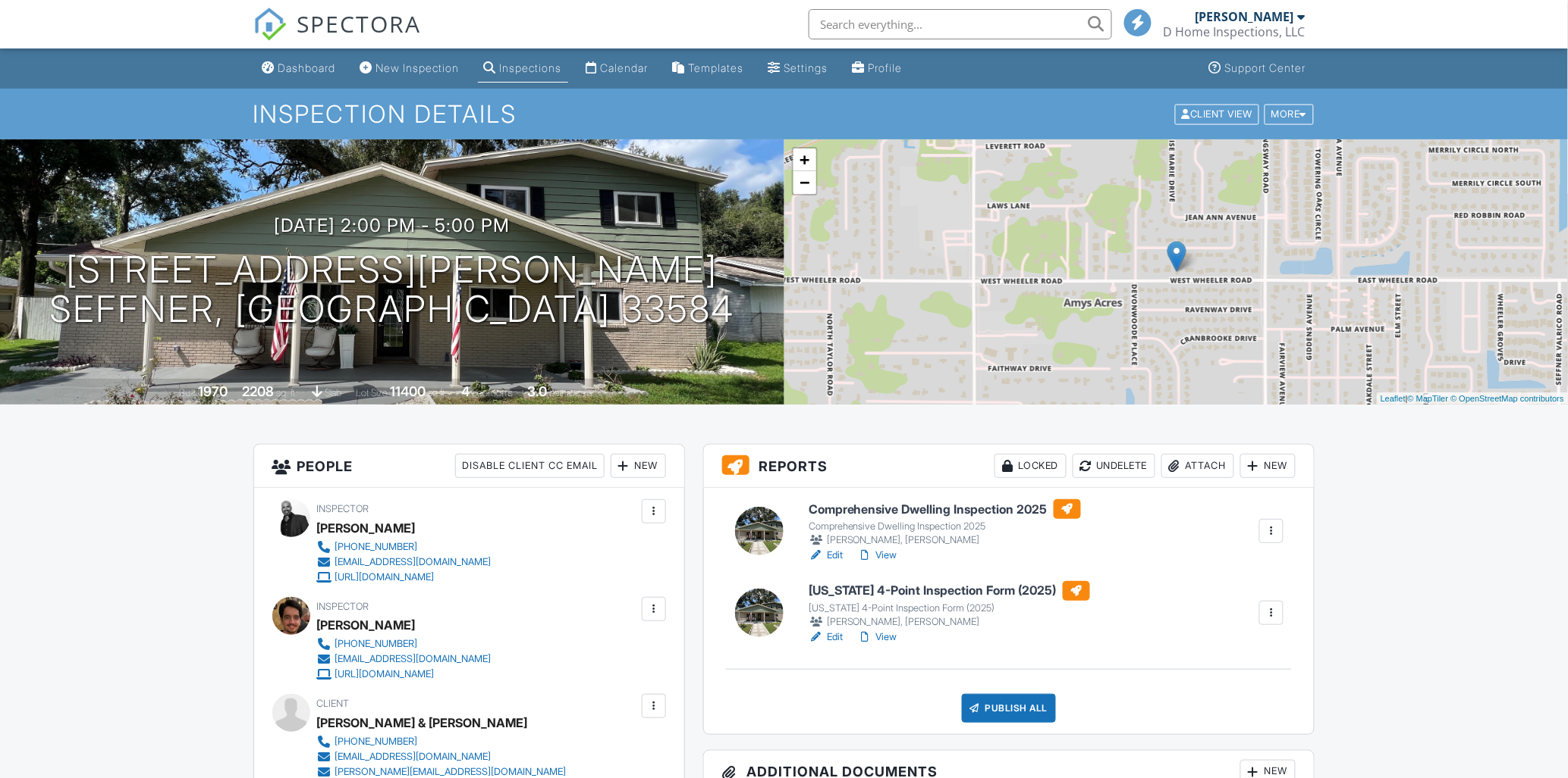
scroll to position [168, 0]
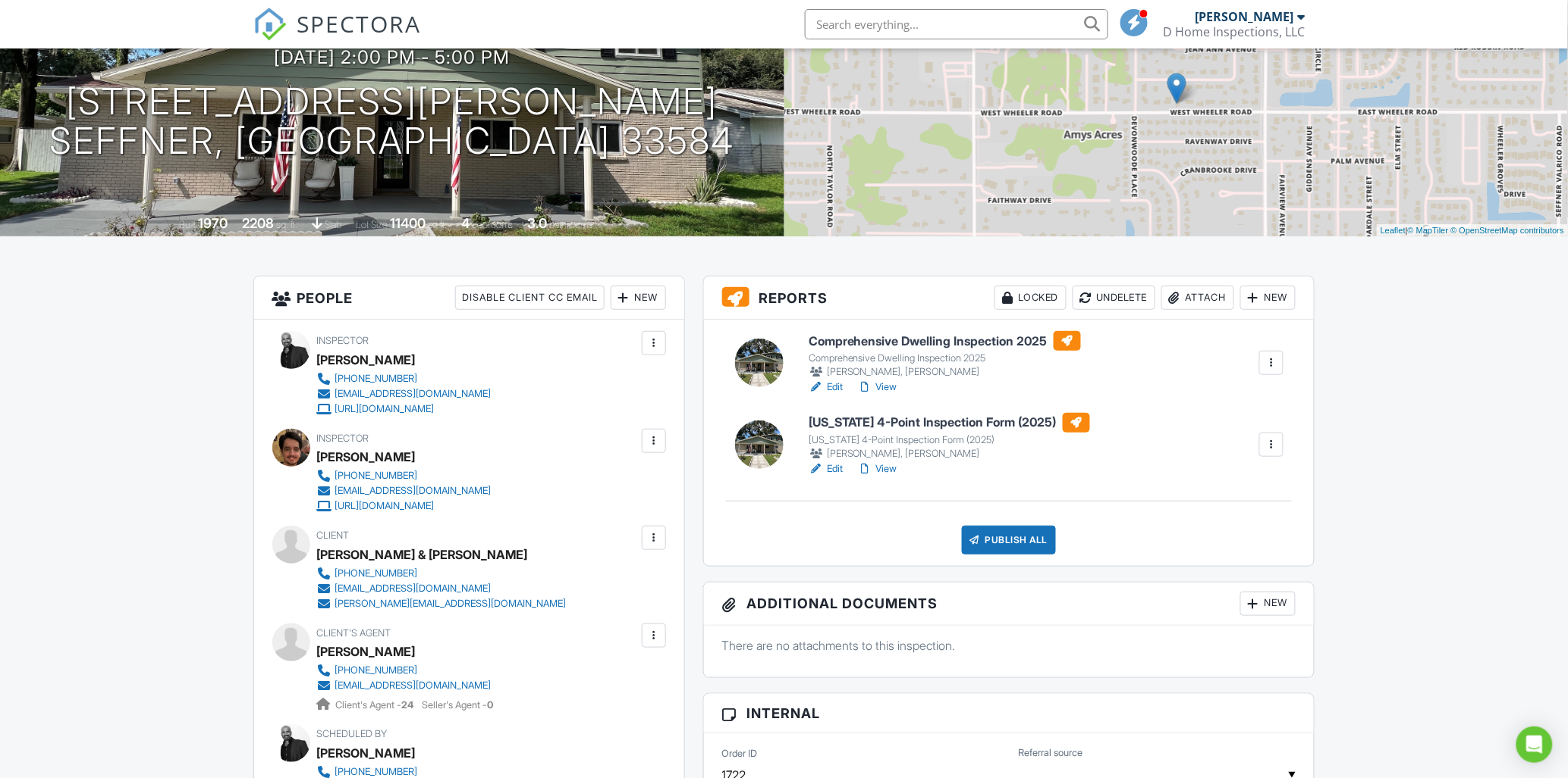
click at [912, 339] on h6 "Comprehensive Dwelling Inspection 2025" at bounding box center [944, 340] width 272 height 19
click at [888, 384] on link "View" at bounding box center [877, 387] width 40 height 15
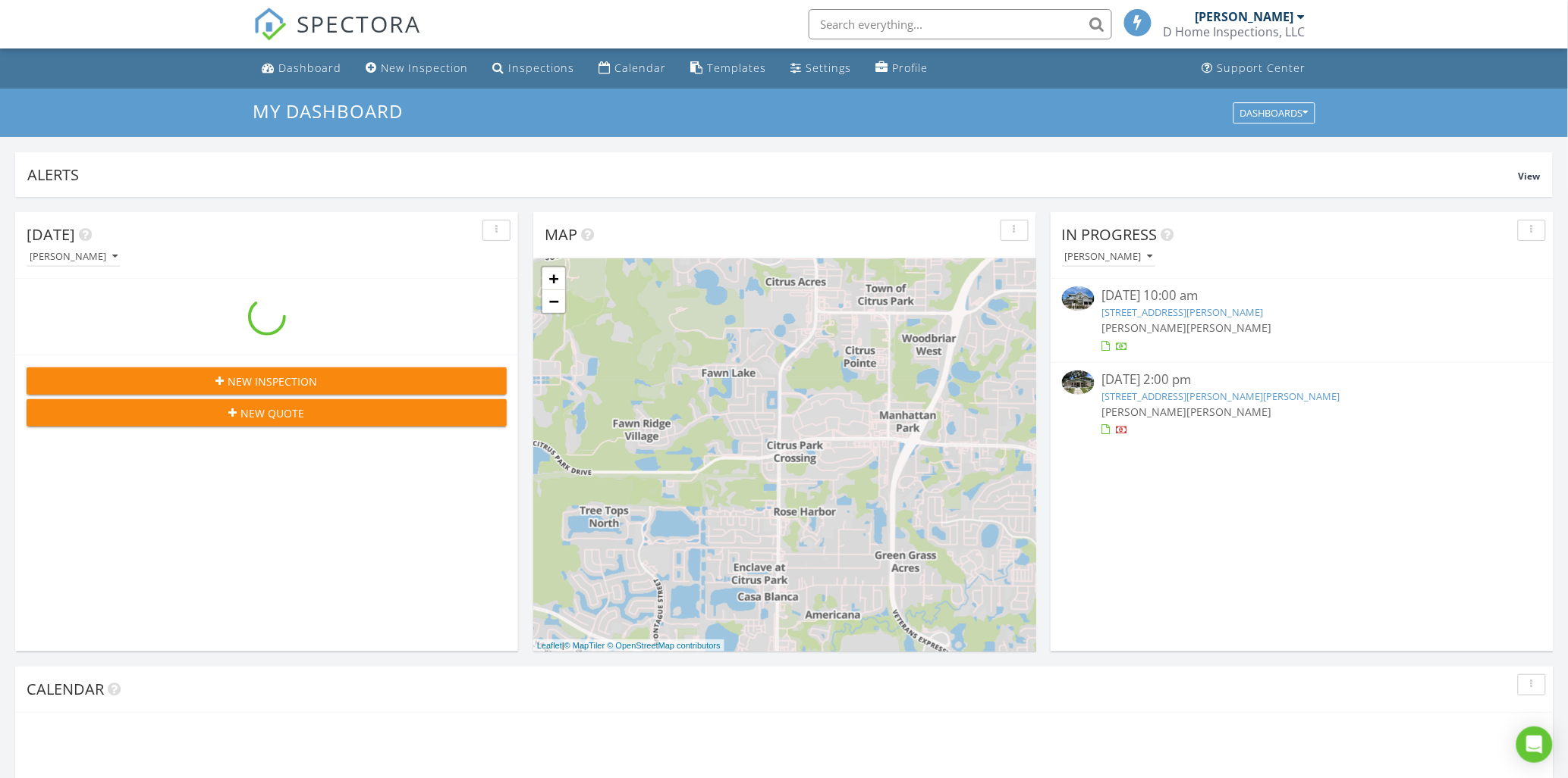
scroll to position [1406, 1595]
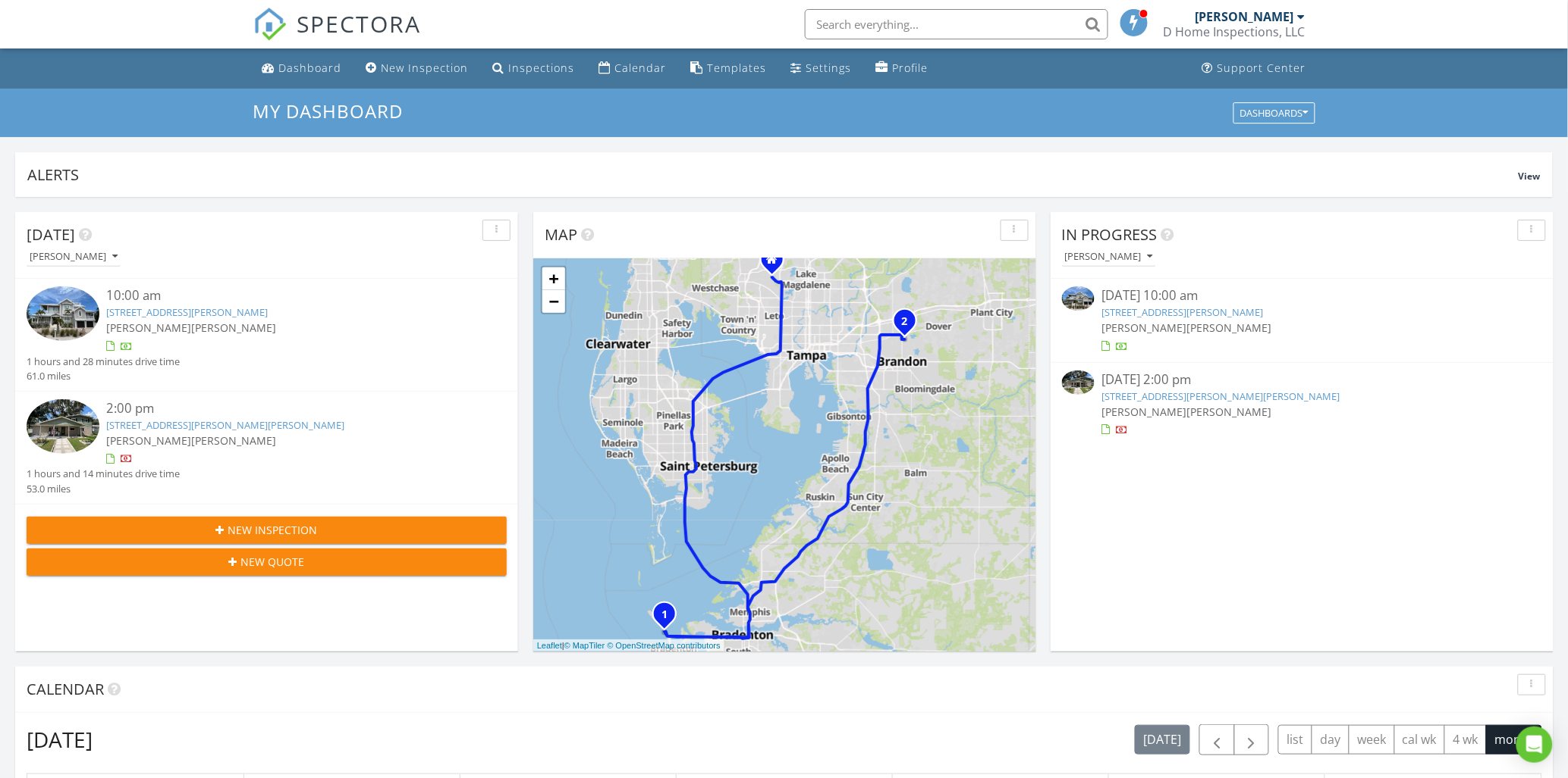
click at [1194, 393] on link "205 W Wheeler Rd, Seffner, FL 33584" at bounding box center [1221, 396] width 239 height 14
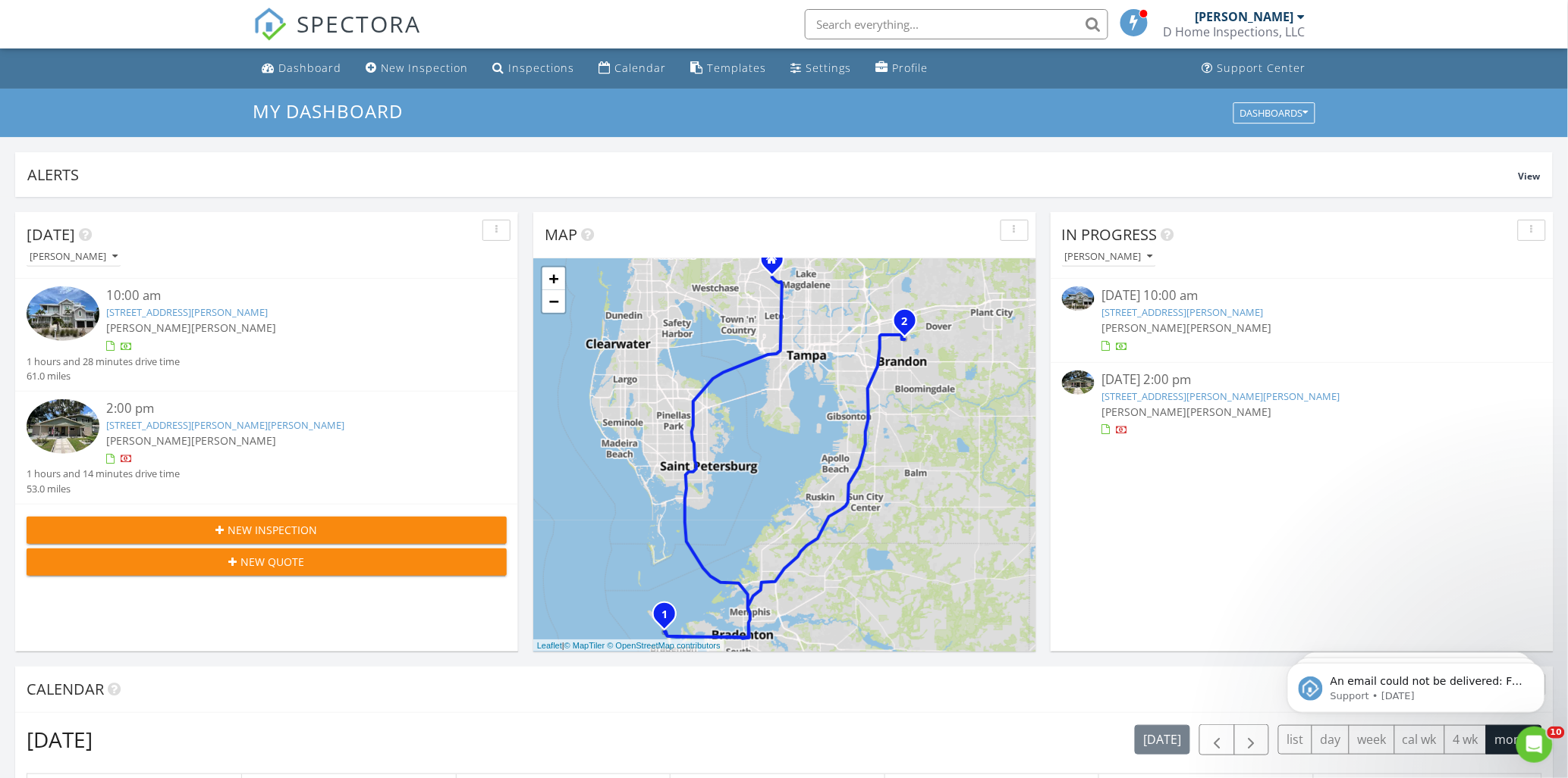
scroll to position [0, 0]
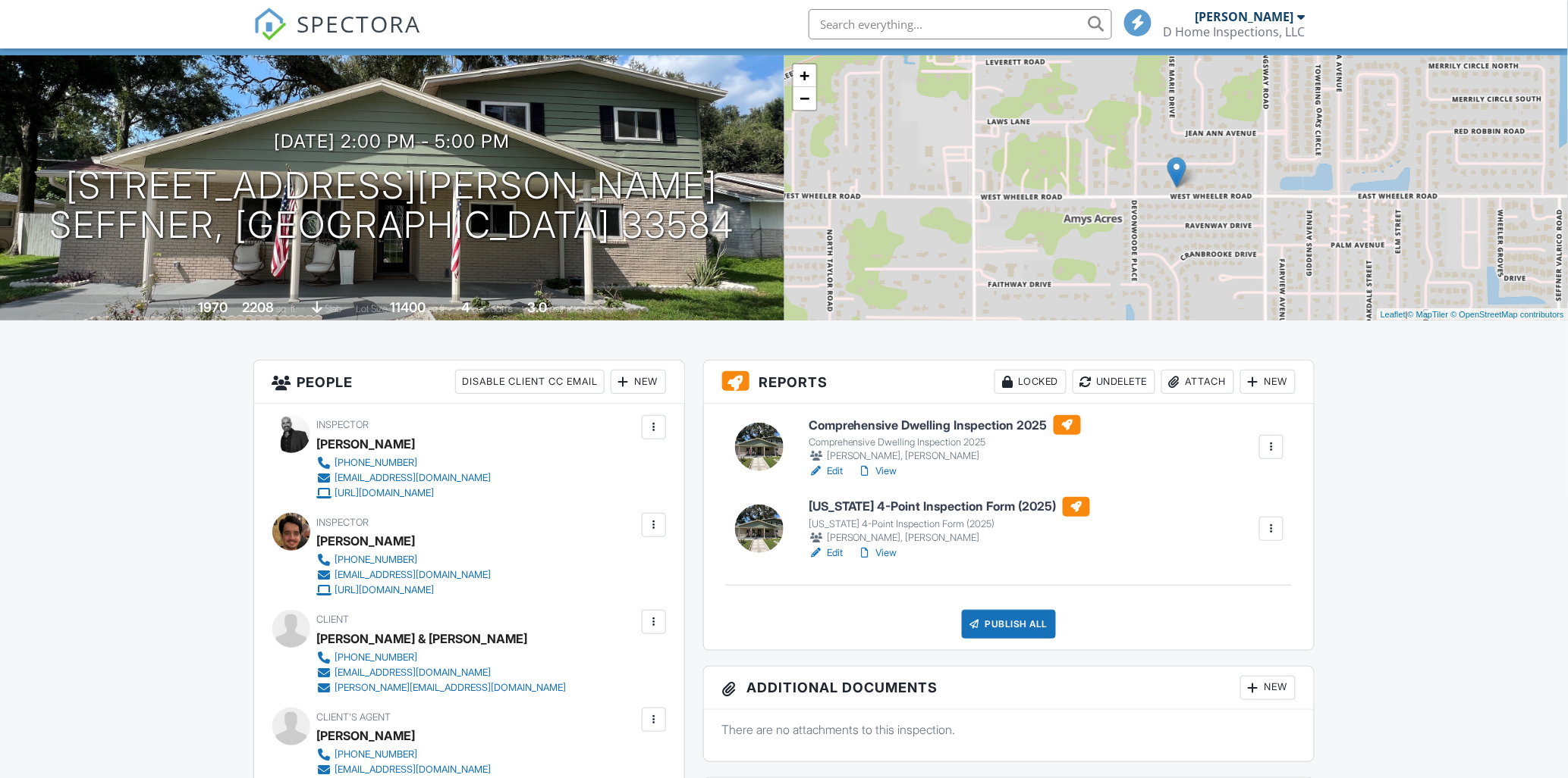
click at [872, 553] on div at bounding box center [865, 553] width 15 height 15
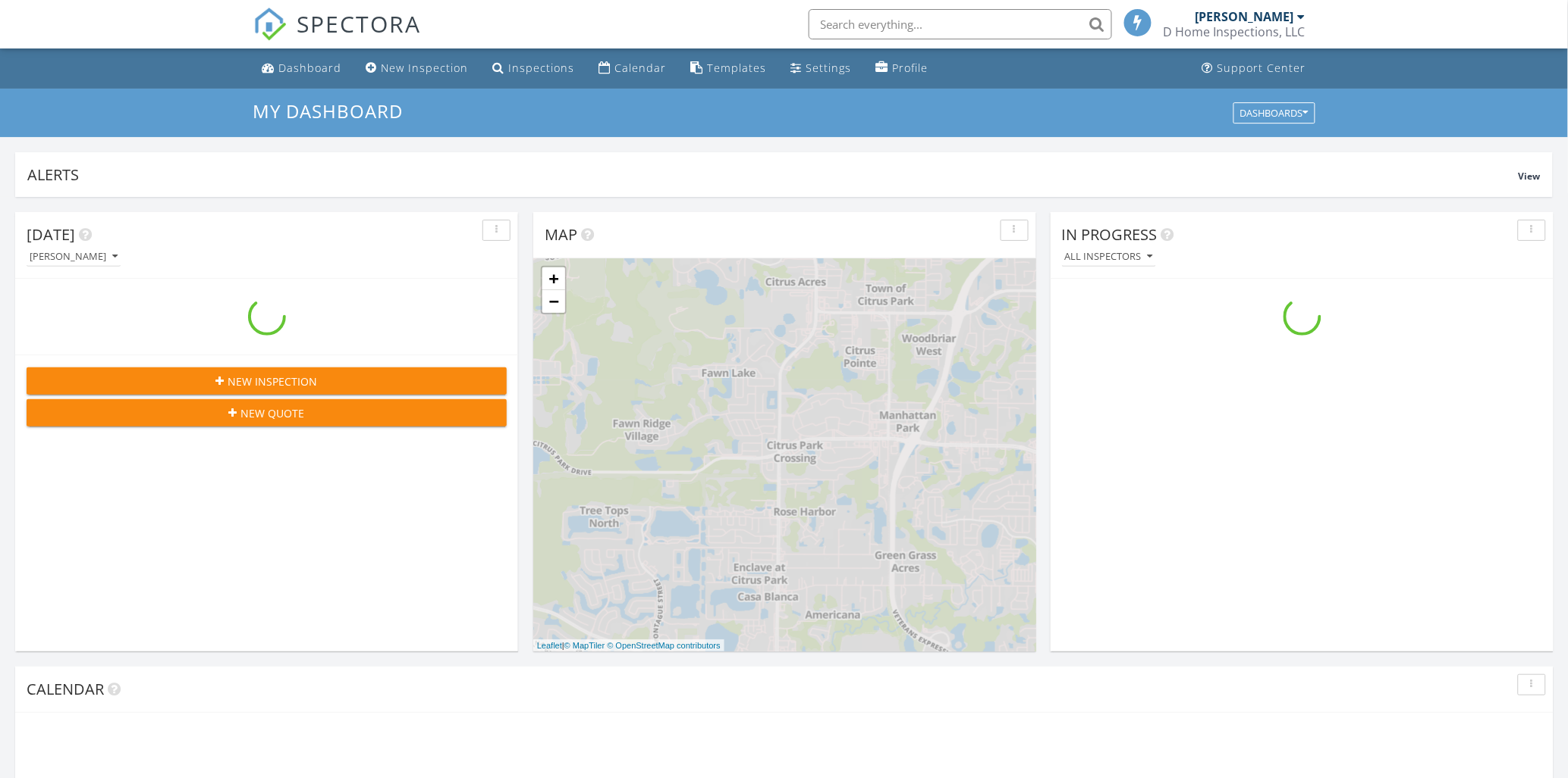
scroll to position [1406, 1595]
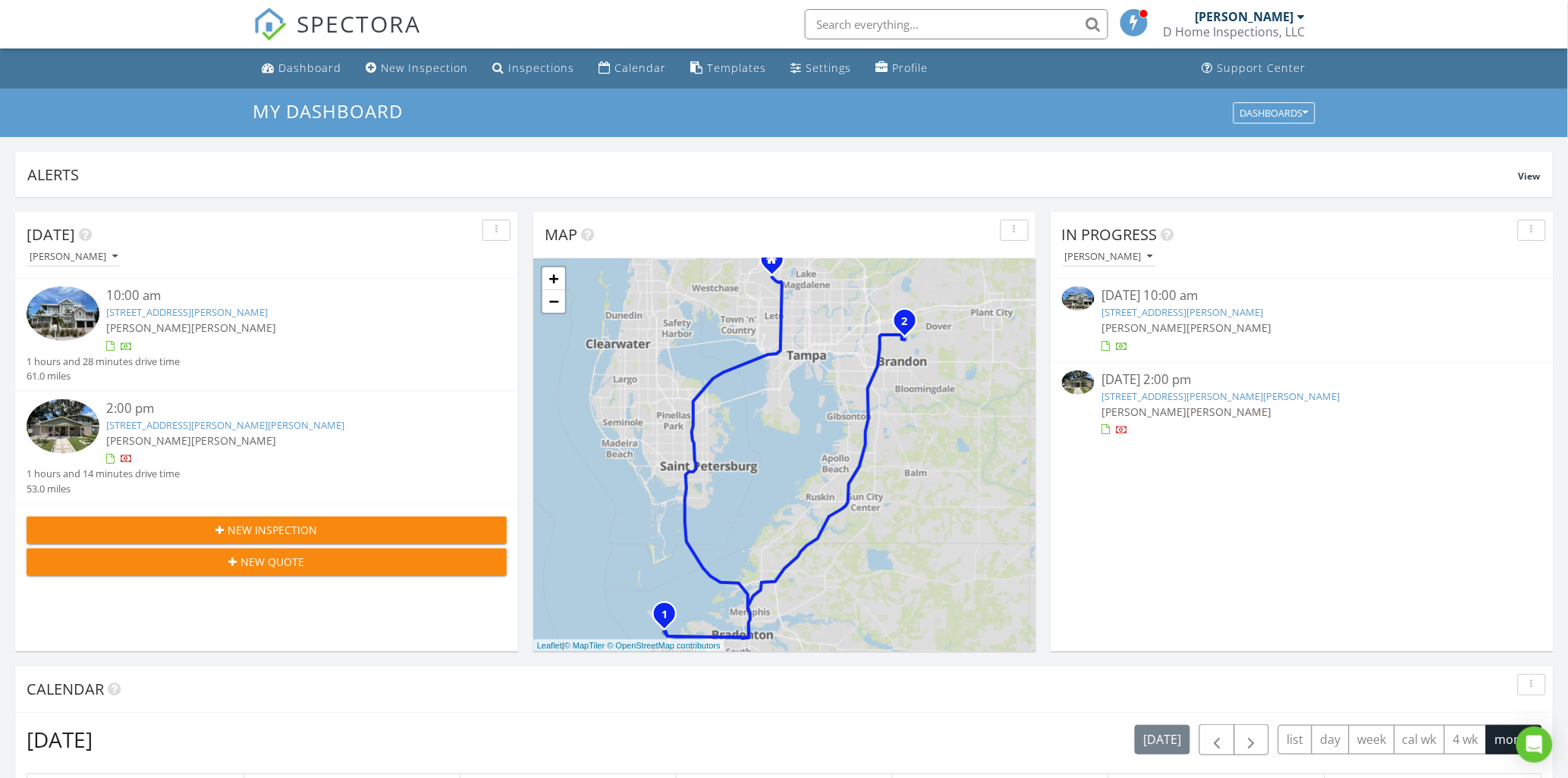
click at [1183, 391] on link "205 W Wheeler Rd, Seffner, FL 33584" at bounding box center [1221, 396] width 239 height 14
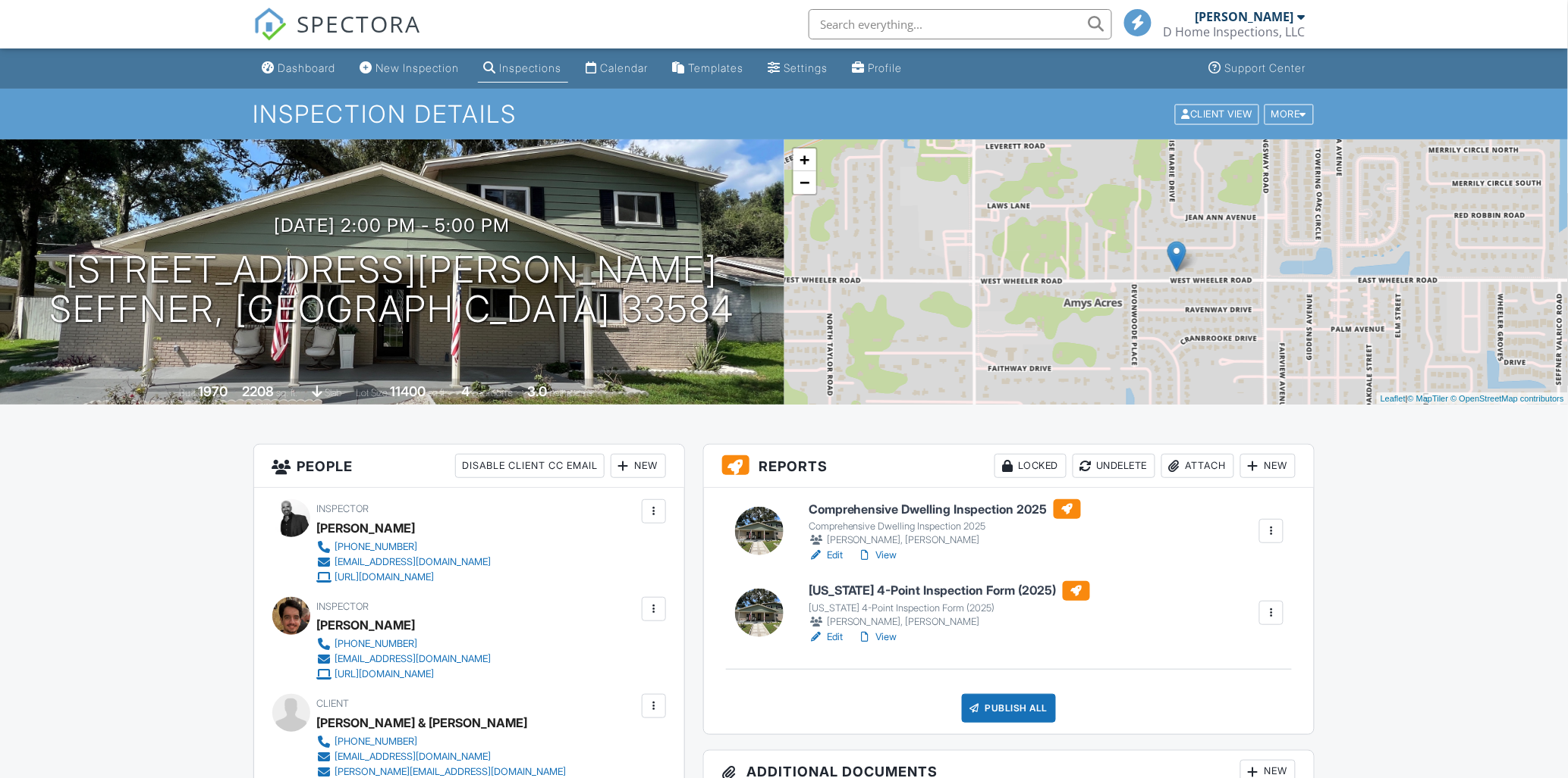
click at [890, 635] on link "View" at bounding box center [877, 638] width 40 height 15
click at [883, 639] on link "View" at bounding box center [877, 638] width 40 height 15
